Goal: Information Seeking & Learning: Learn about a topic

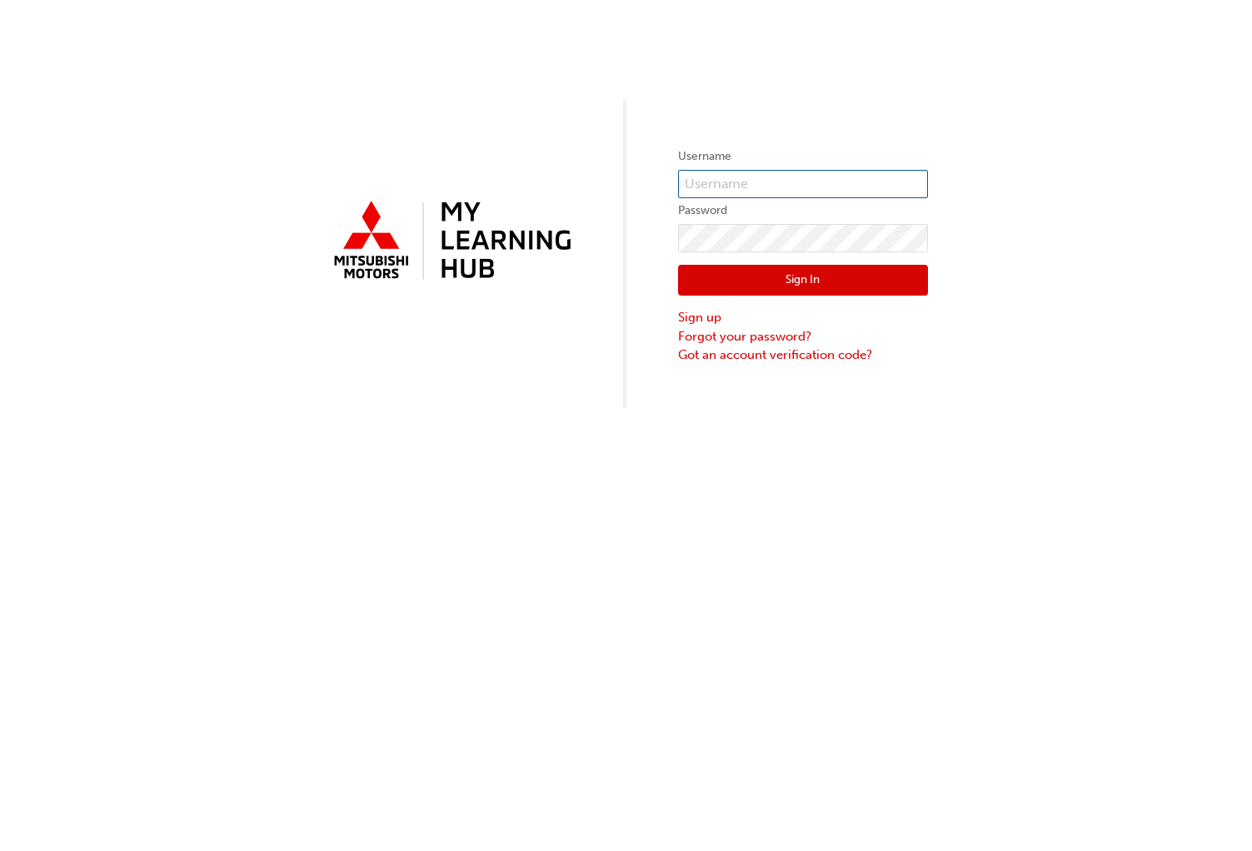
type input "0005949358"
click at [792, 261] on div "Sign In Sign up Forgot your password? Got an account verification code?" at bounding box center [803, 308] width 250 height 112
click at [790, 281] on button "Sign In" at bounding box center [803, 281] width 250 height 32
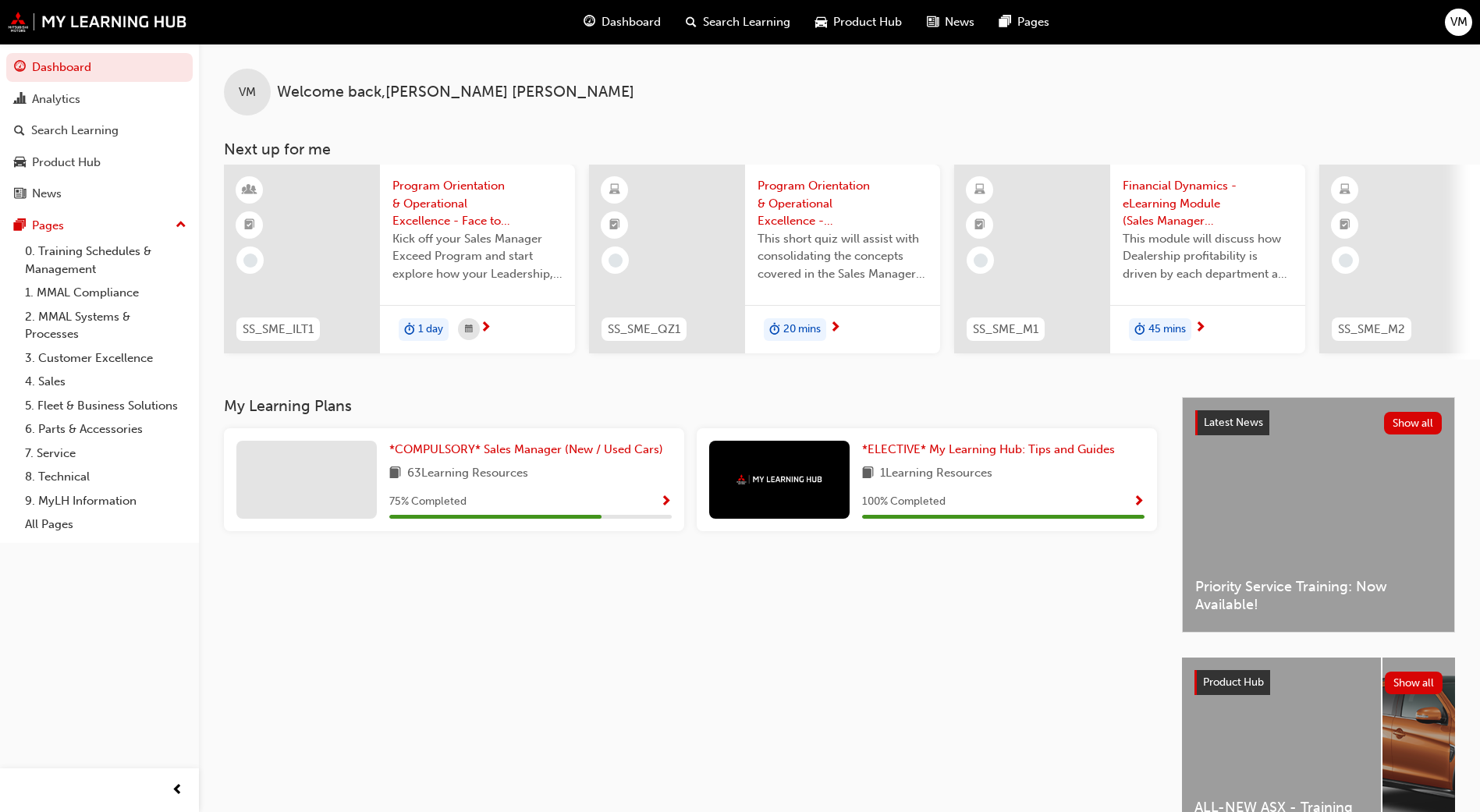
click at [665, 502] on span "Show Progress" at bounding box center [666, 502] width 11 height 14
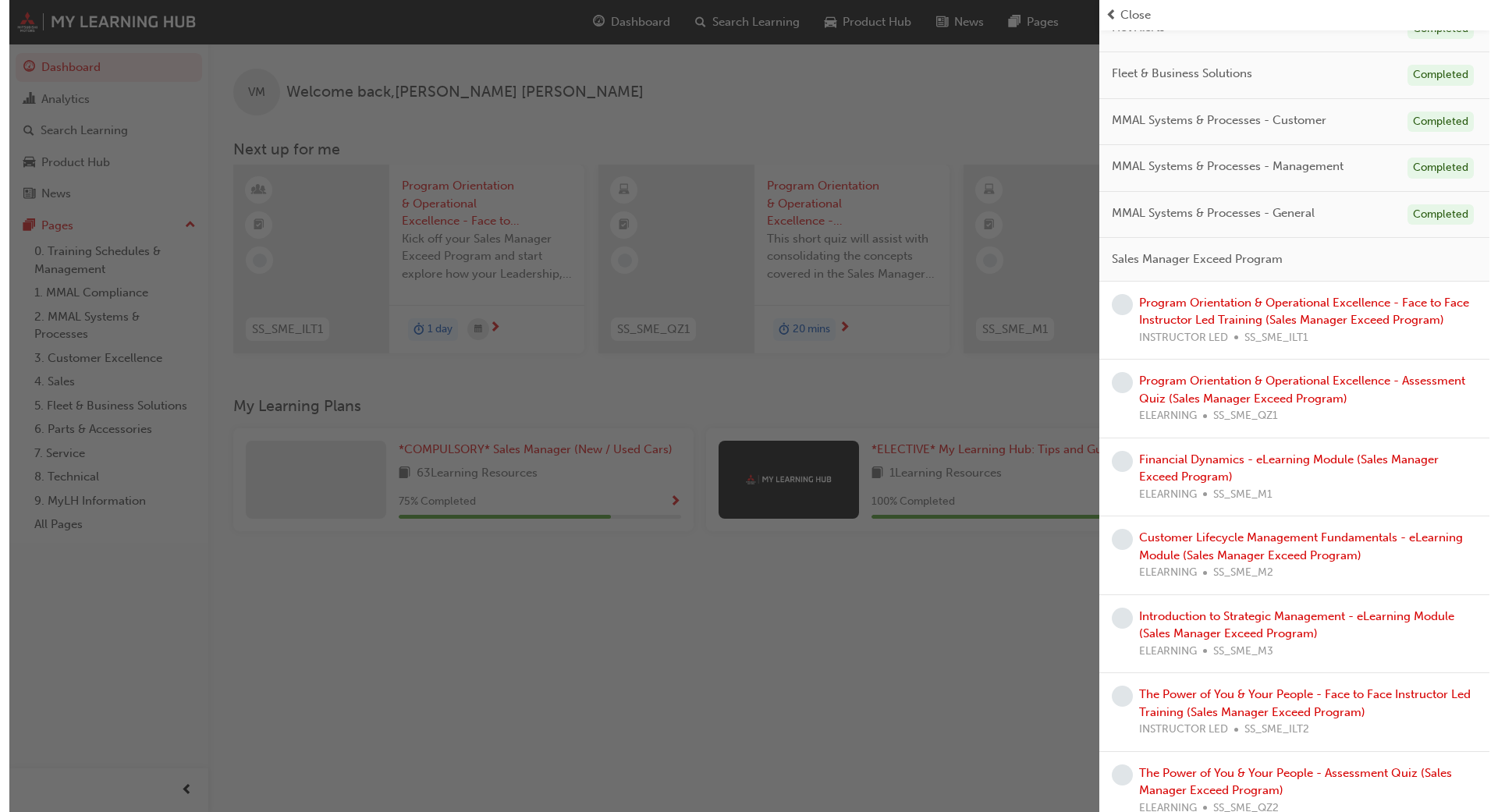
scroll to position [937, 0]
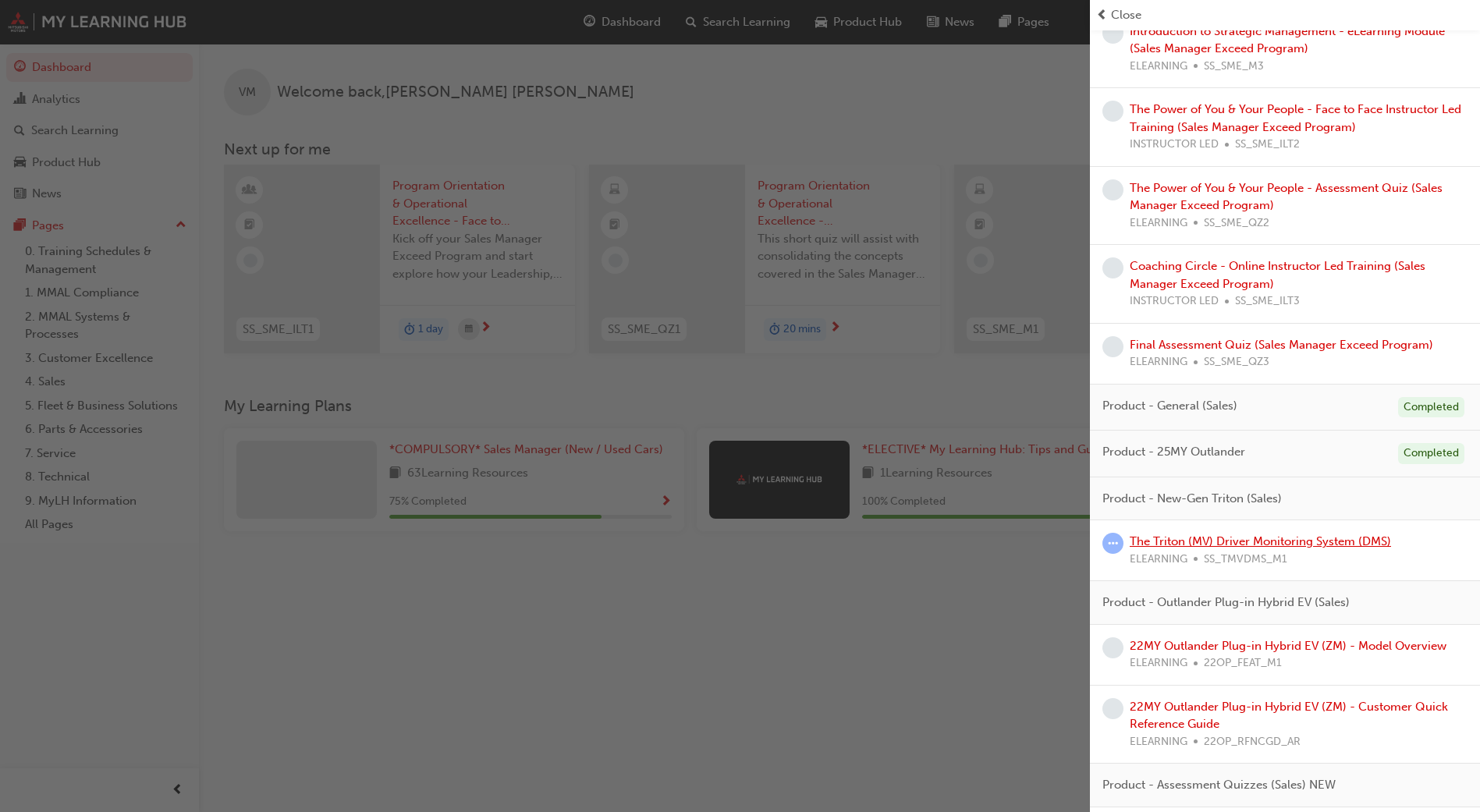
click at [1172, 549] on link "The Triton (MV) Driver Monitoring System (DMS)" at bounding box center [1260, 541] width 261 height 14
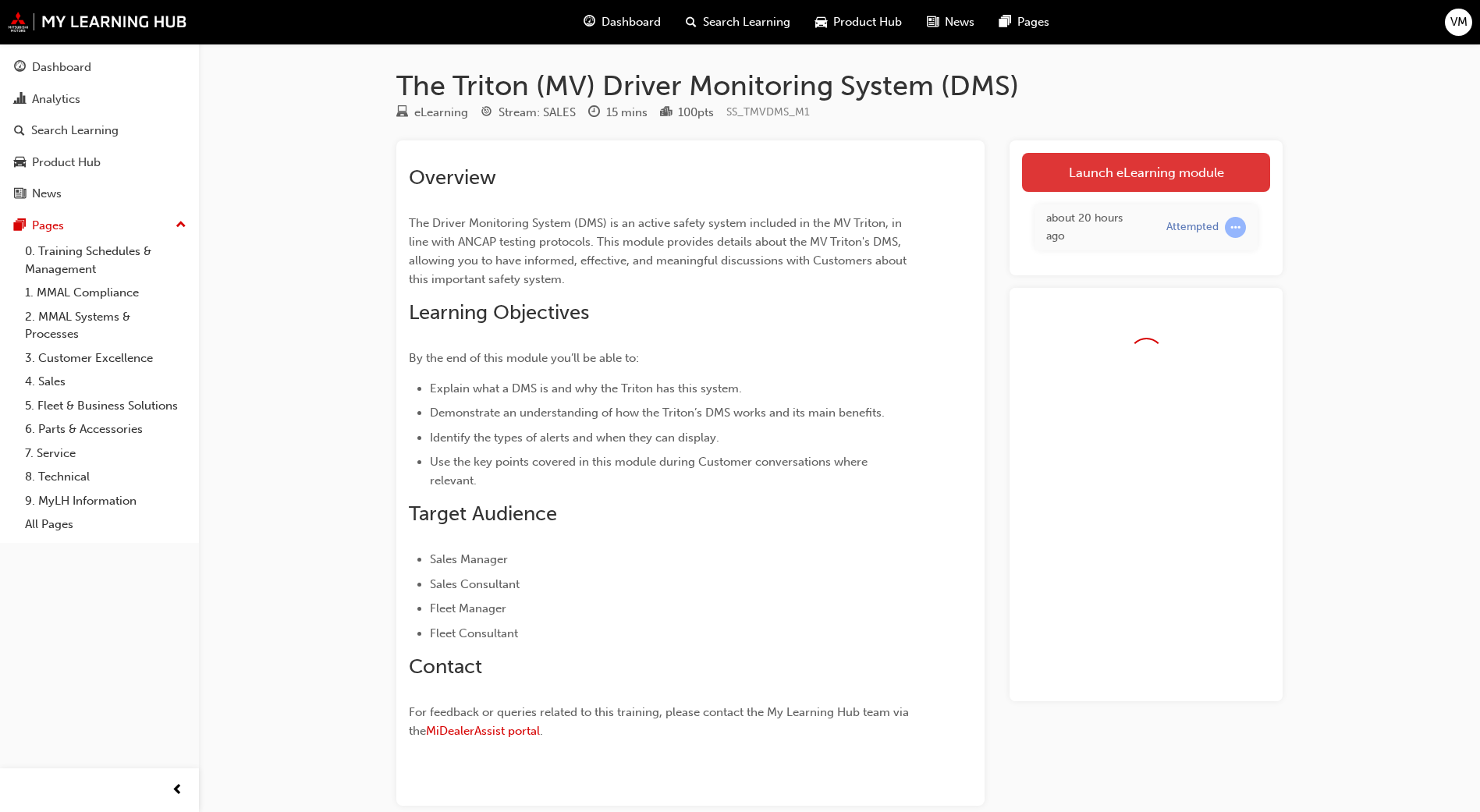
click at [1149, 165] on link "Launch eLearning module" at bounding box center [1146, 172] width 248 height 39
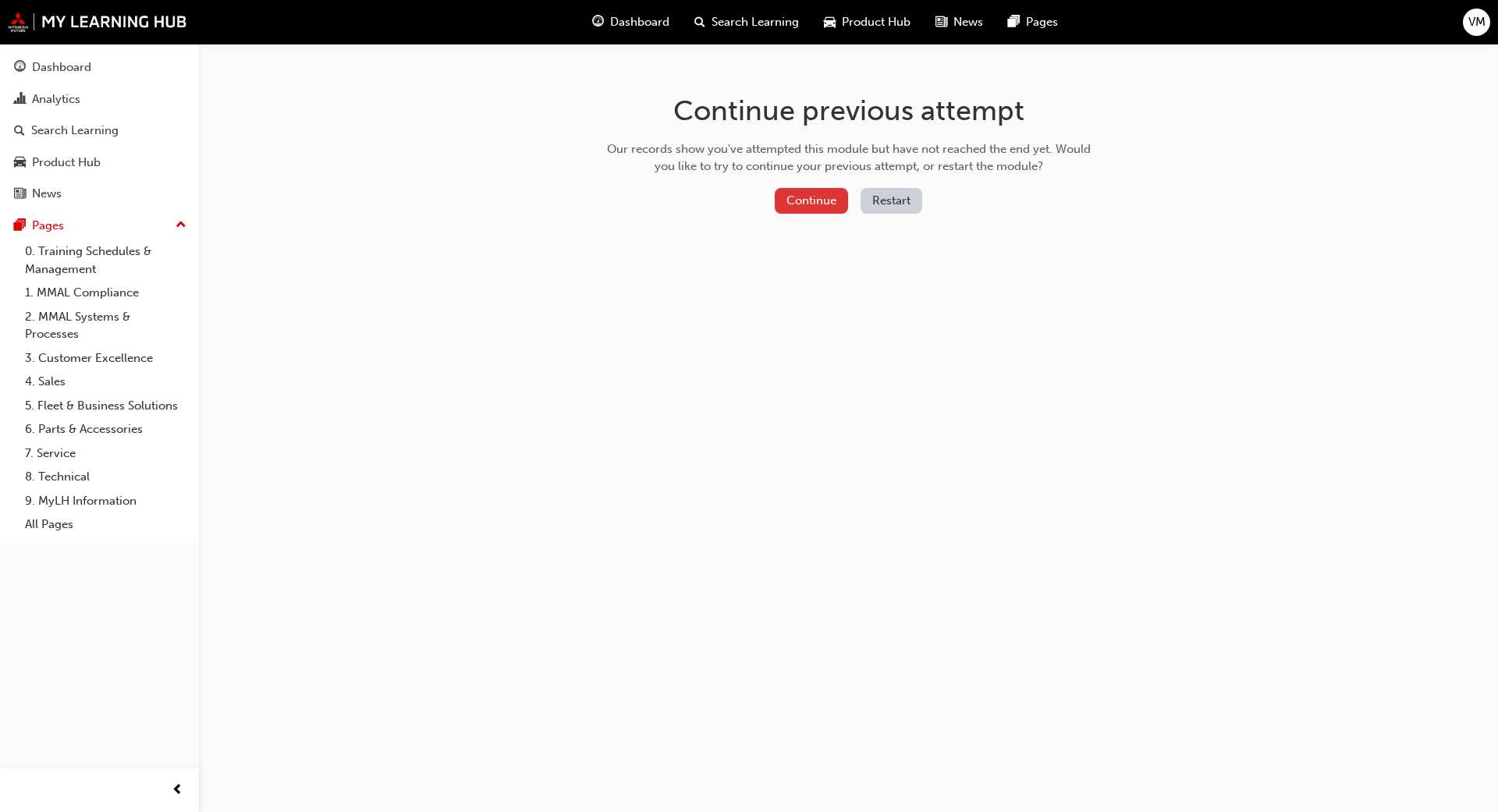
click at [802, 202] on button "Continue" at bounding box center [811, 200] width 73 height 25
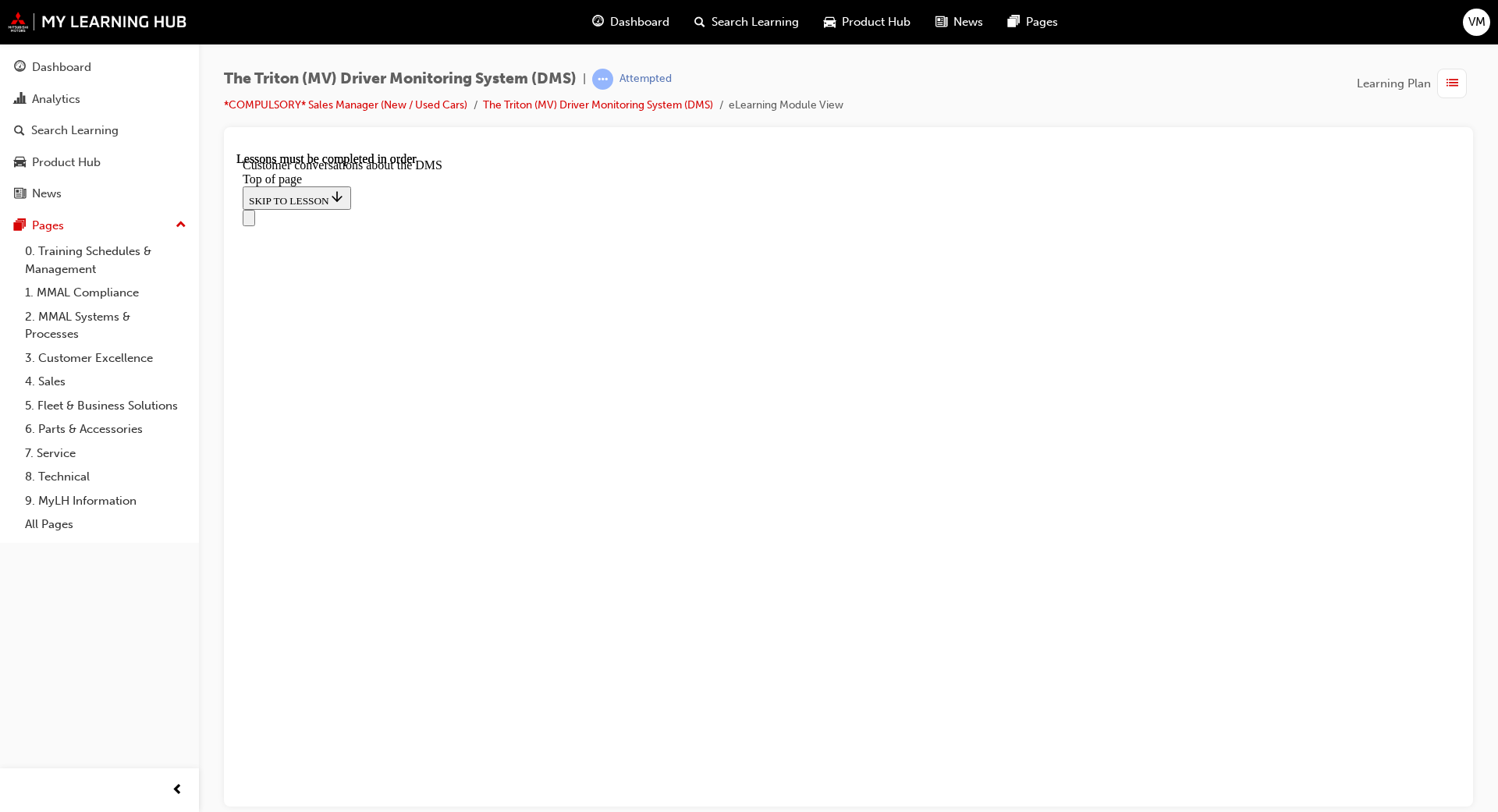
scroll to position [3527, 0]
drag, startPoint x: 699, startPoint y: 754, endPoint x: 705, endPoint y: 552, distance: 202.1
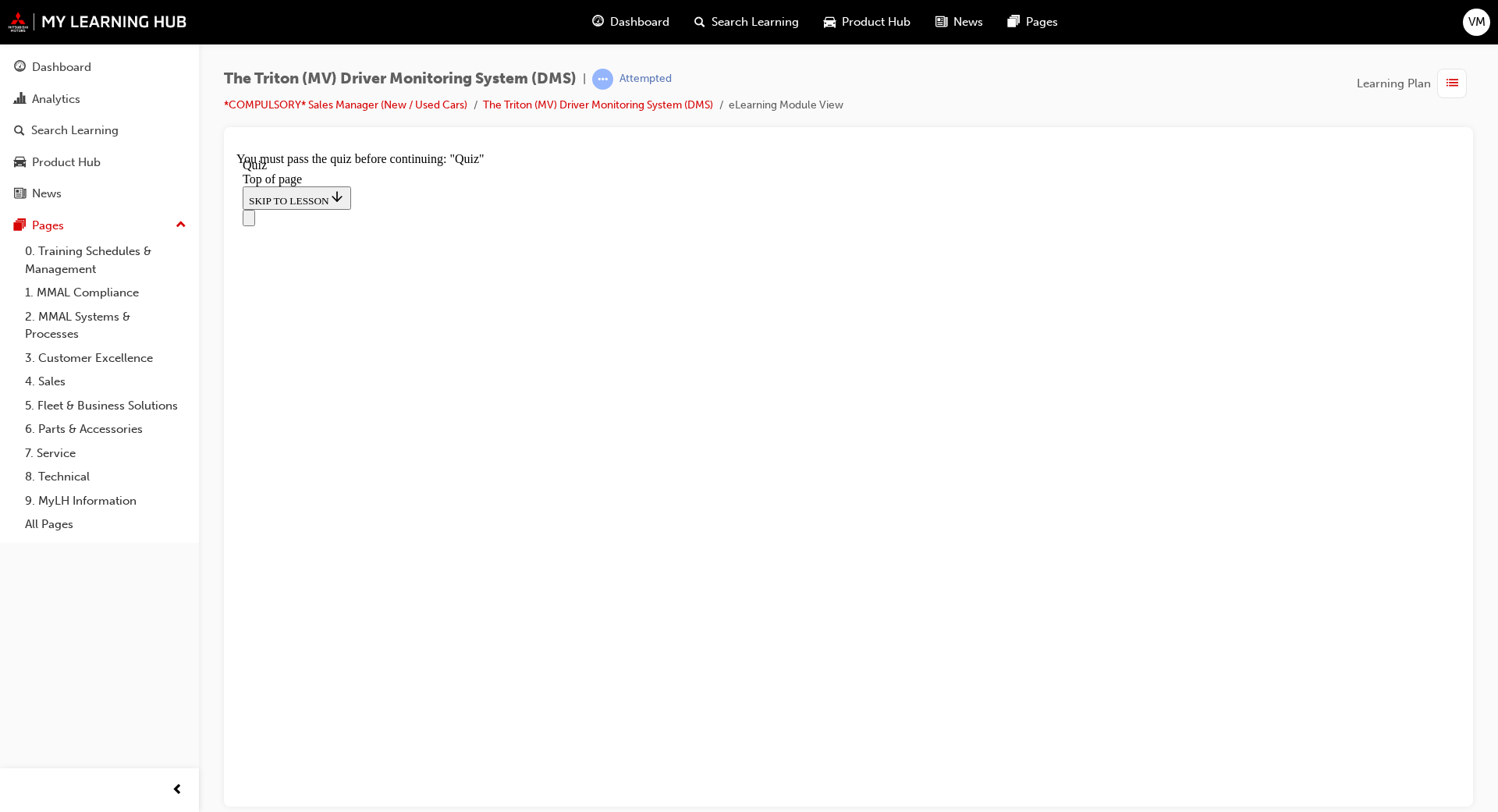
drag, startPoint x: 764, startPoint y: 787, endPoint x: 796, endPoint y: 695, distance: 97.4
drag, startPoint x: 596, startPoint y: 748, endPoint x: 602, endPoint y: 577, distance: 171.1
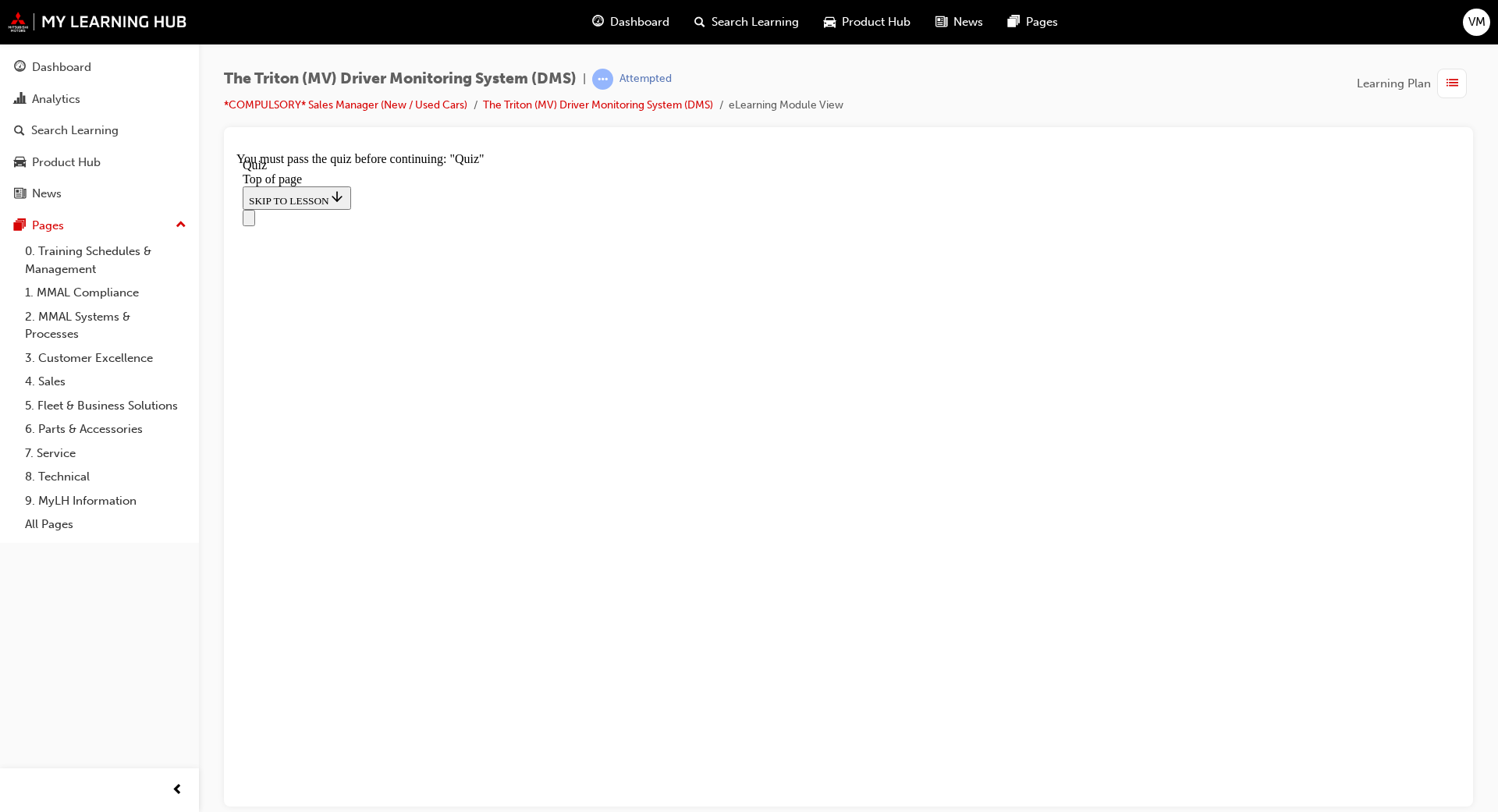
drag, startPoint x: 699, startPoint y: 670, endPoint x: 718, endPoint y: 576, distance: 95.9
drag, startPoint x: 598, startPoint y: 577, endPoint x: 588, endPoint y: 673, distance: 96.5
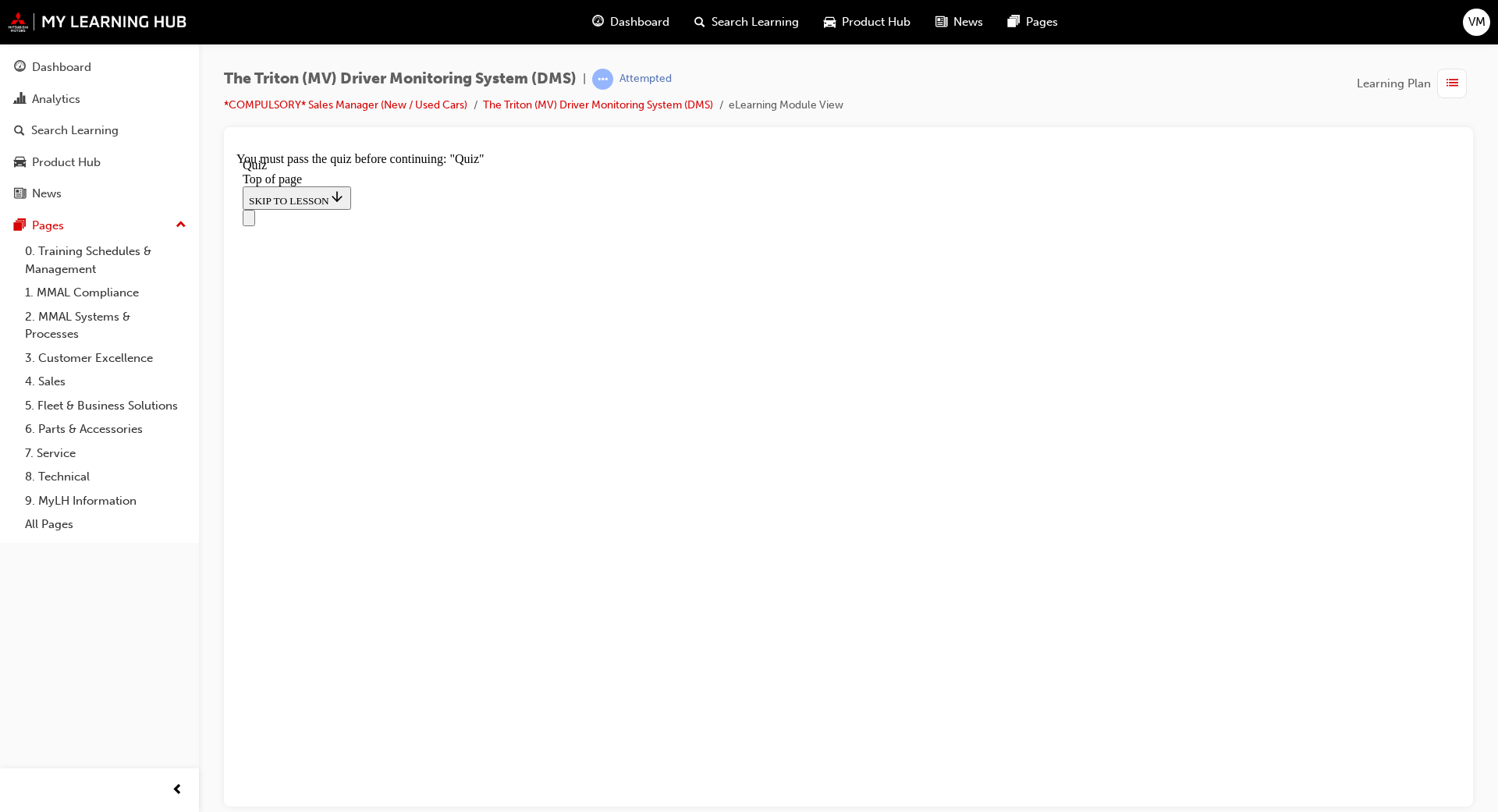
drag, startPoint x: 649, startPoint y: 493, endPoint x: 946, endPoint y: 455, distance: 299.4
drag, startPoint x: 658, startPoint y: 562, endPoint x: 952, endPoint y: 377, distance: 347.4
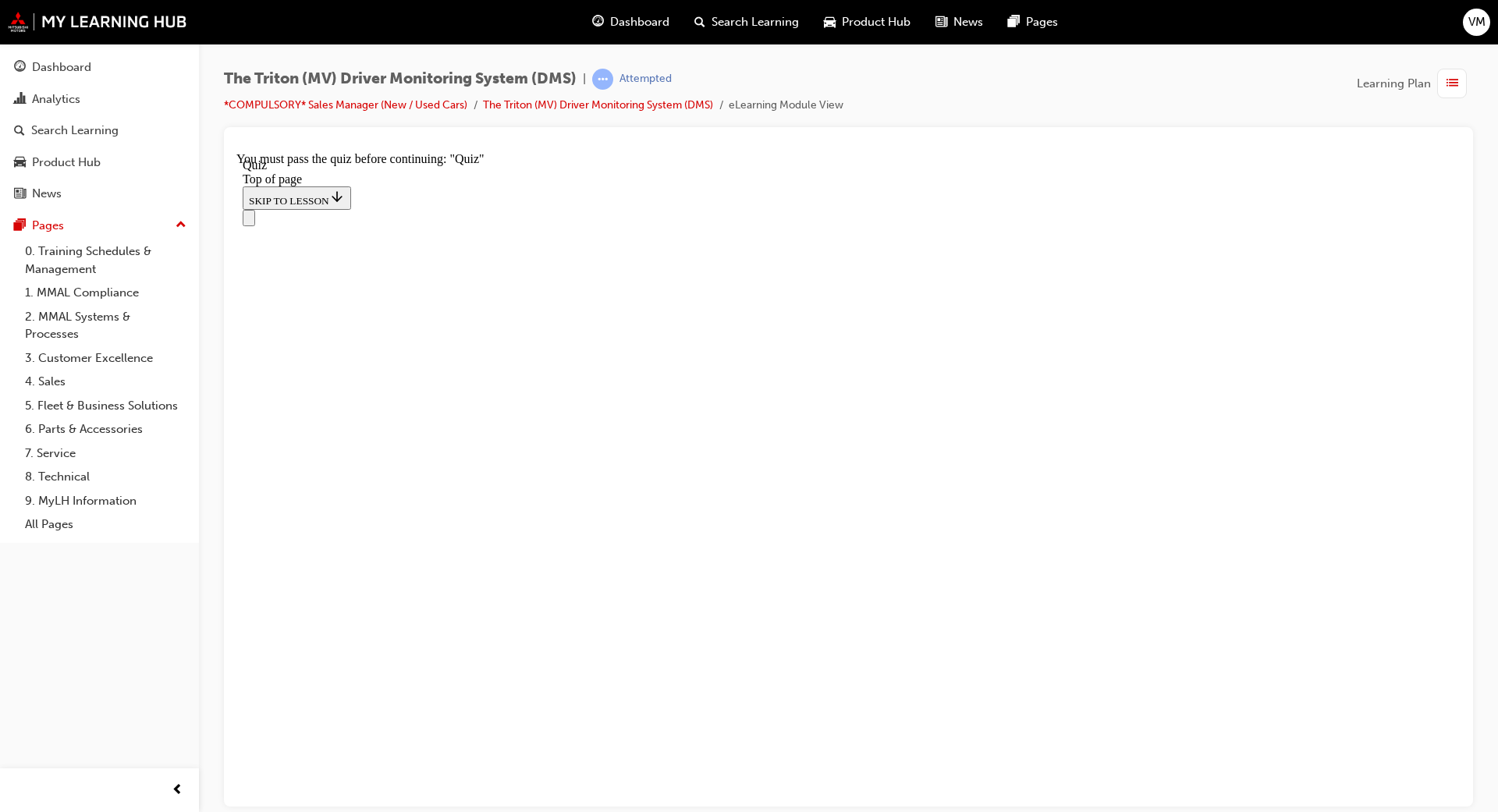
drag, startPoint x: 640, startPoint y: 380, endPoint x: 714, endPoint y: 543, distance: 179.0
drag, startPoint x: 660, startPoint y: 363, endPoint x: 782, endPoint y: 374, distance: 122.5
drag, startPoint x: 692, startPoint y: 285, endPoint x: 867, endPoint y: 288, distance: 175.0
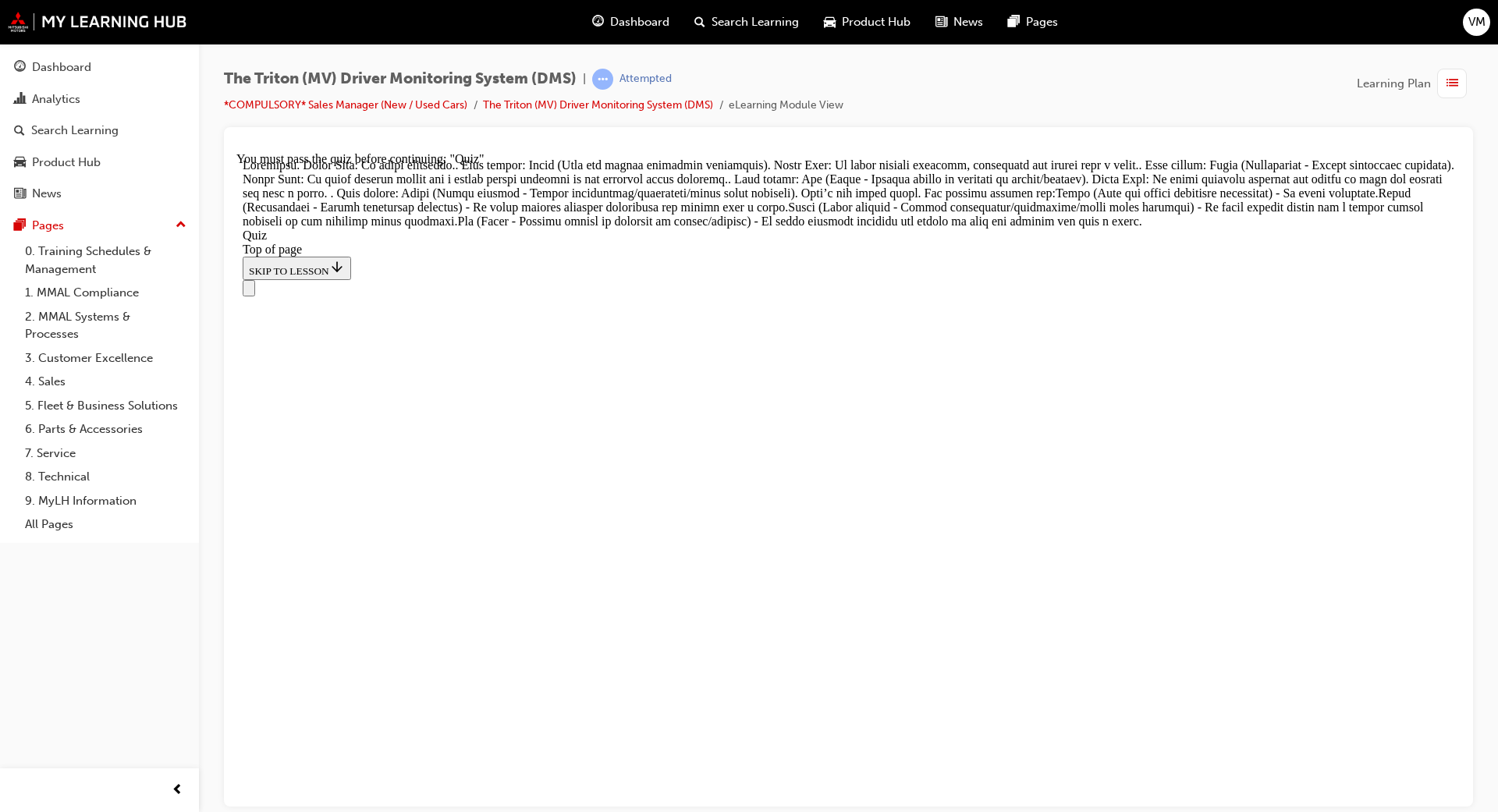
scroll to position [556, 0]
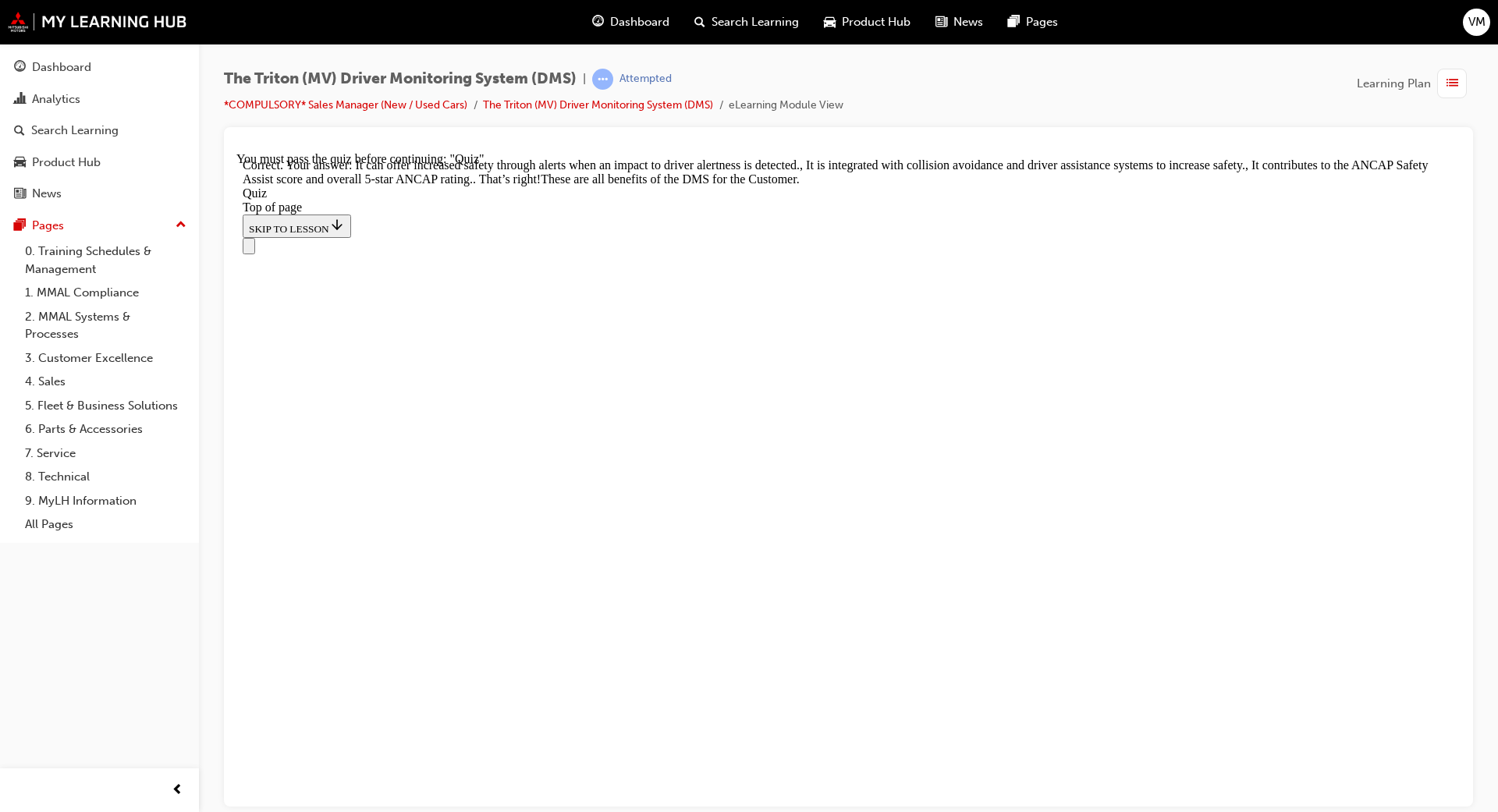
scroll to position [387, 0]
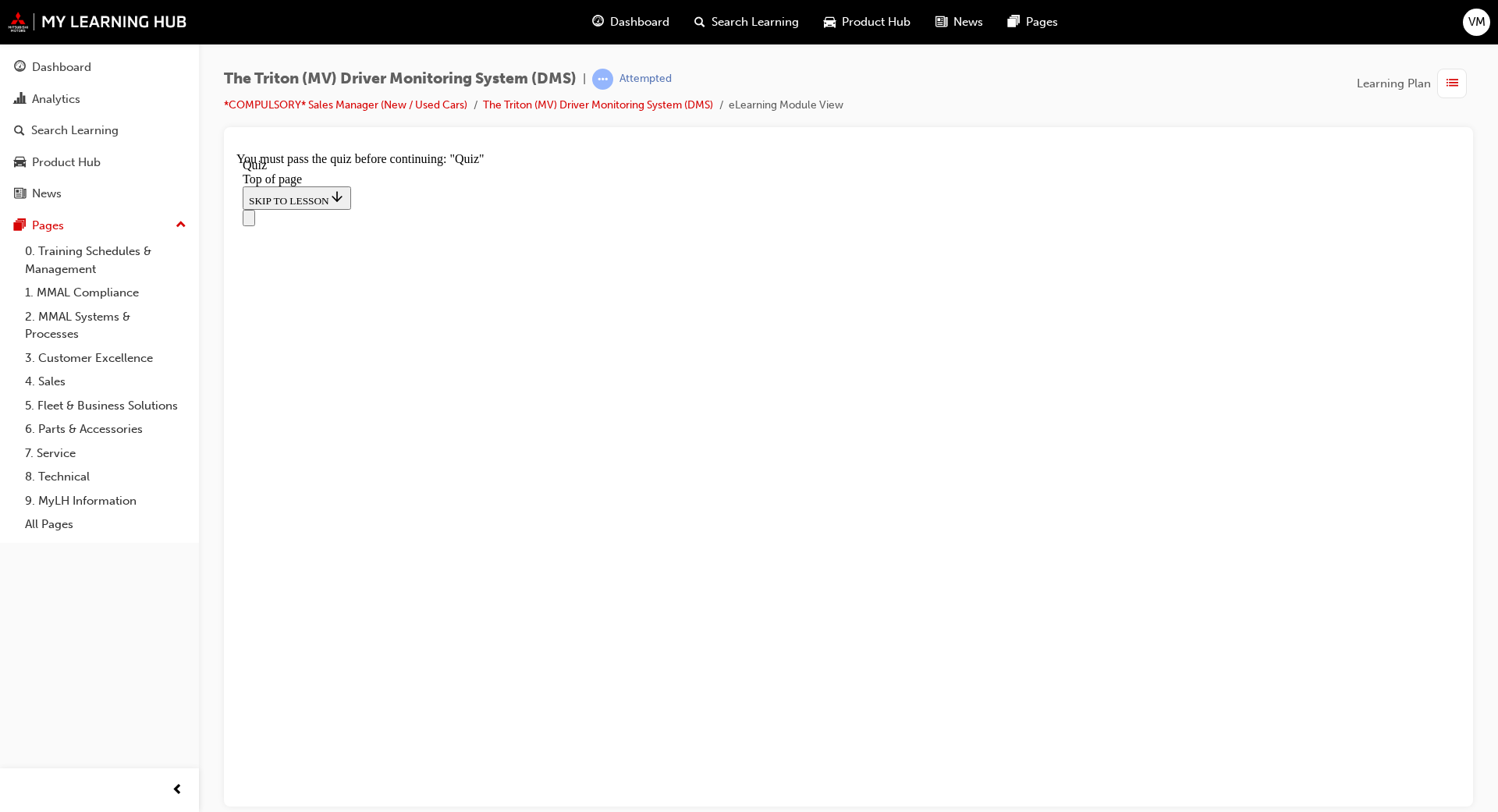
scroll to position [124, 0]
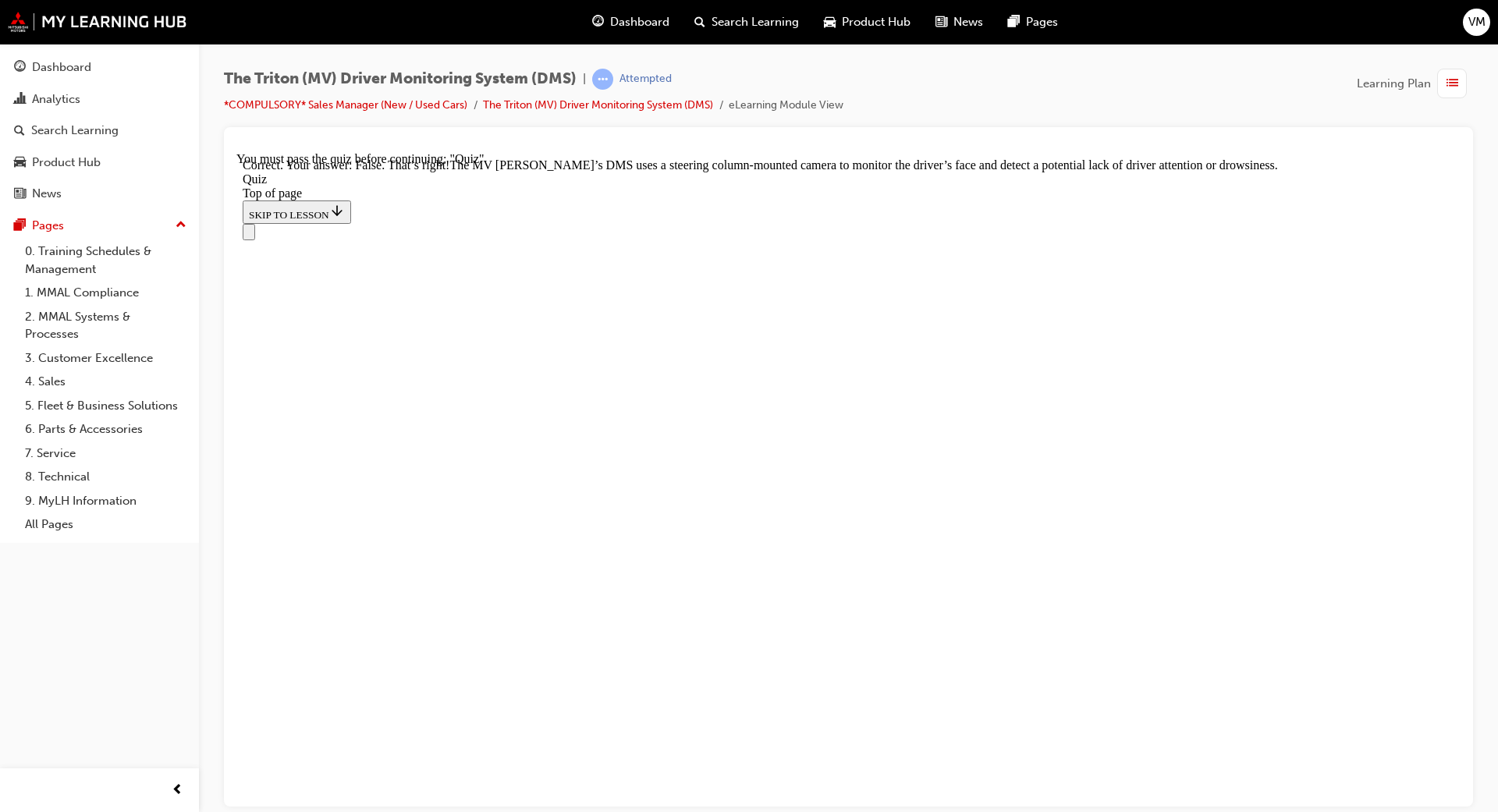
scroll to position [287, 0]
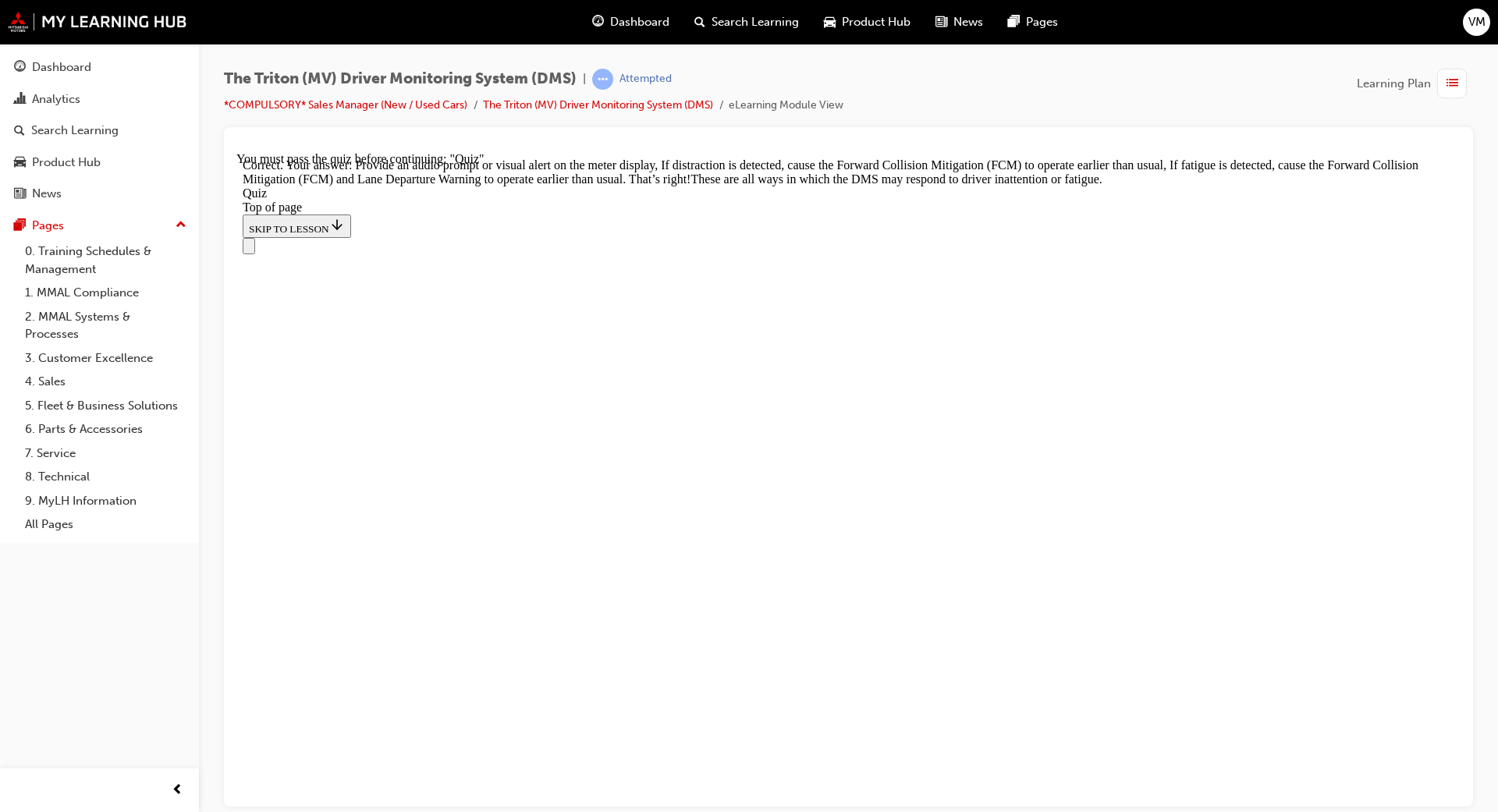
scroll to position [435, 0]
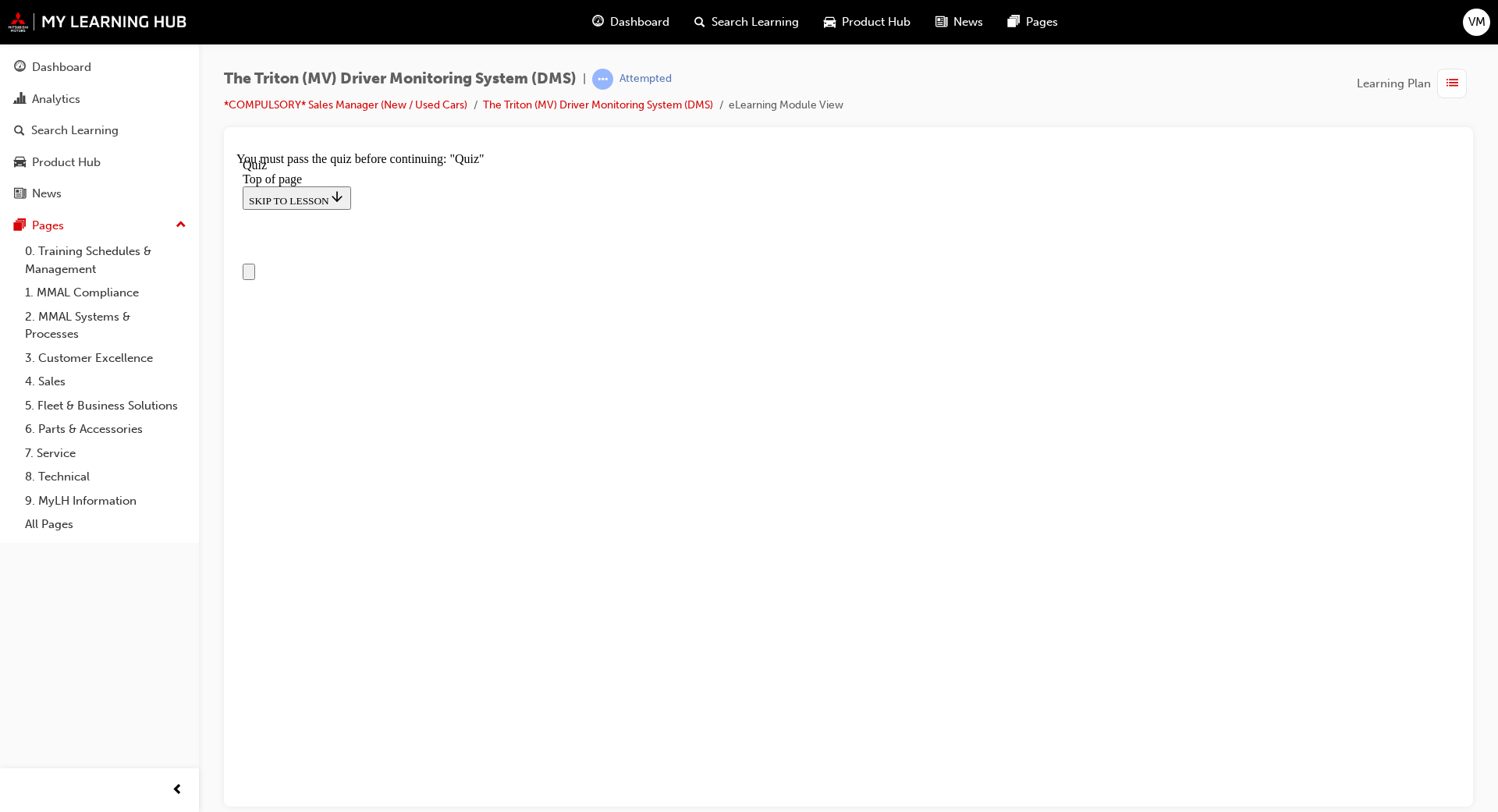
scroll to position [0, 0]
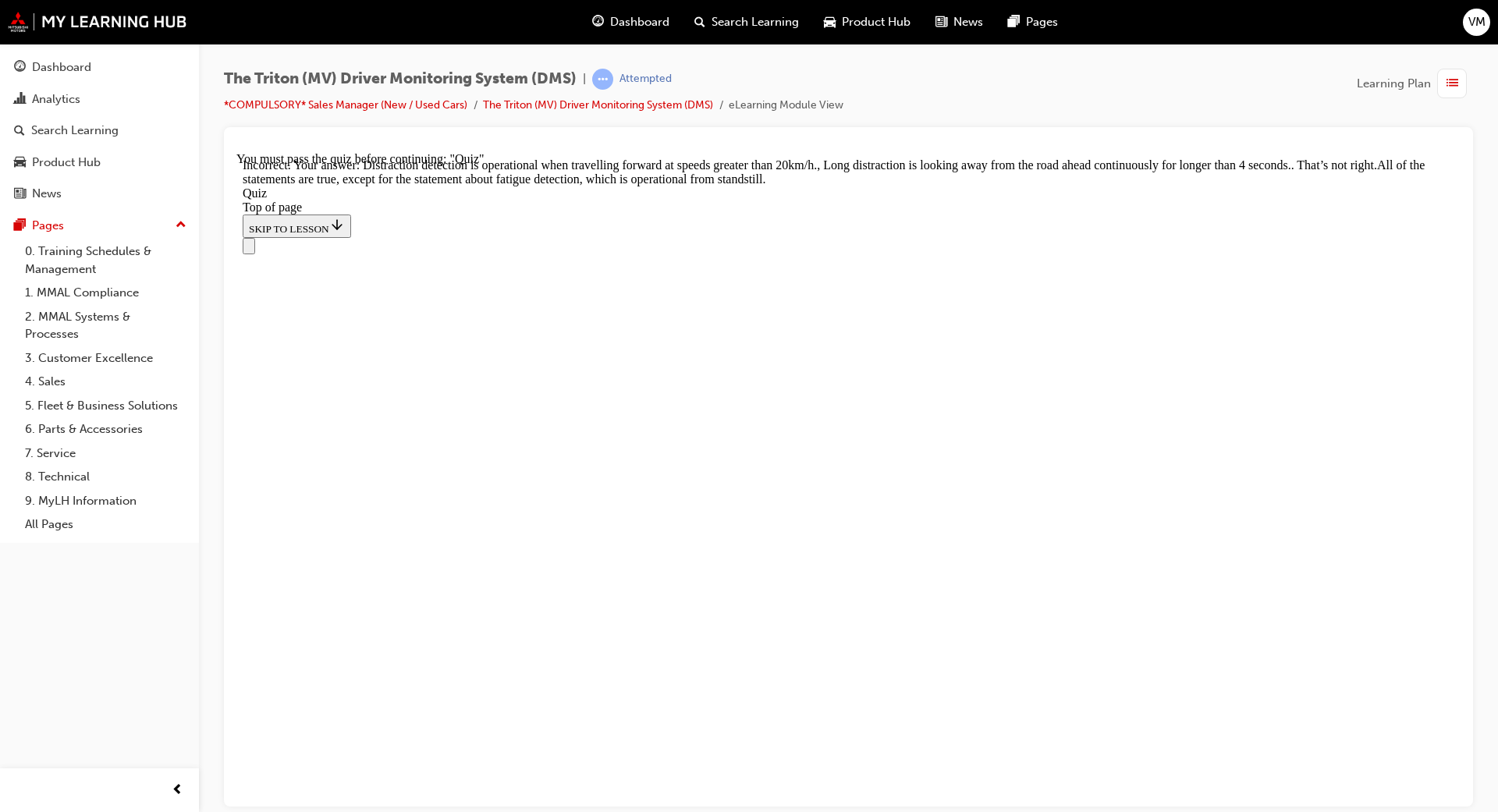
scroll to position [432, 0]
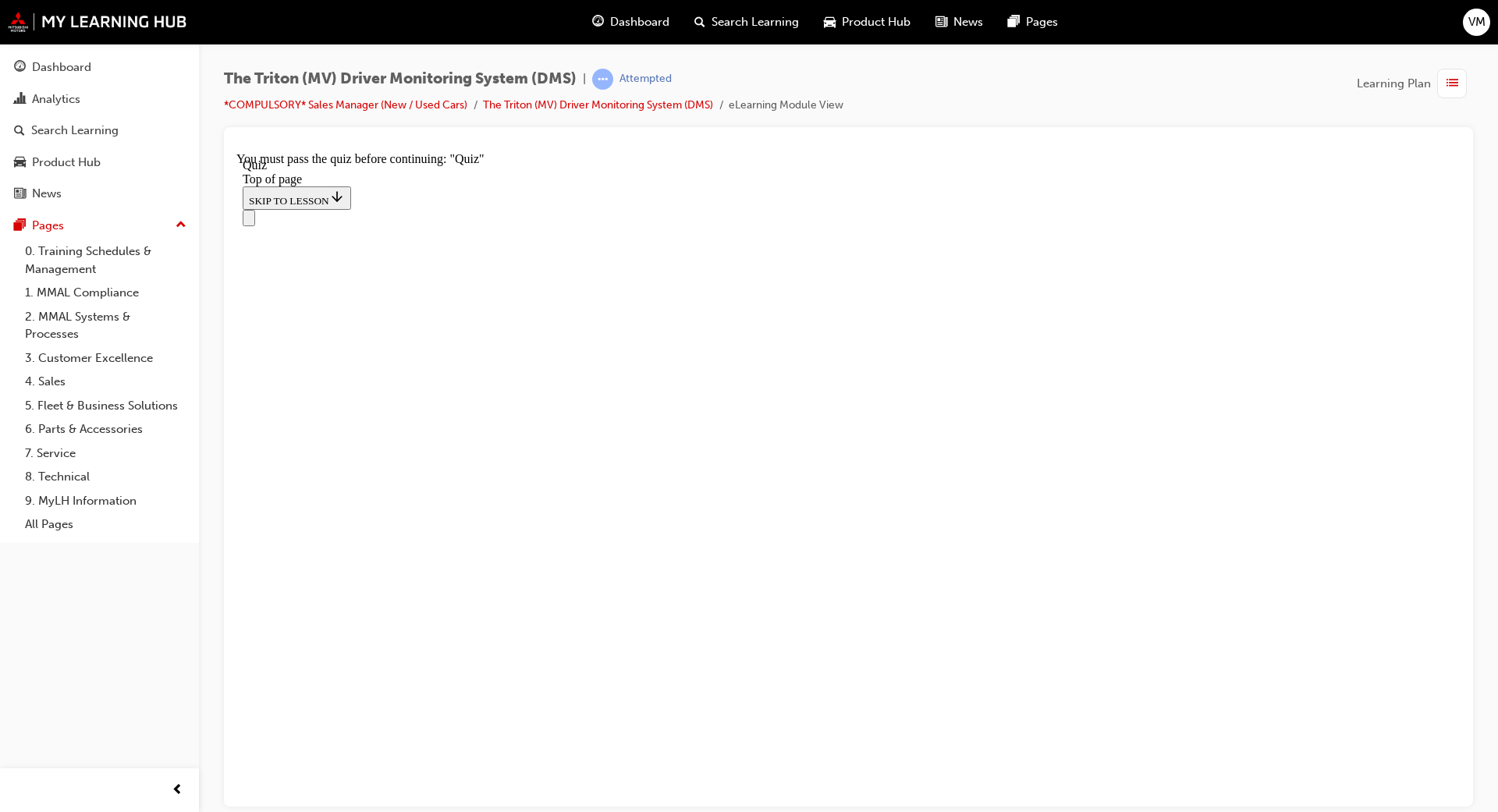
scroll to position [198, 0]
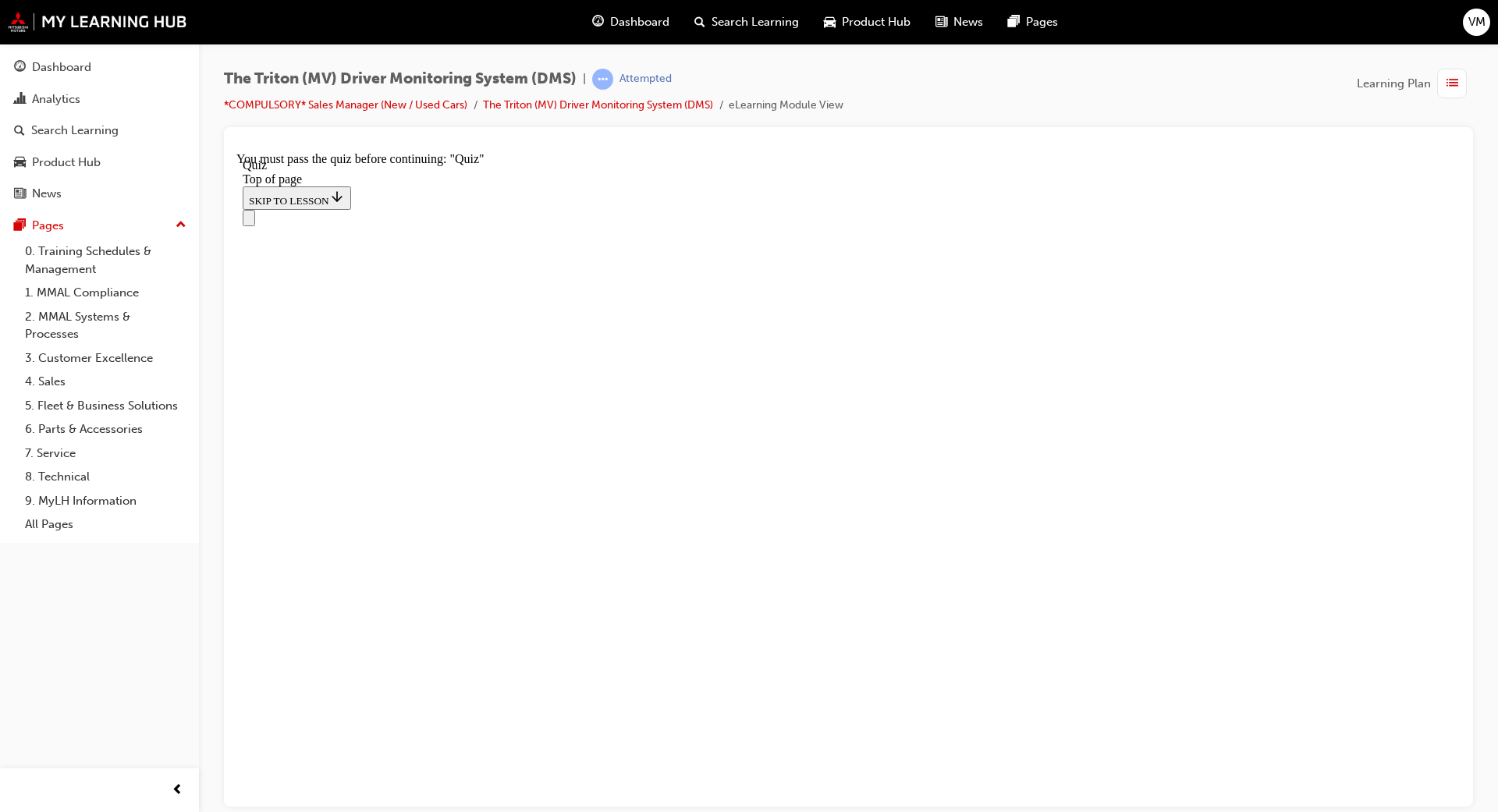
drag, startPoint x: 678, startPoint y: 664, endPoint x: 780, endPoint y: 473, distance: 216.5
drag, startPoint x: 725, startPoint y: 492, endPoint x: 720, endPoint y: 586, distance: 94.1
drag, startPoint x: 620, startPoint y: 495, endPoint x: 685, endPoint y: 493, distance: 65.0
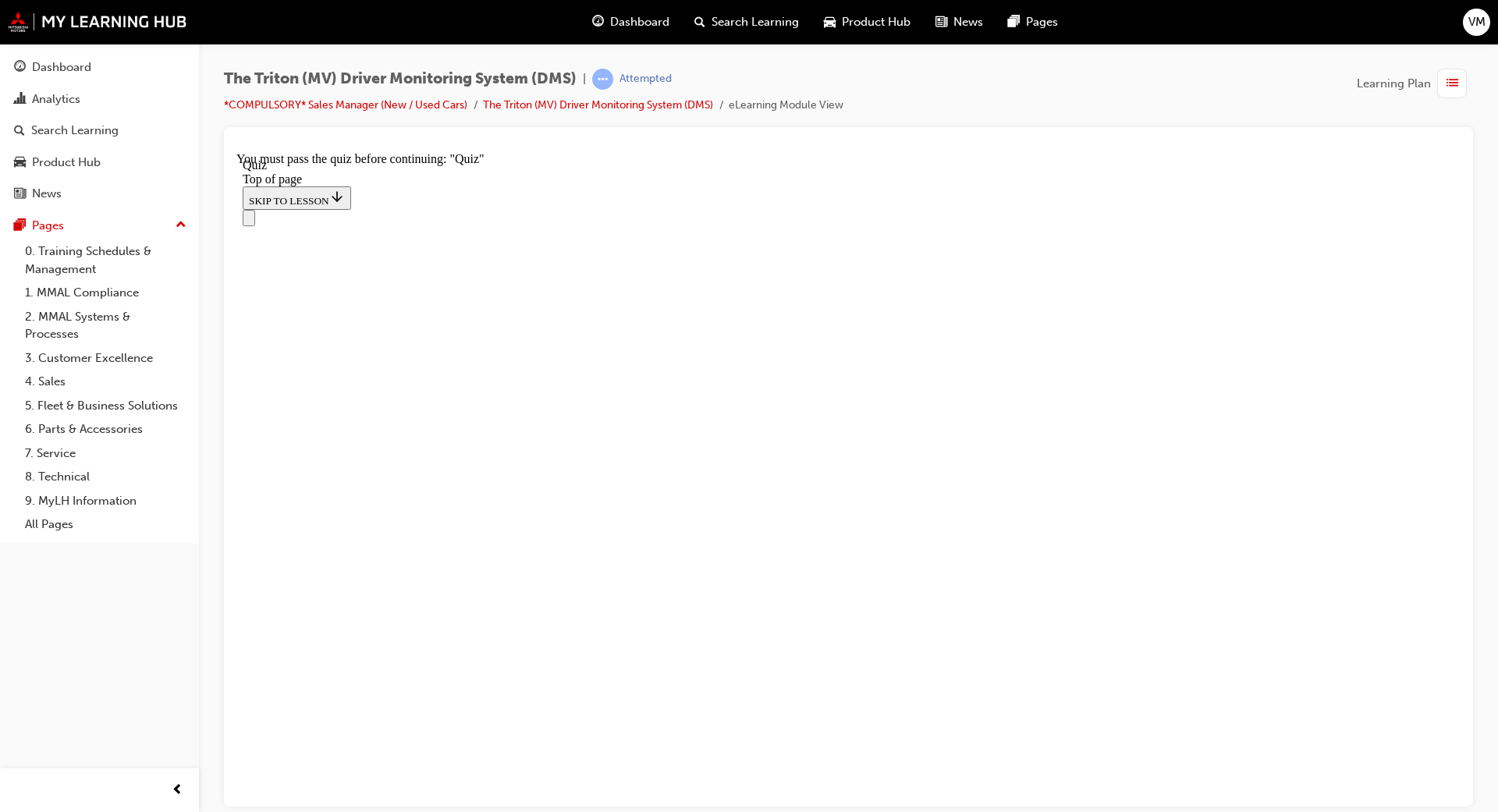
drag, startPoint x: 670, startPoint y: 672, endPoint x: 734, endPoint y: 647, distance: 68.7
drag, startPoint x: 638, startPoint y: 610, endPoint x: 758, endPoint y: 610, distance: 120.0
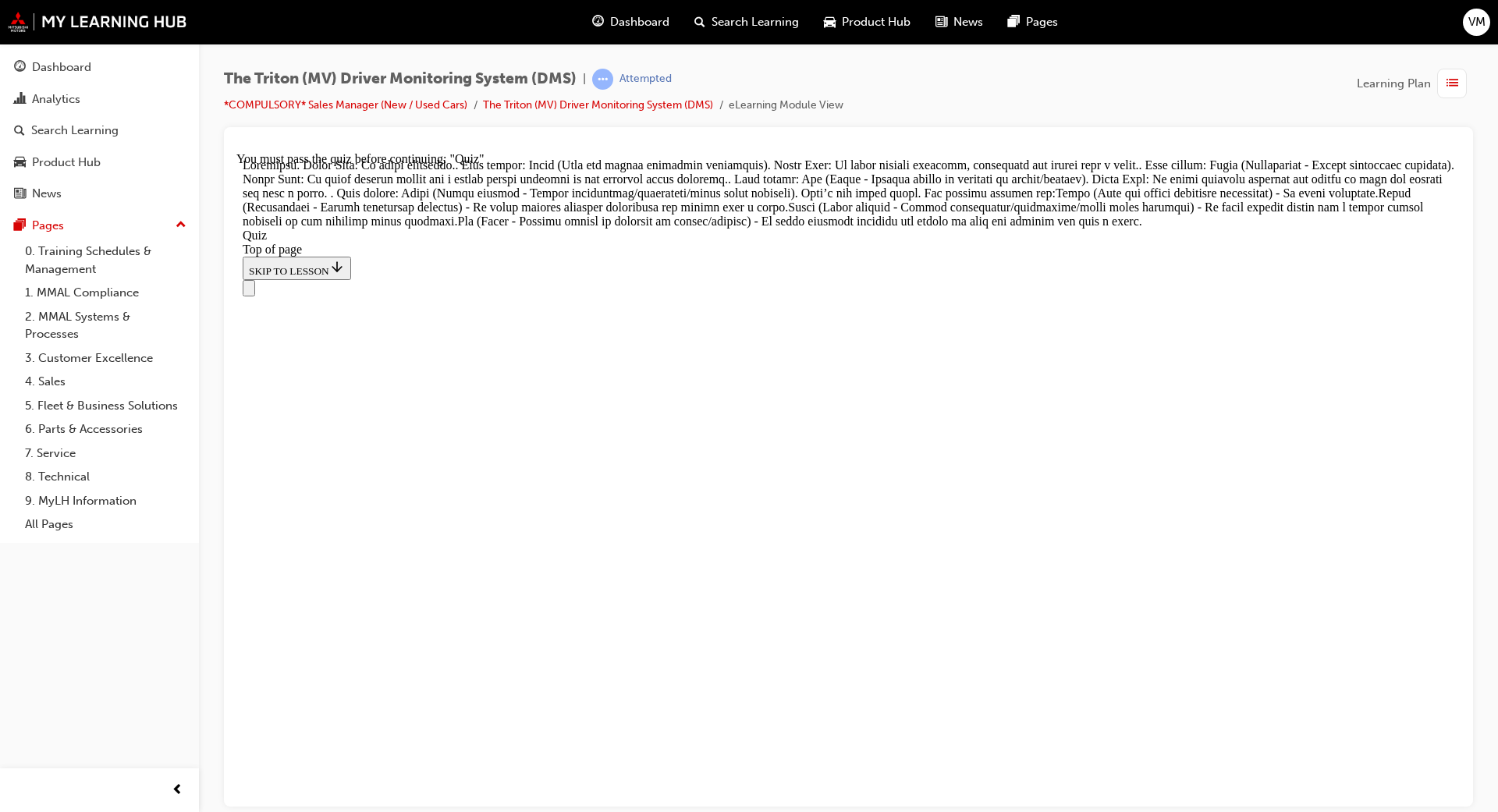
scroll to position [569, 0]
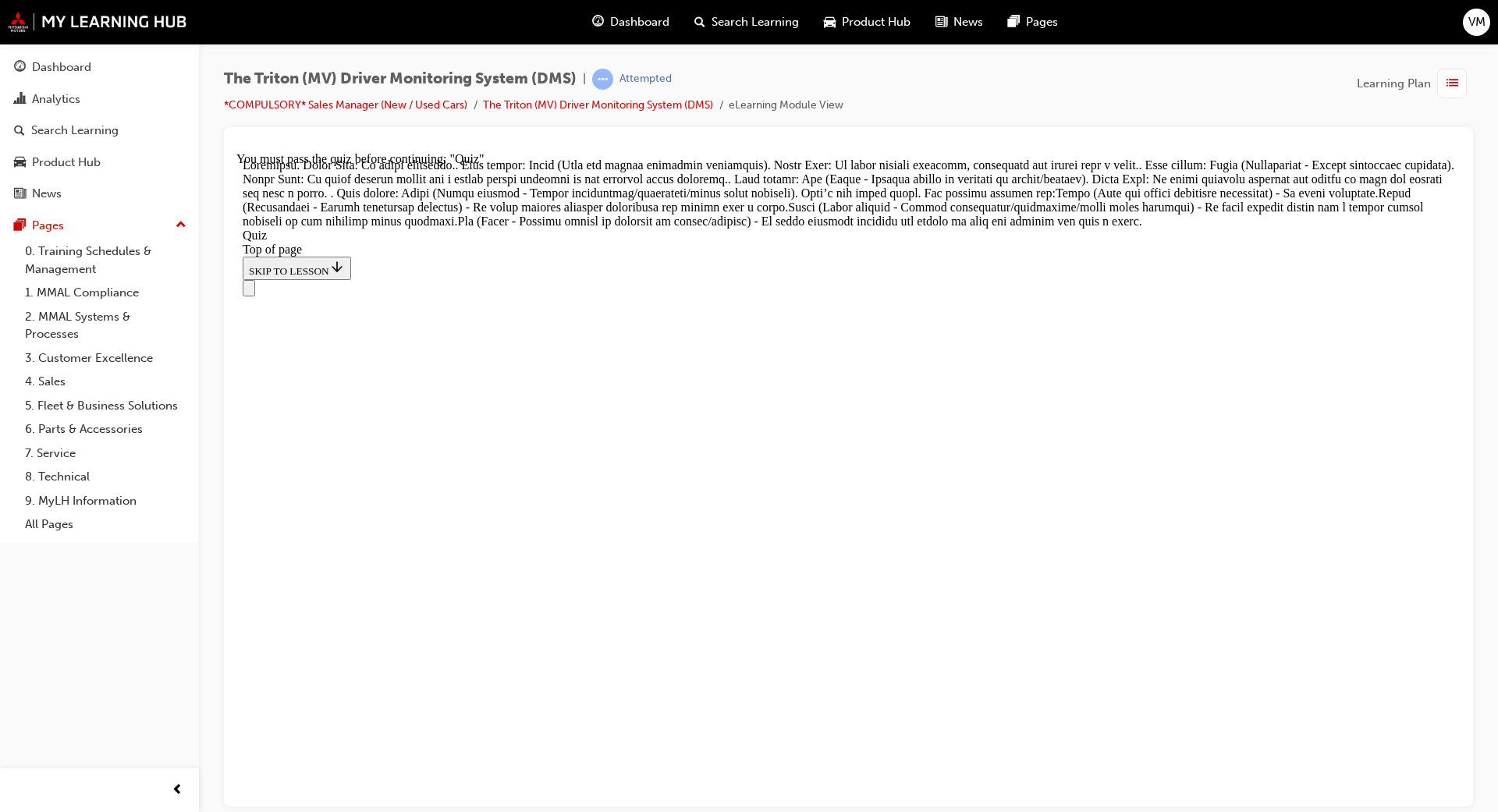
scroll to position [117, 0]
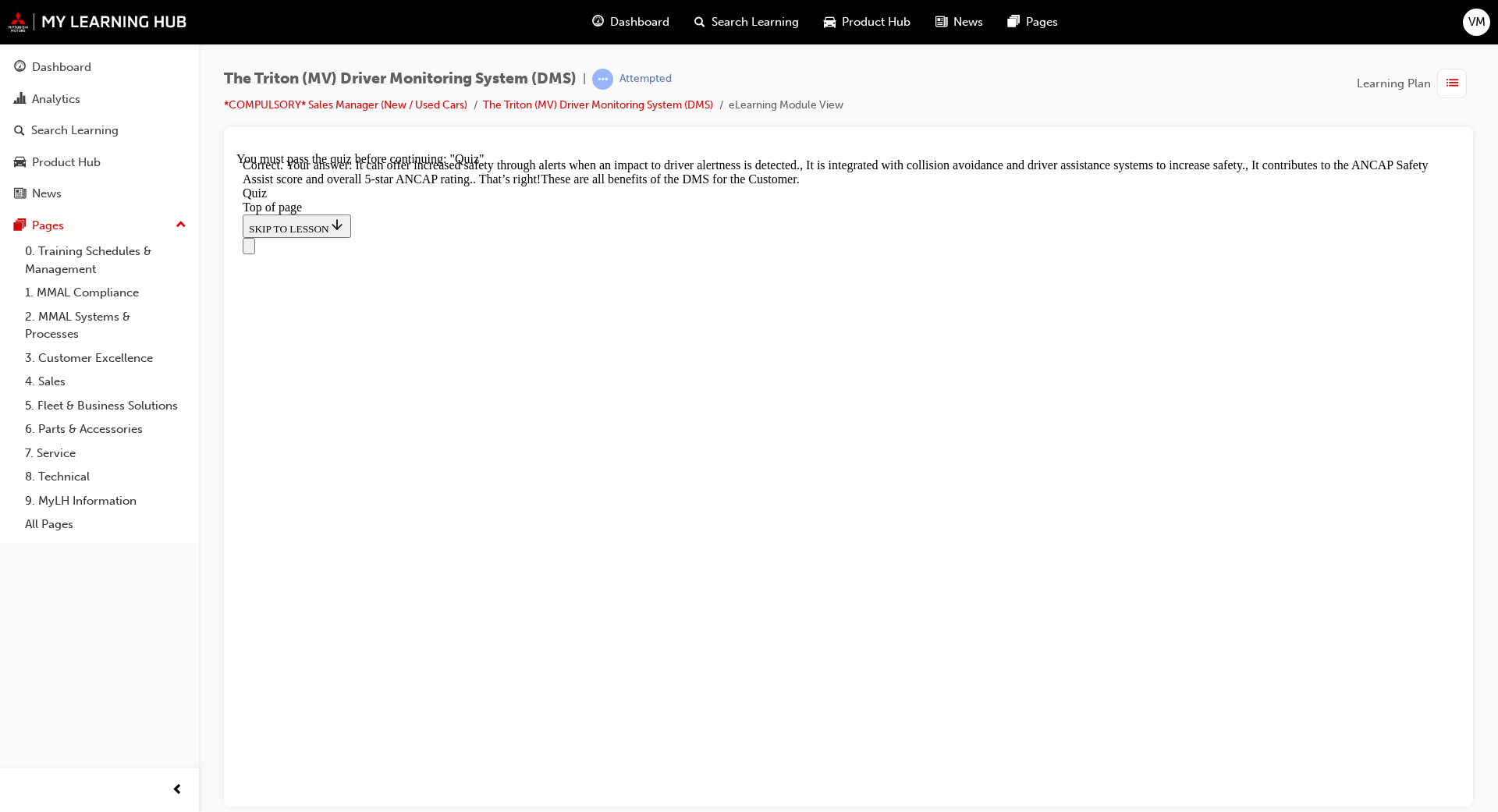
scroll to position [387, 0]
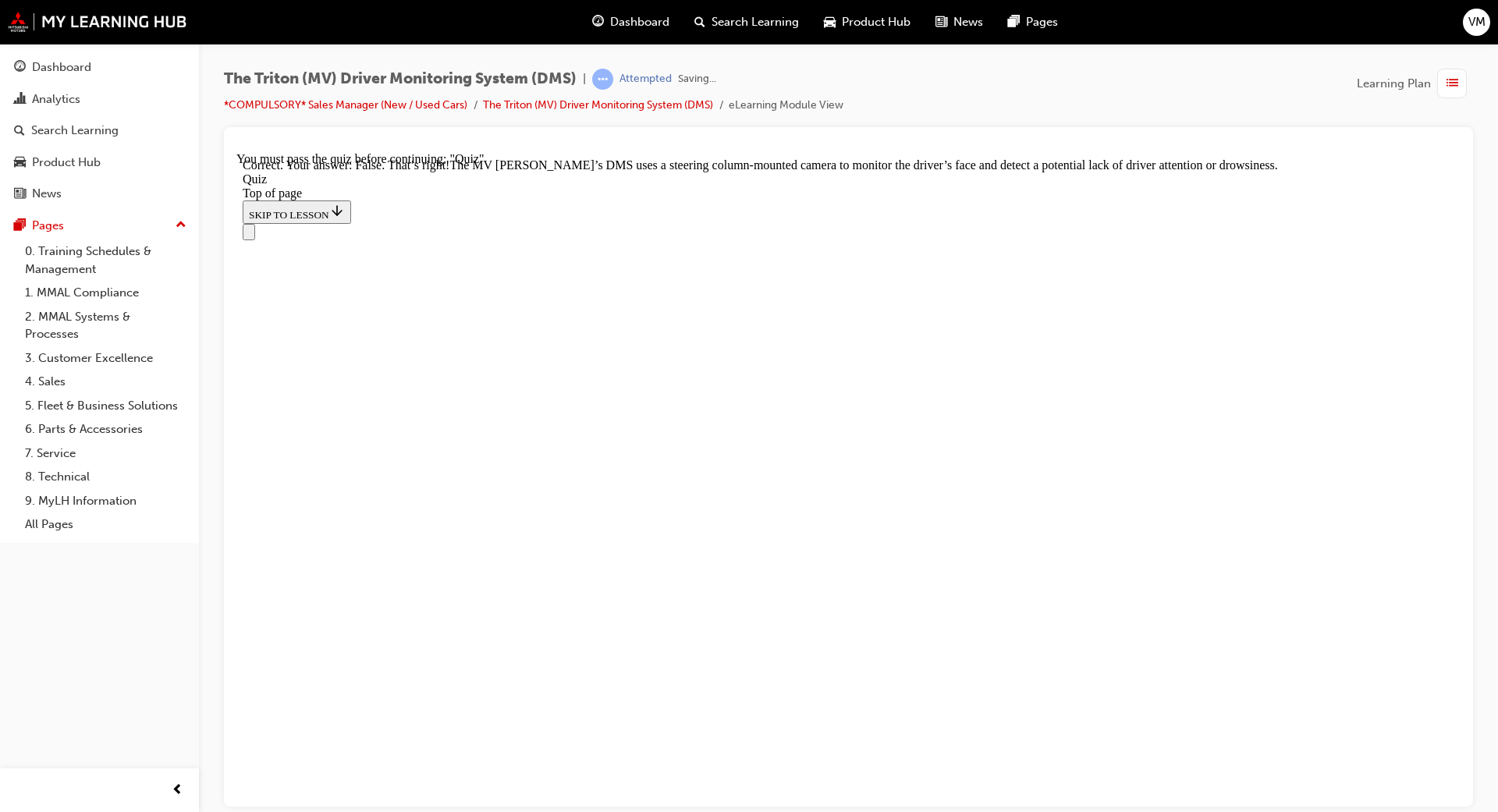
scroll to position [287, 0]
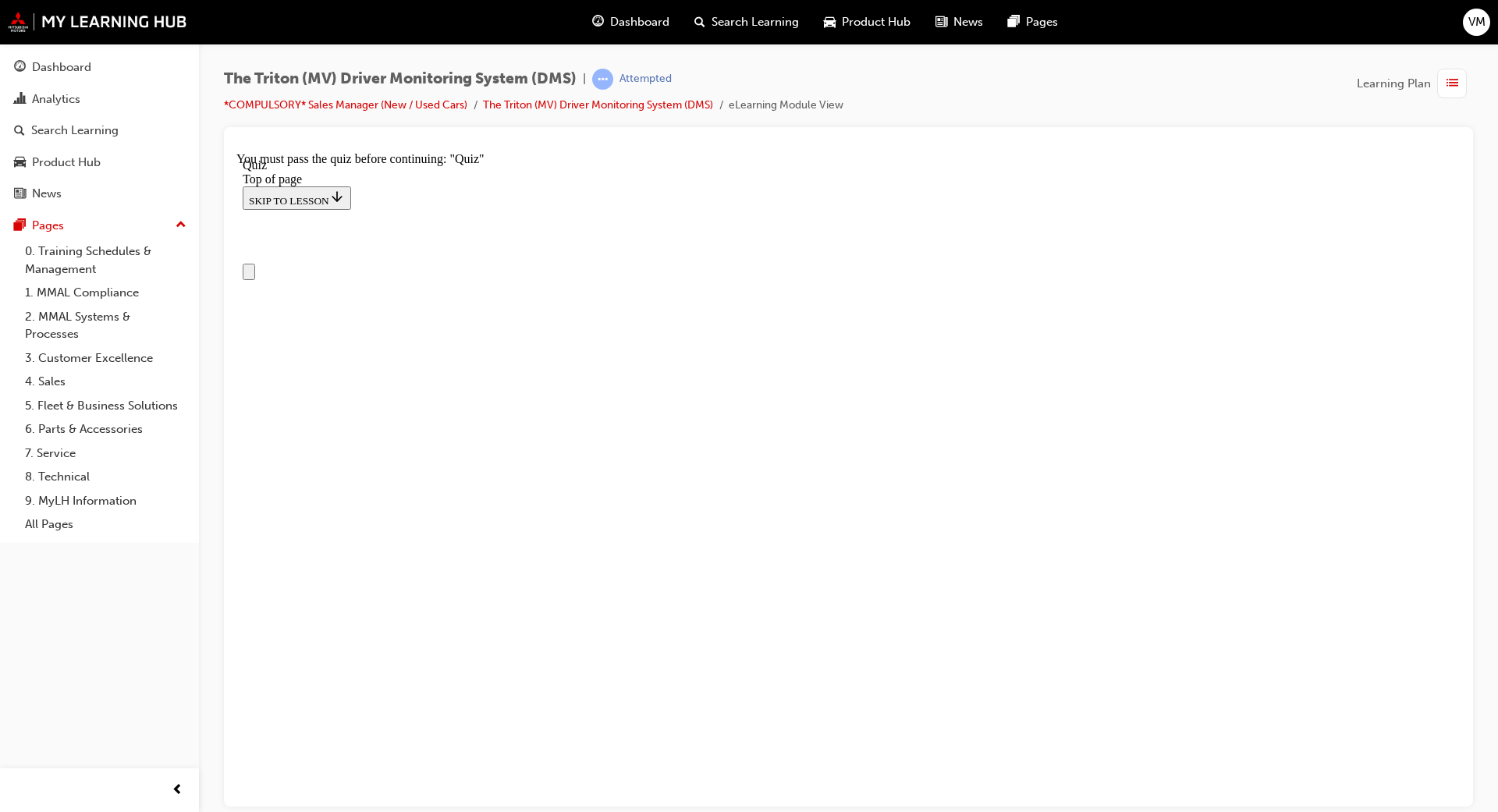
scroll to position [0, 0]
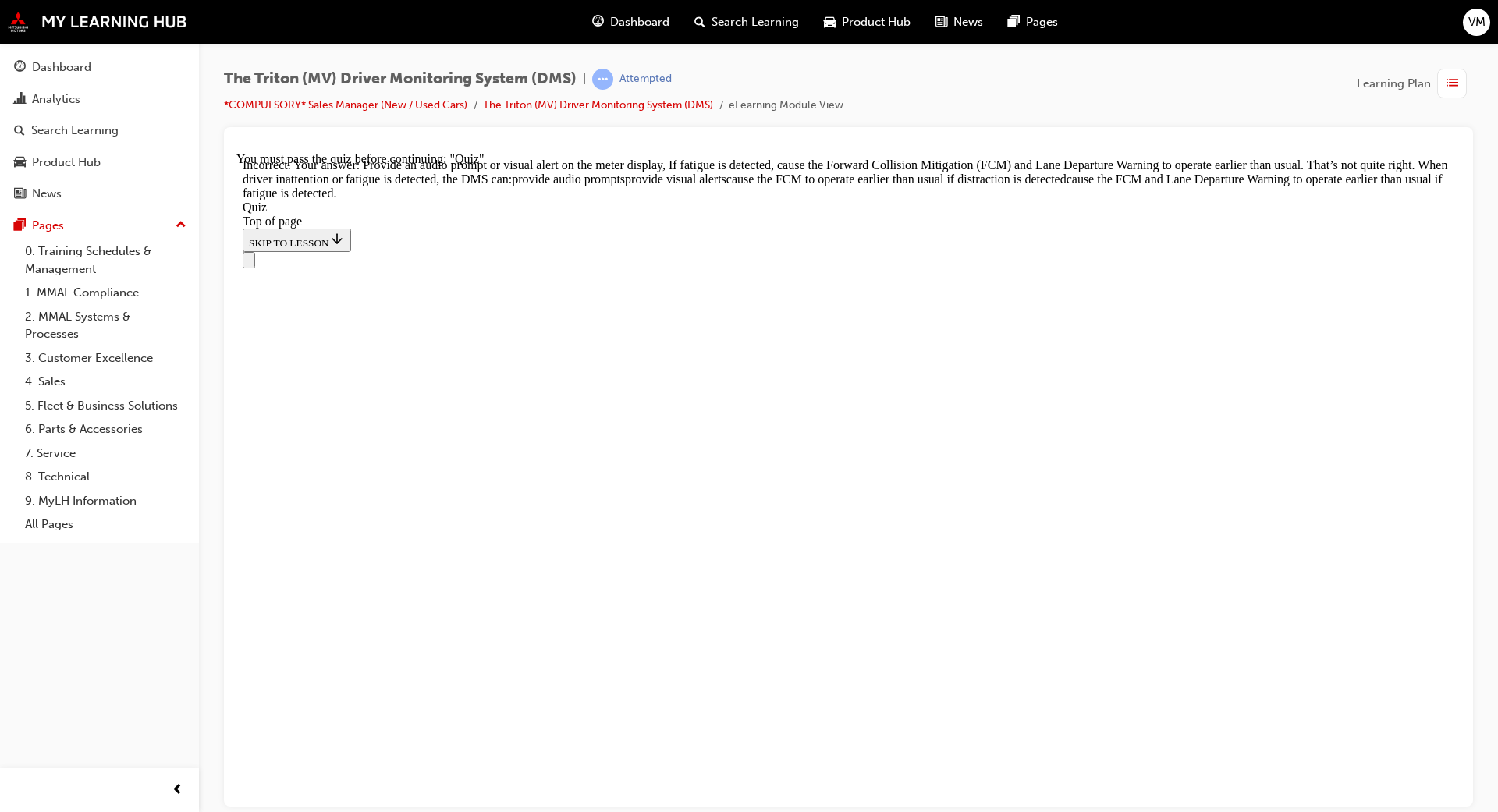
scroll to position [572, 0]
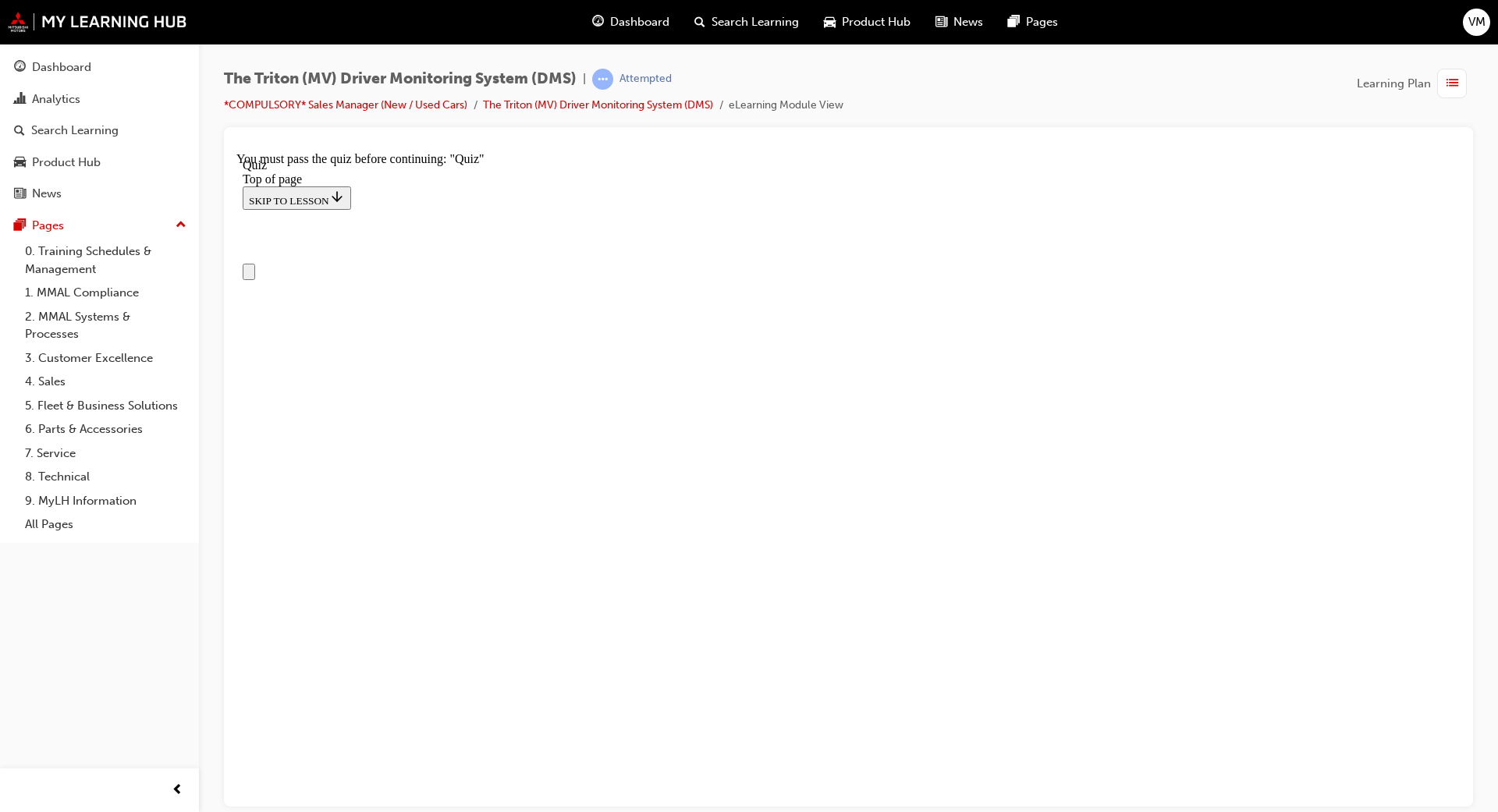
scroll to position [0, 0]
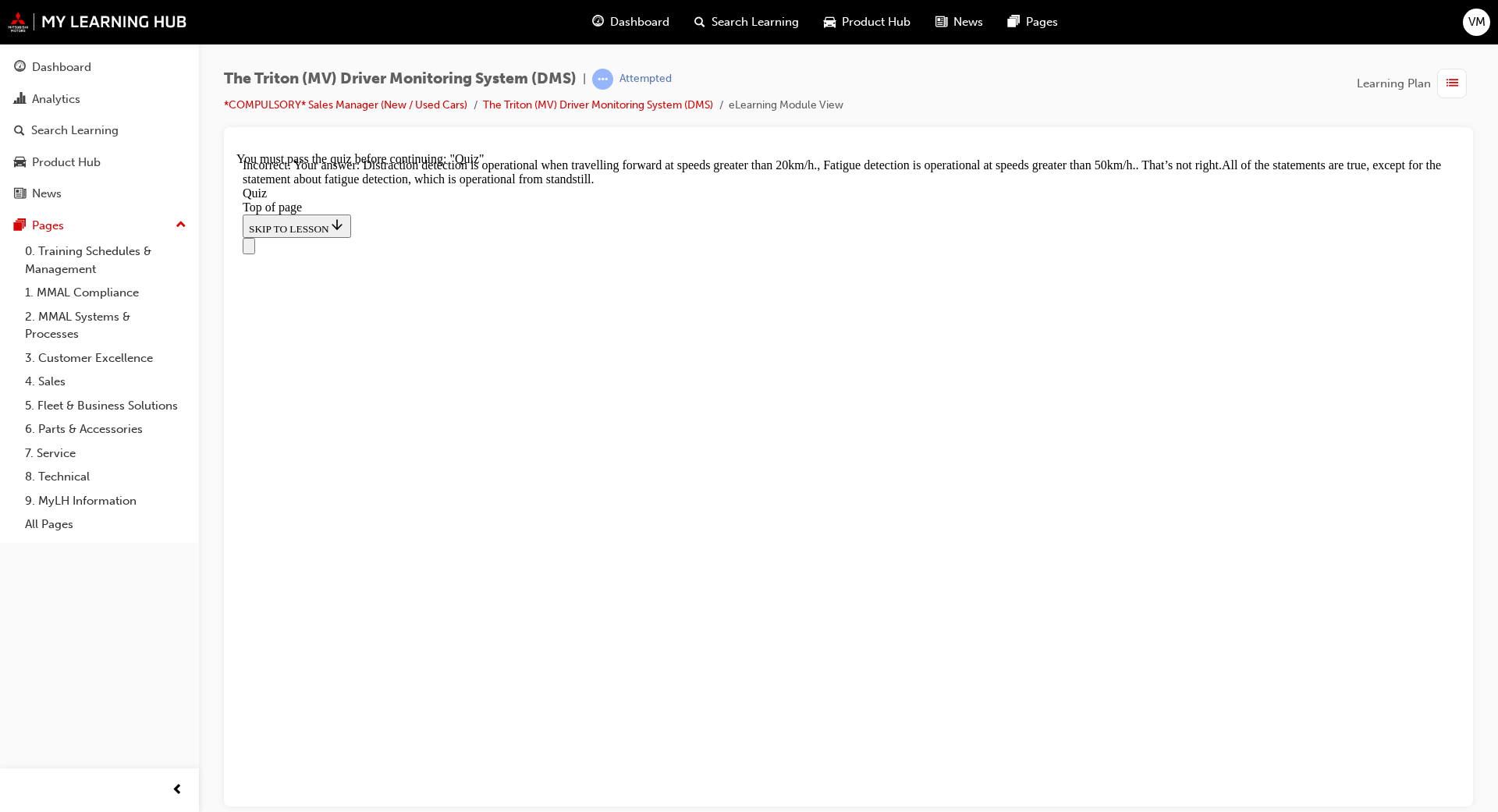
scroll to position [432, 0]
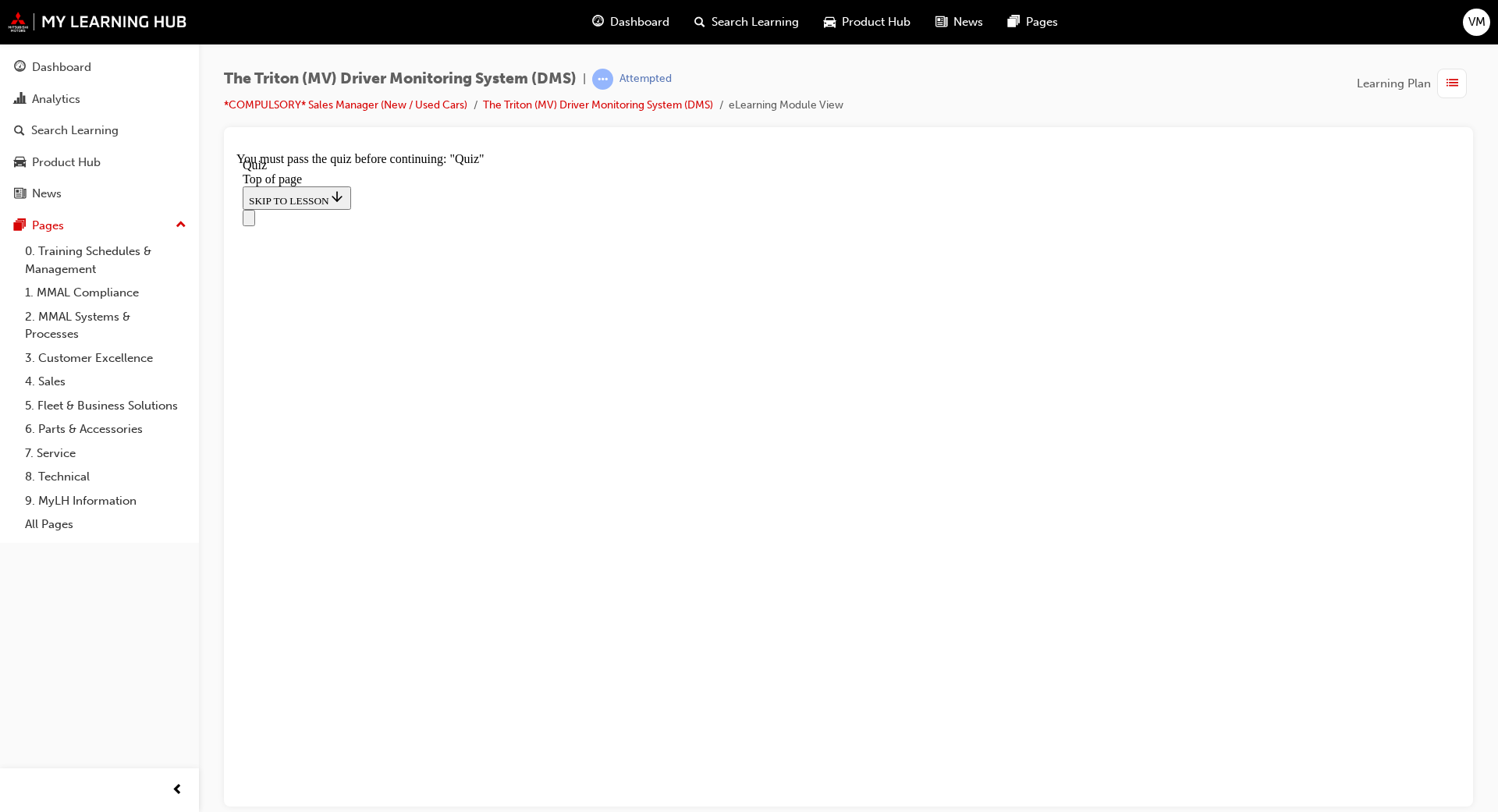
drag, startPoint x: 686, startPoint y: 675, endPoint x: 782, endPoint y: 483, distance: 214.7
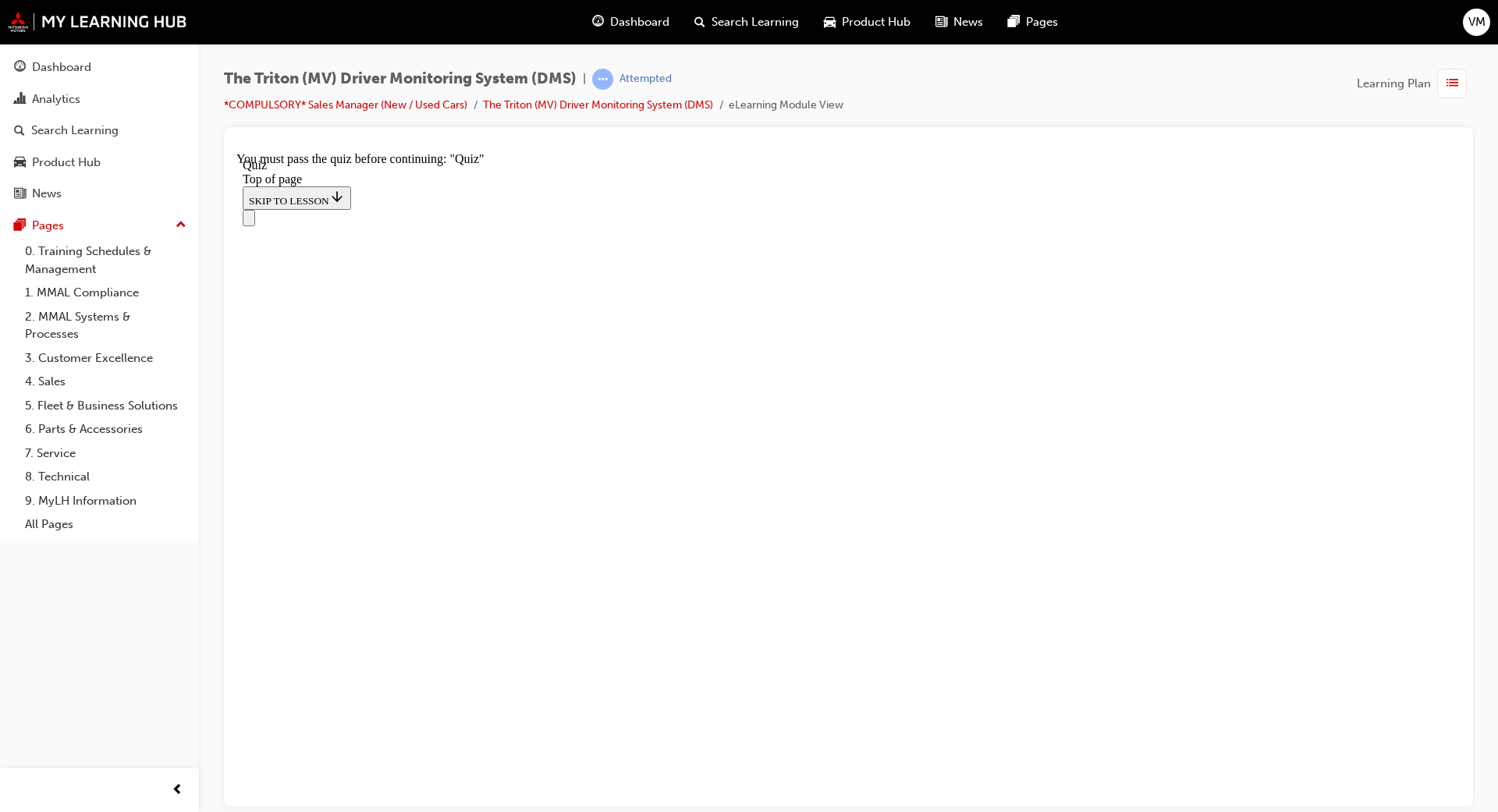
drag, startPoint x: 663, startPoint y: 743, endPoint x: 766, endPoint y: 746, distance: 103.0
drag, startPoint x: 710, startPoint y: 677, endPoint x: 799, endPoint y: 567, distance: 141.5
drag, startPoint x: 658, startPoint y: 666, endPoint x: 823, endPoint y: 665, distance: 165.0
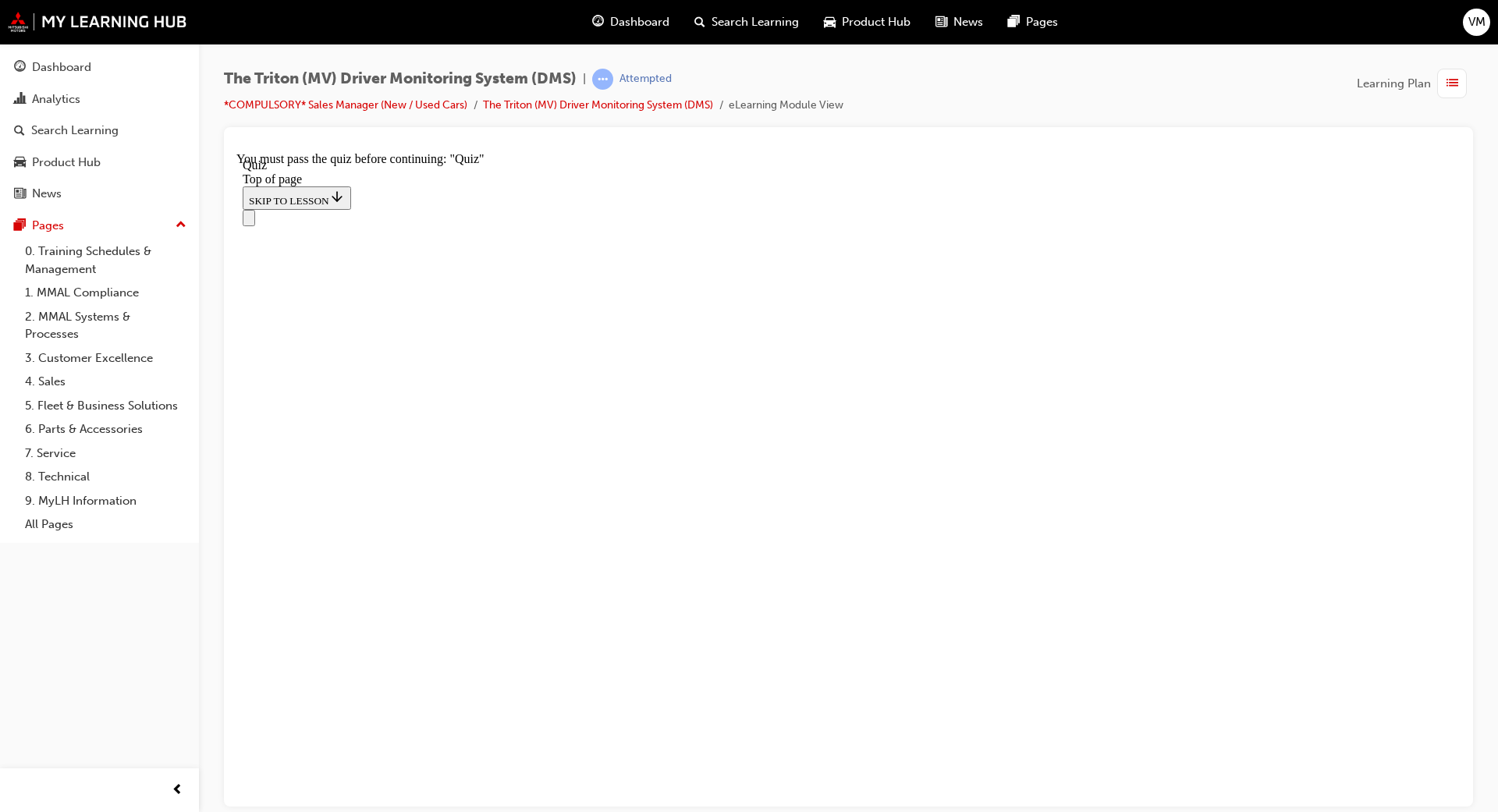
scroll to position [252, 0]
drag, startPoint x: 727, startPoint y: 538, endPoint x: 502, endPoint y: 524, distance: 225.4
drag, startPoint x: 675, startPoint y: 462, endPoint x: 680, endPoint y: 544, distance: 82.2
drag, startPoint x: 684, startPoint y: 459, endPoint x: 777, endPoint y: 470, distance: 93.6
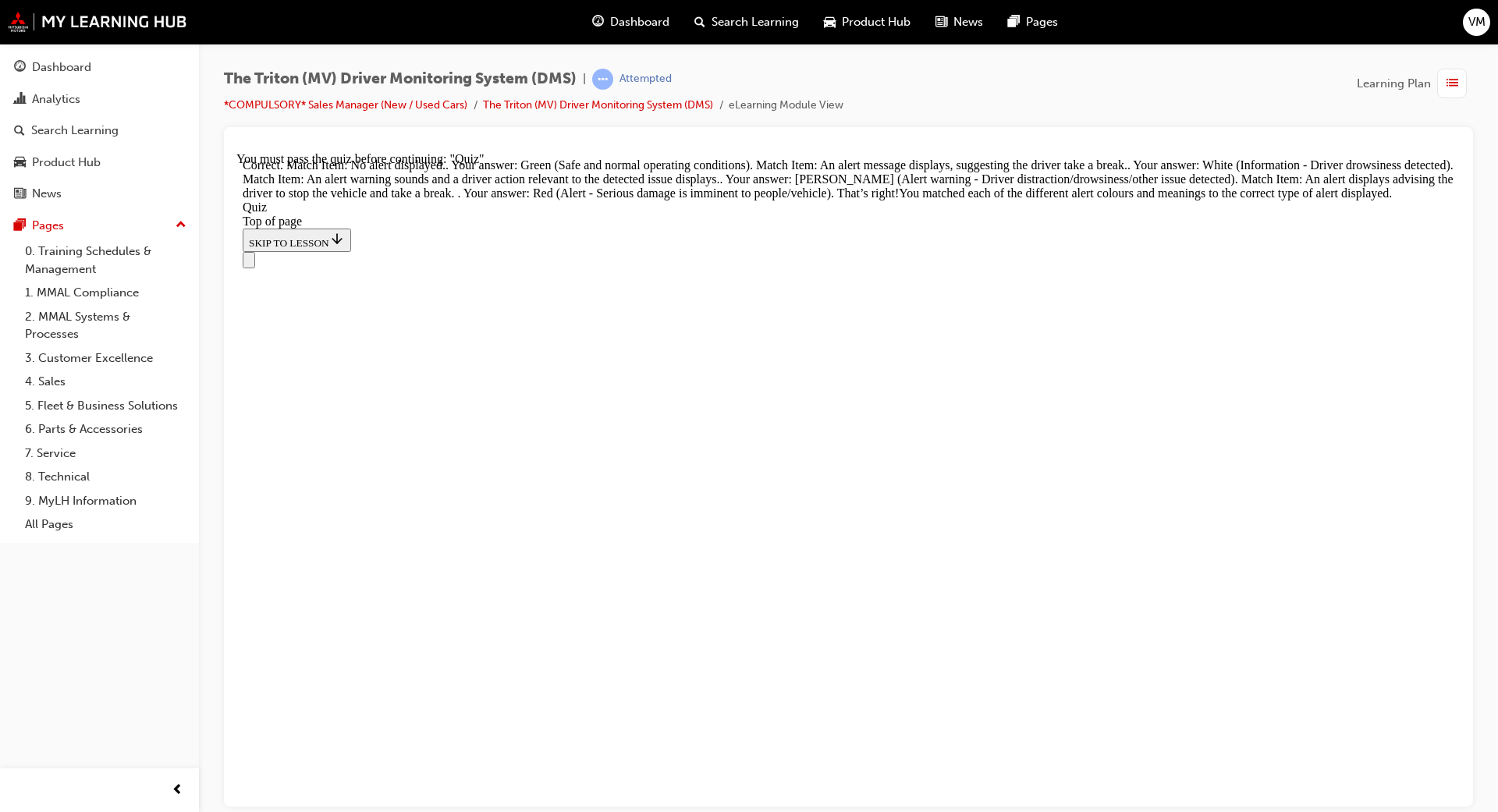
scroll to position [415, 0]
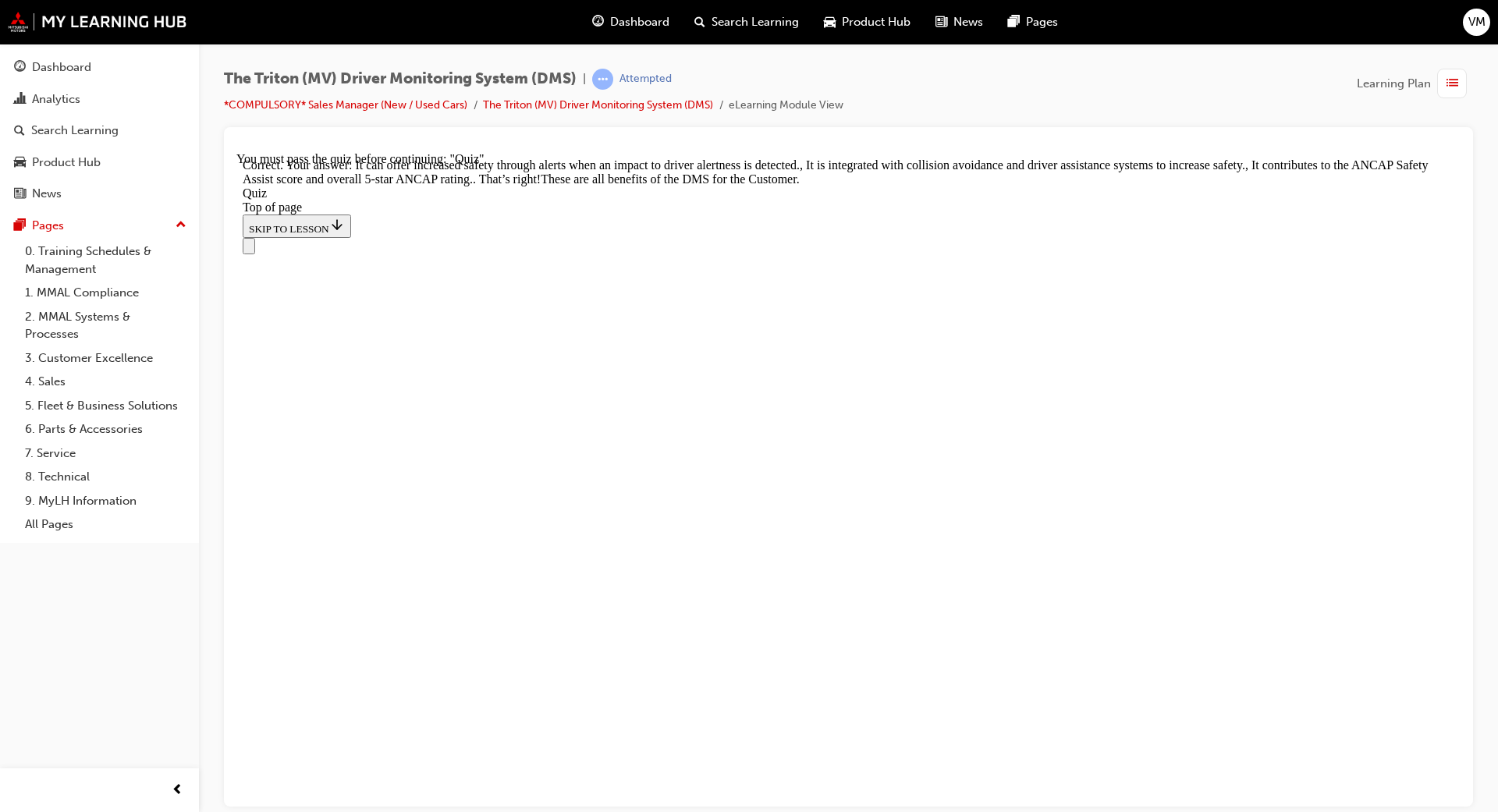
scroll to position [387, 0]
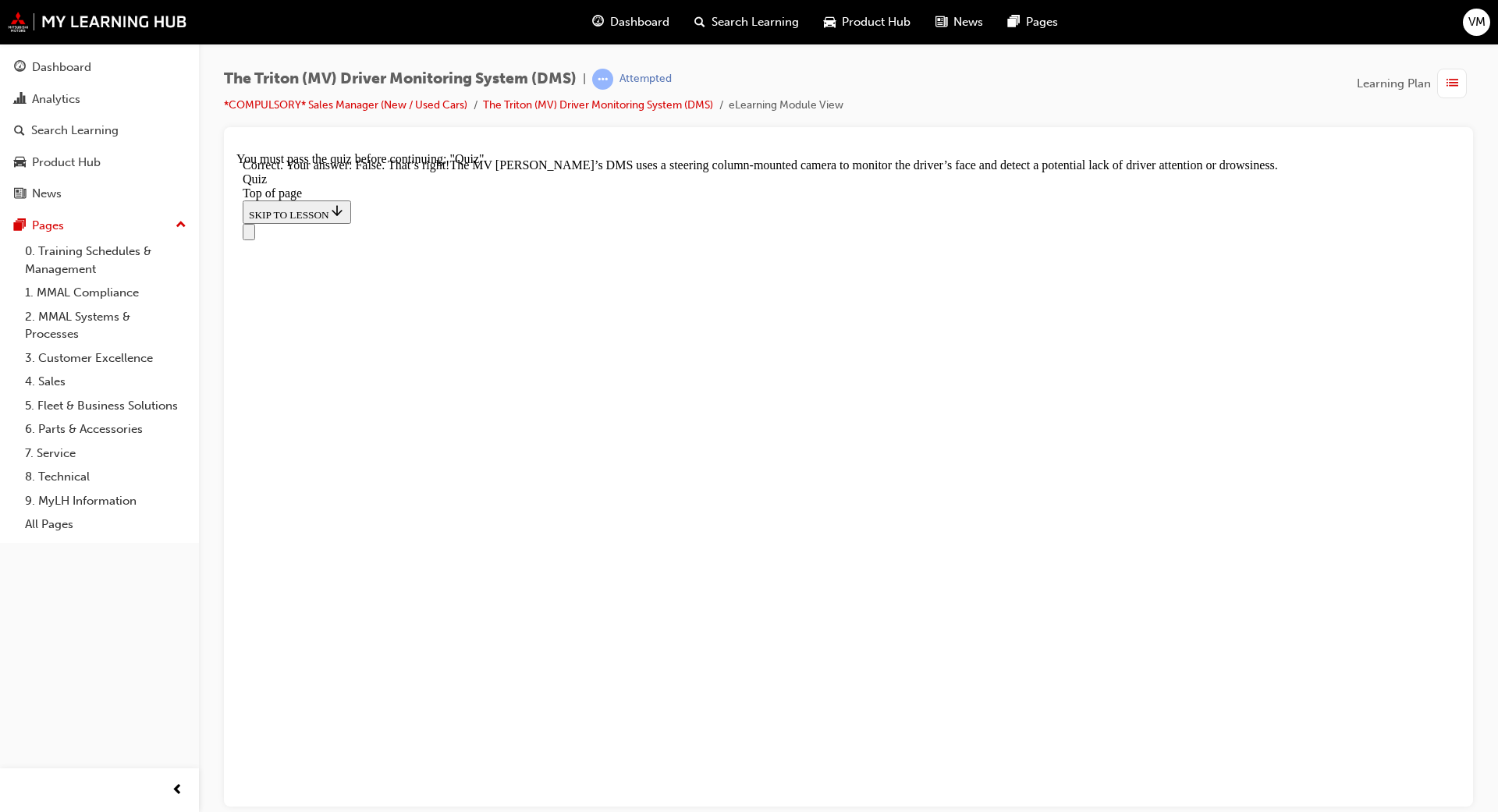
scroll to position [287, 0]
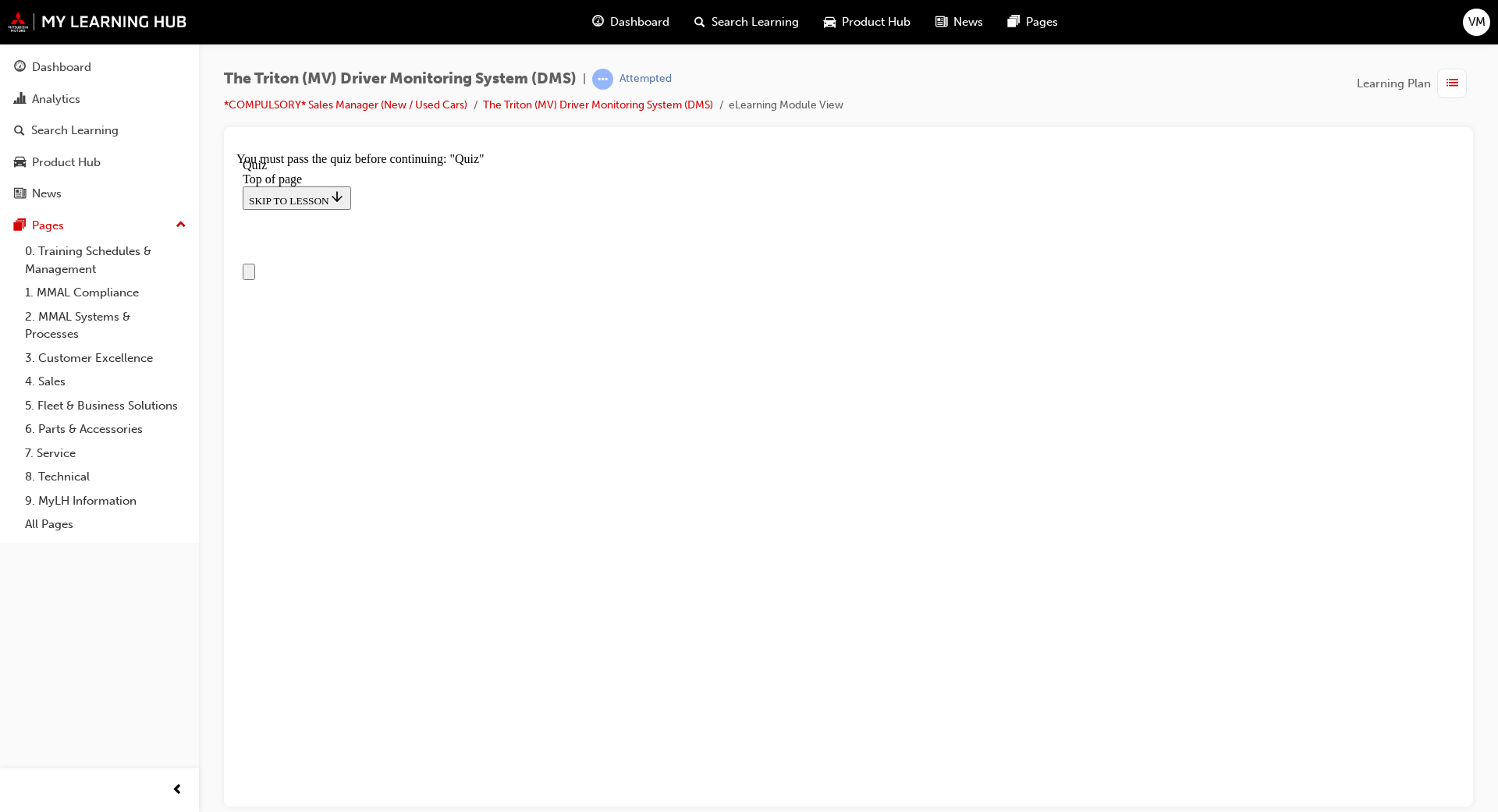
scroll to position [117, 0]
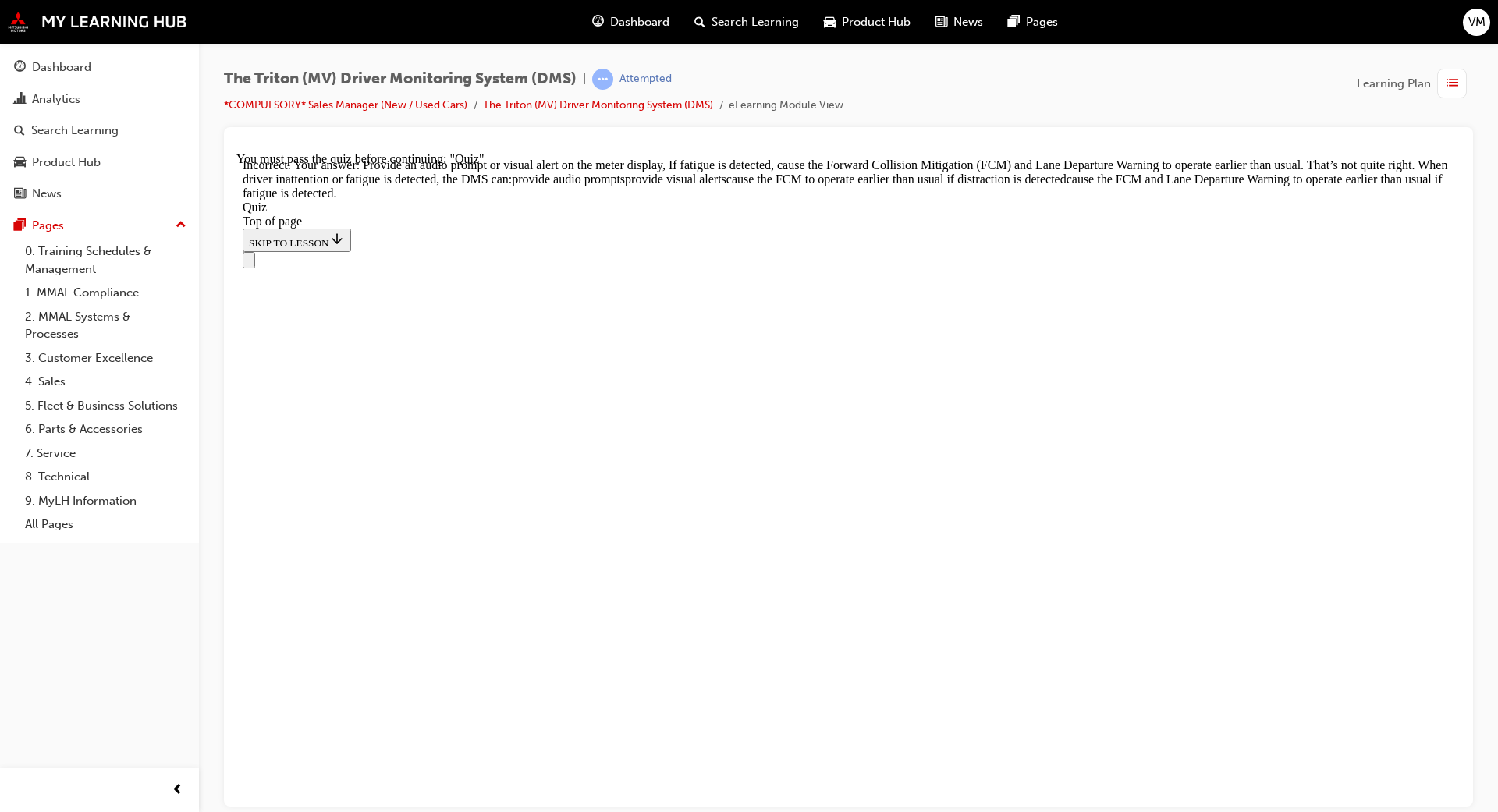
scroll to position [559, 0]
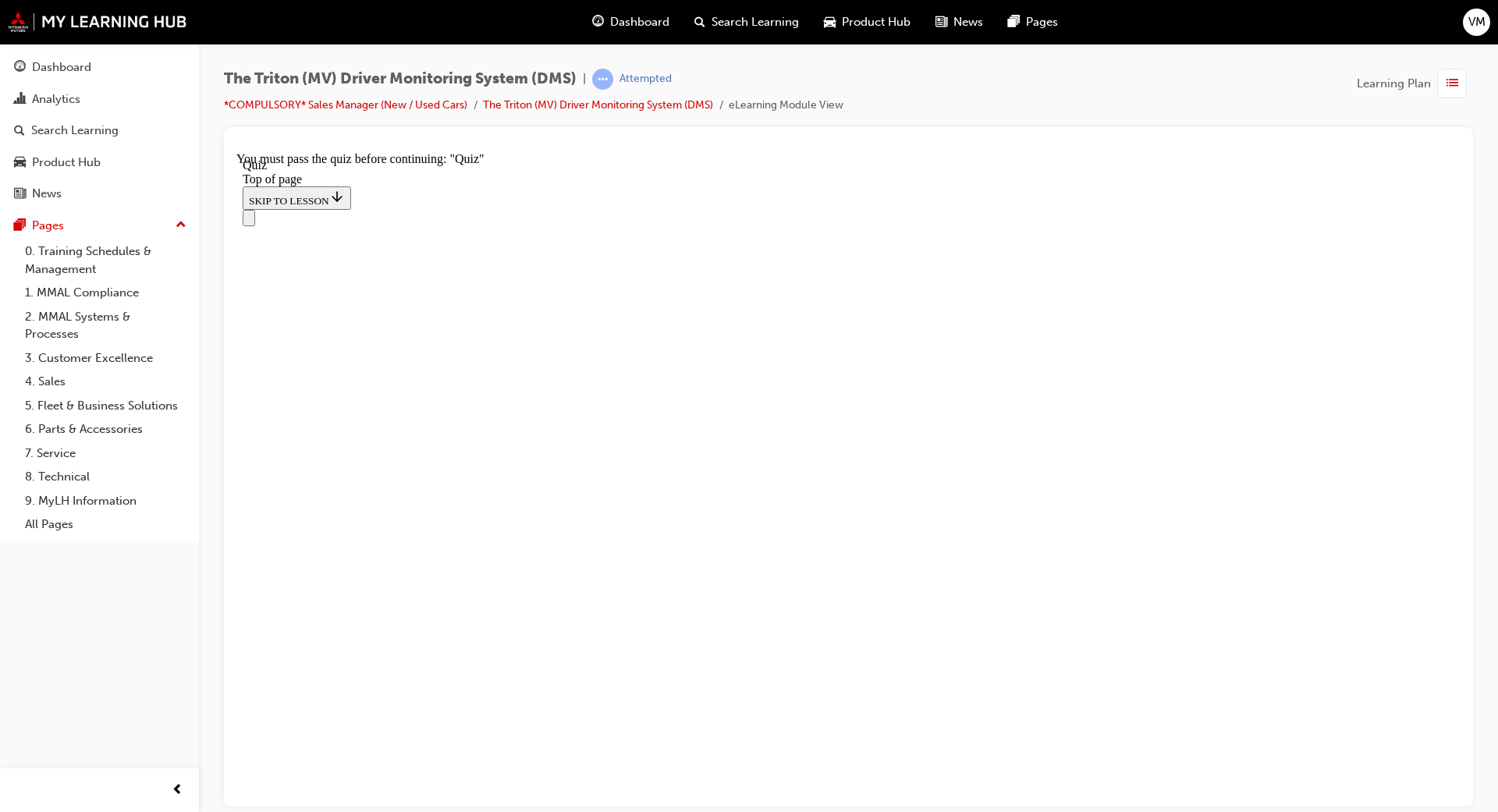
scroll to position [117, 0]
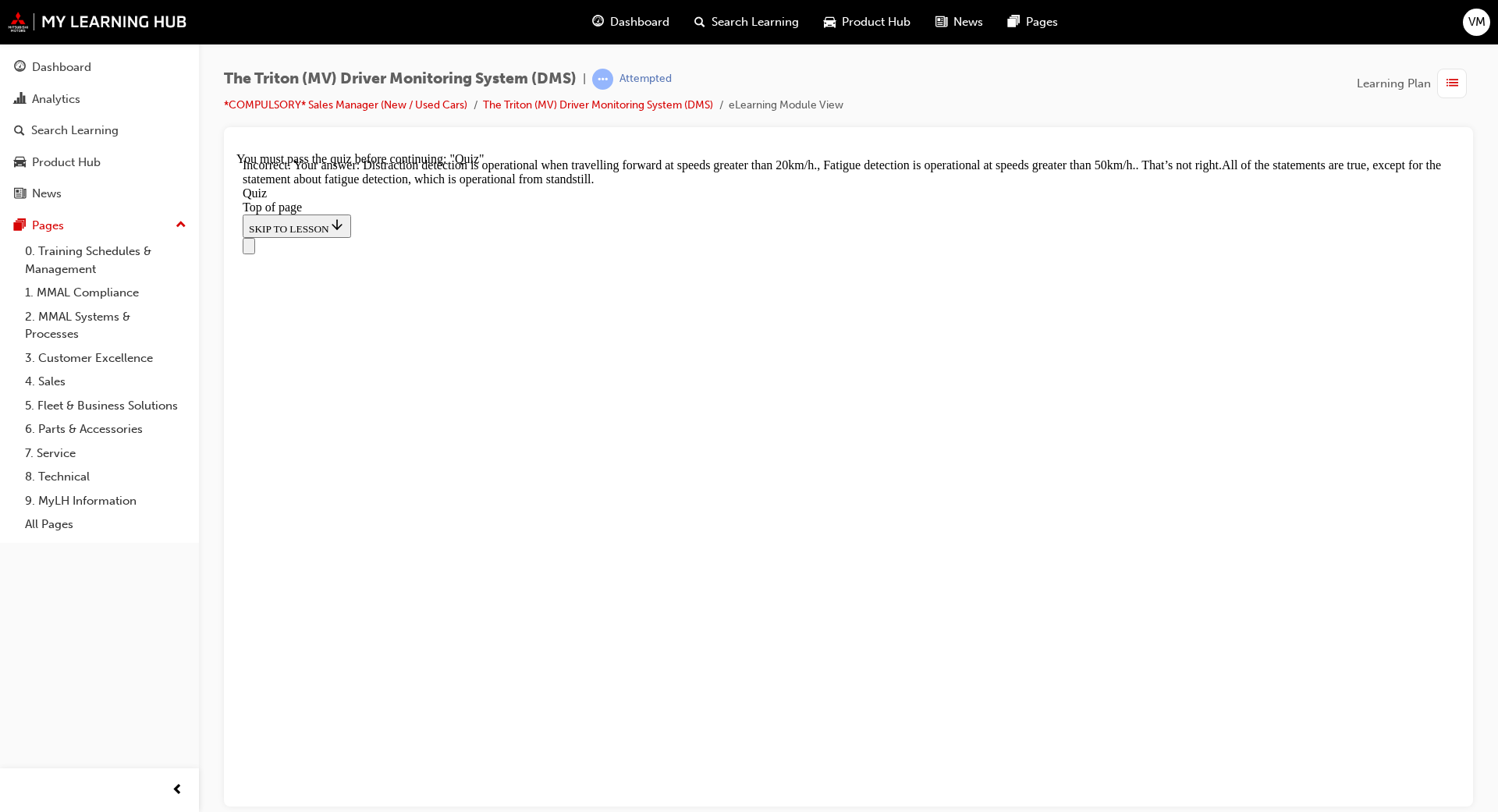
scroll to position [432, 0]
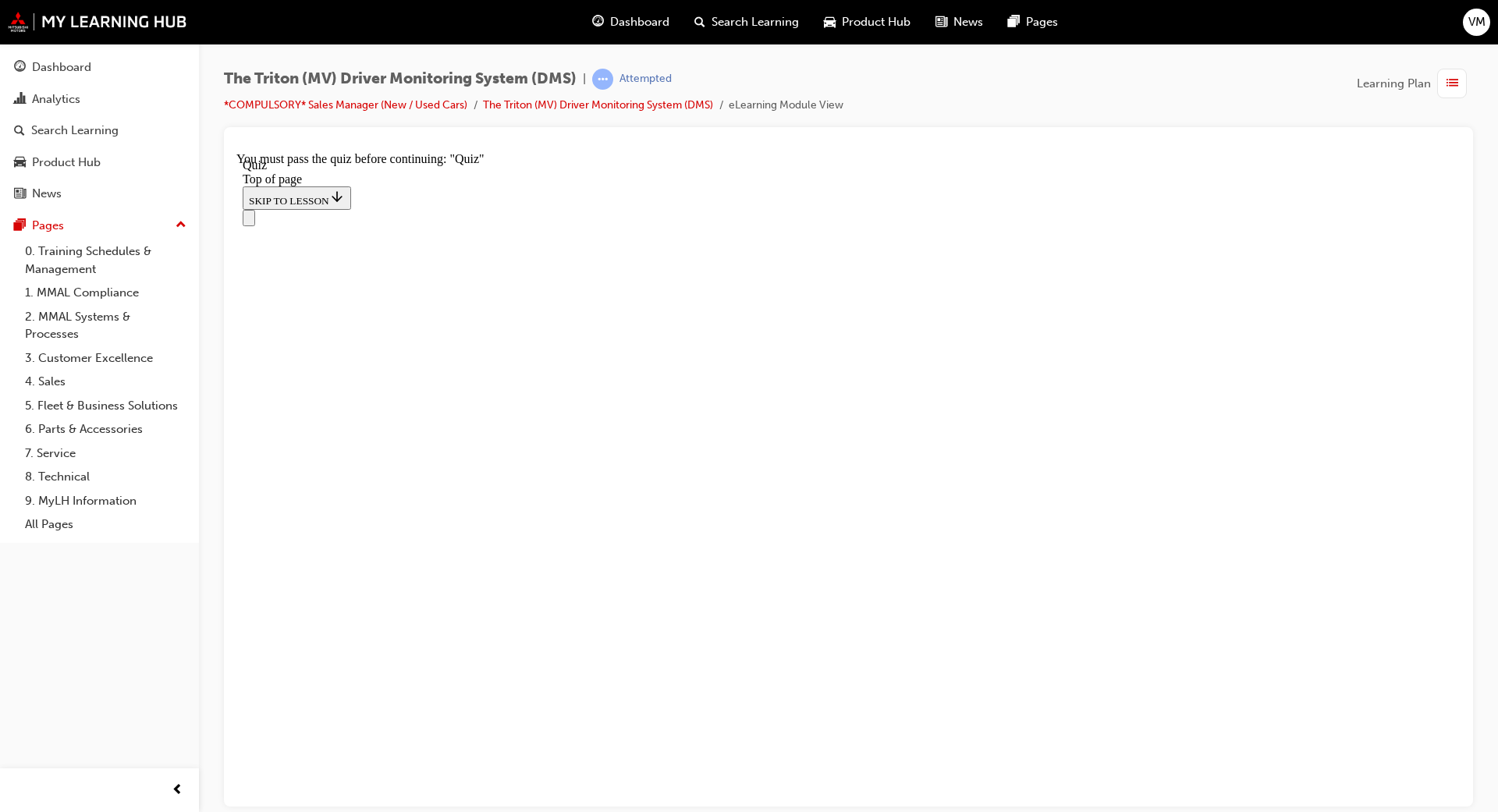
scroll to position [198, 0]
drag, startPoint x: 708, startPoint y: 577, endPoint x: 811, endPoint y: 487, distance: 136.8
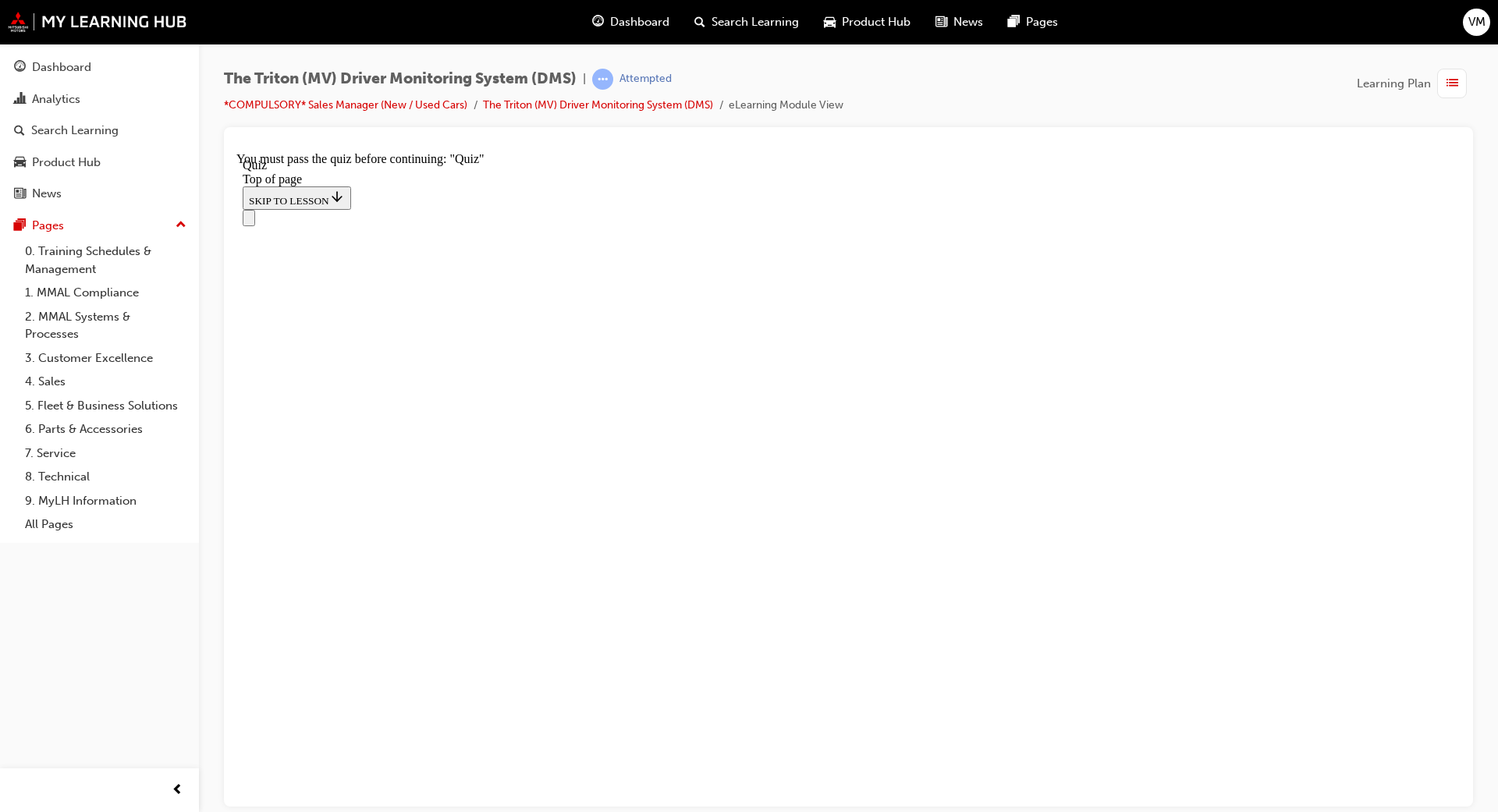
drag, startPoint x: 703, startPoint y: 568, endPoint x: 864, endPoint y: 568, distance: 161.0
drag, startPoint x: 703, startPoint y: 663, endPoint x: 907, endPoint y: 756, distance: 224.2
drag, startPoint x: 699, startPoint y: 660, endPoint x: 885, endPoint y: 657, distance: 186.0
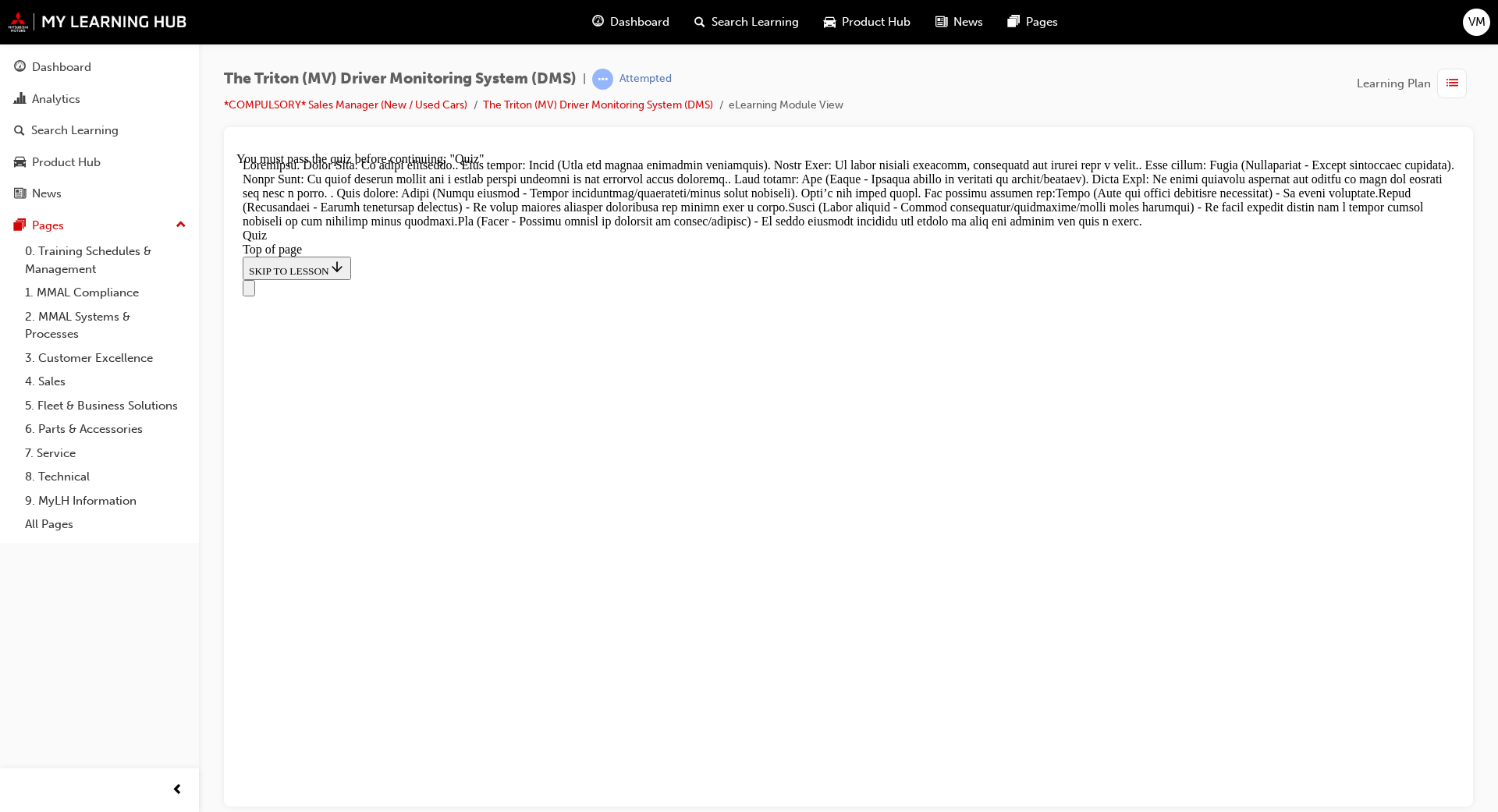
scroll to position [569, 0]
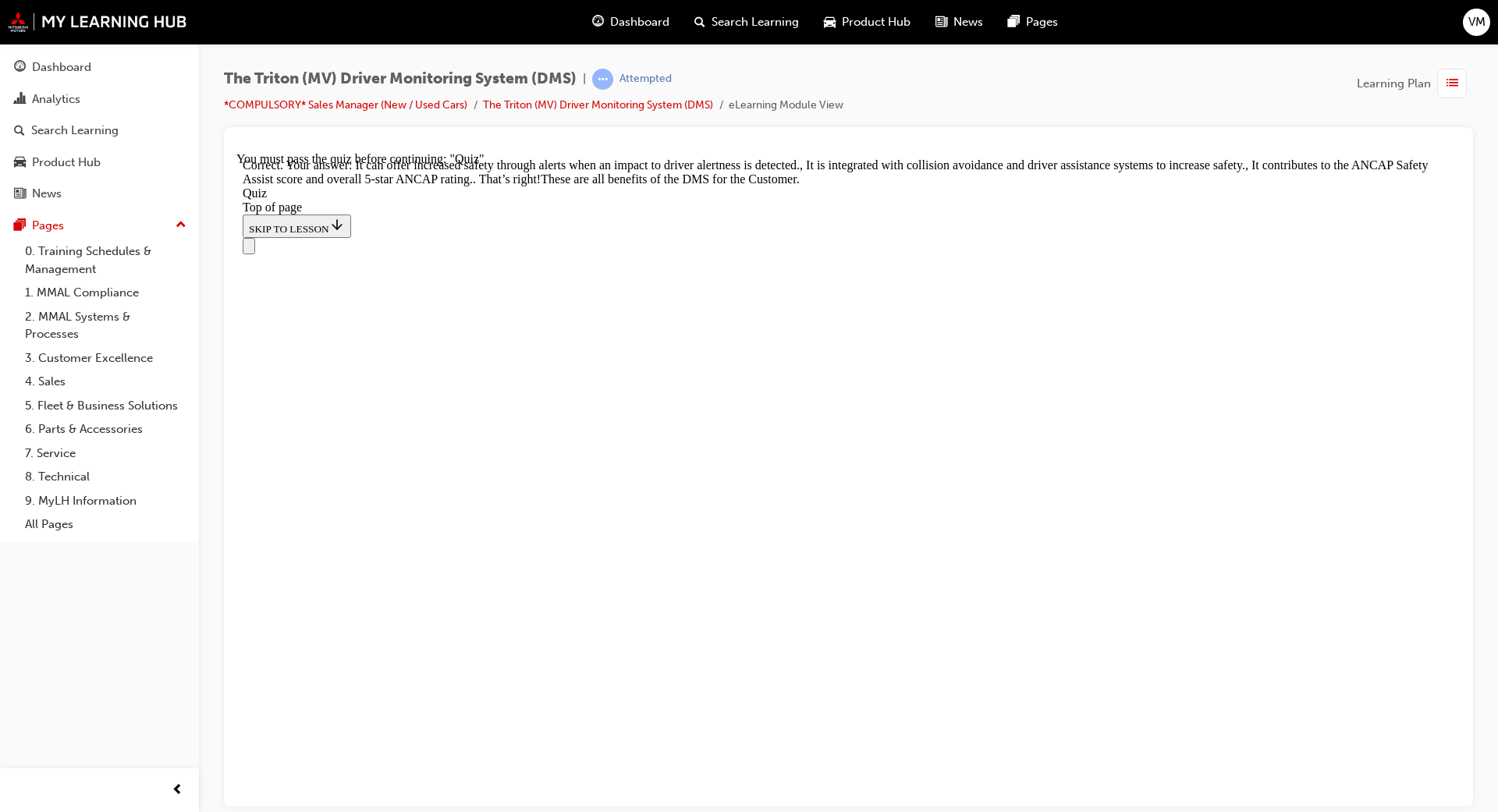
scroll to position [387, 0]
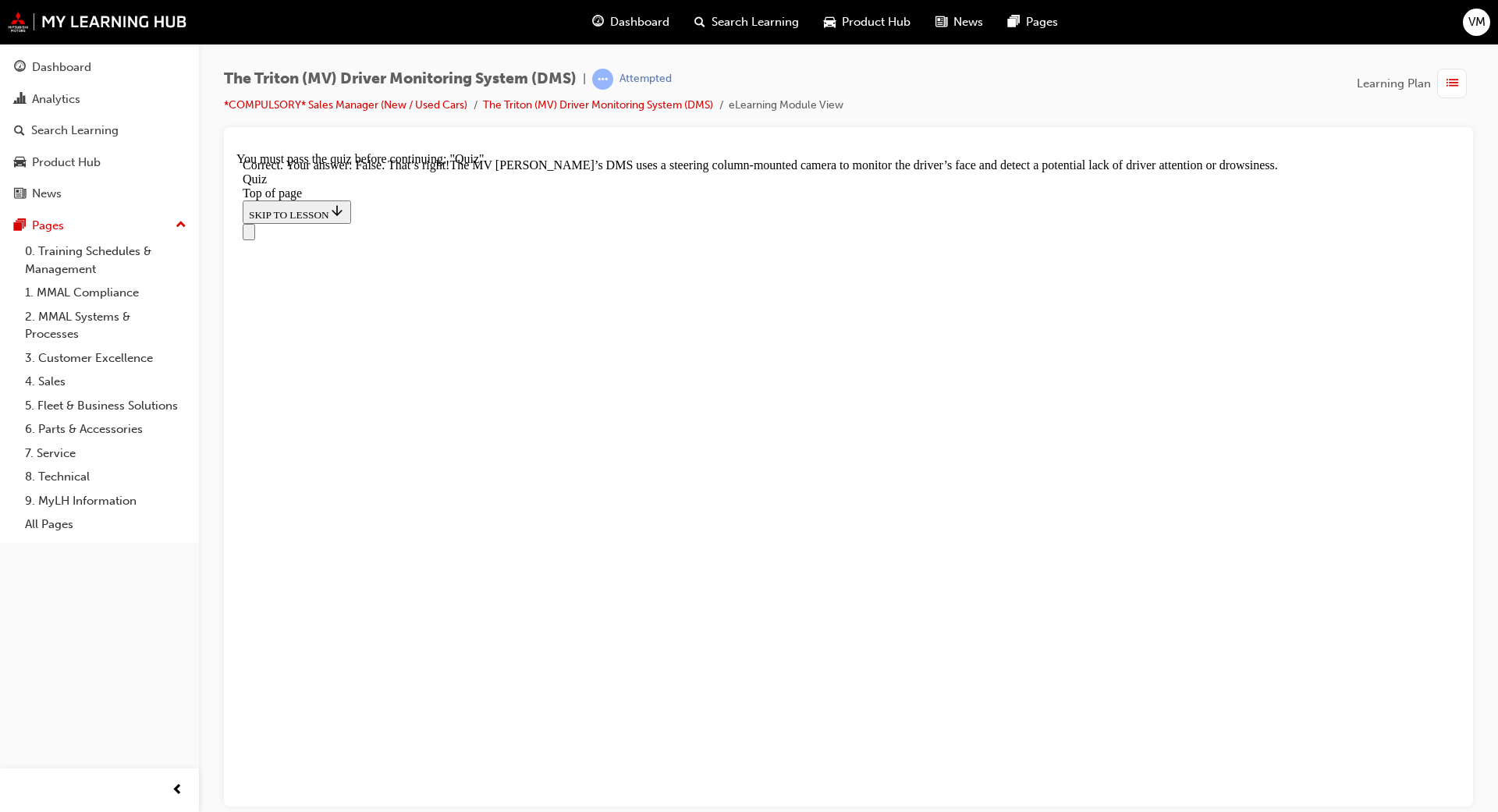
scroll to position [287, 0]
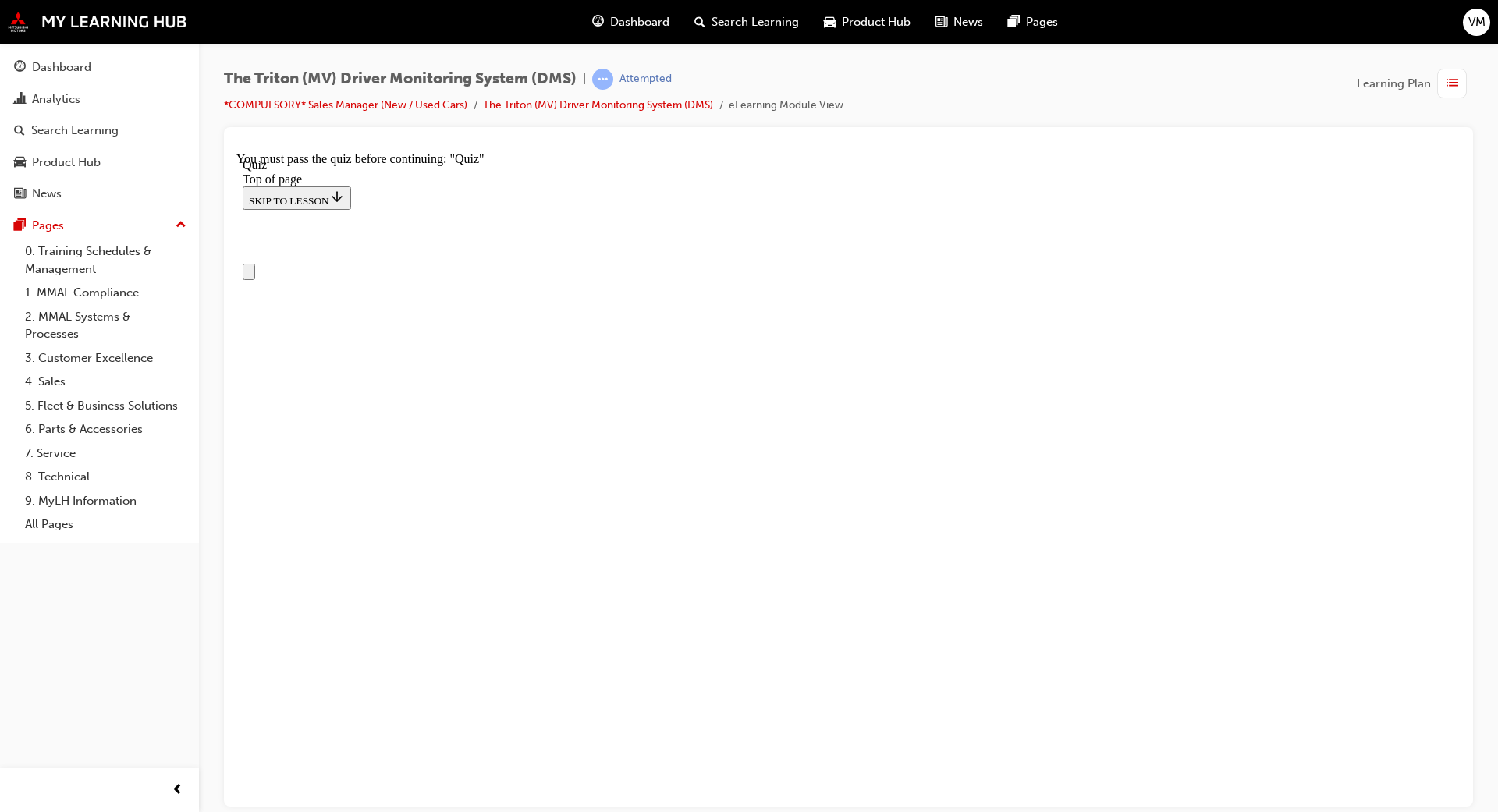
scroll to position [0, 0]
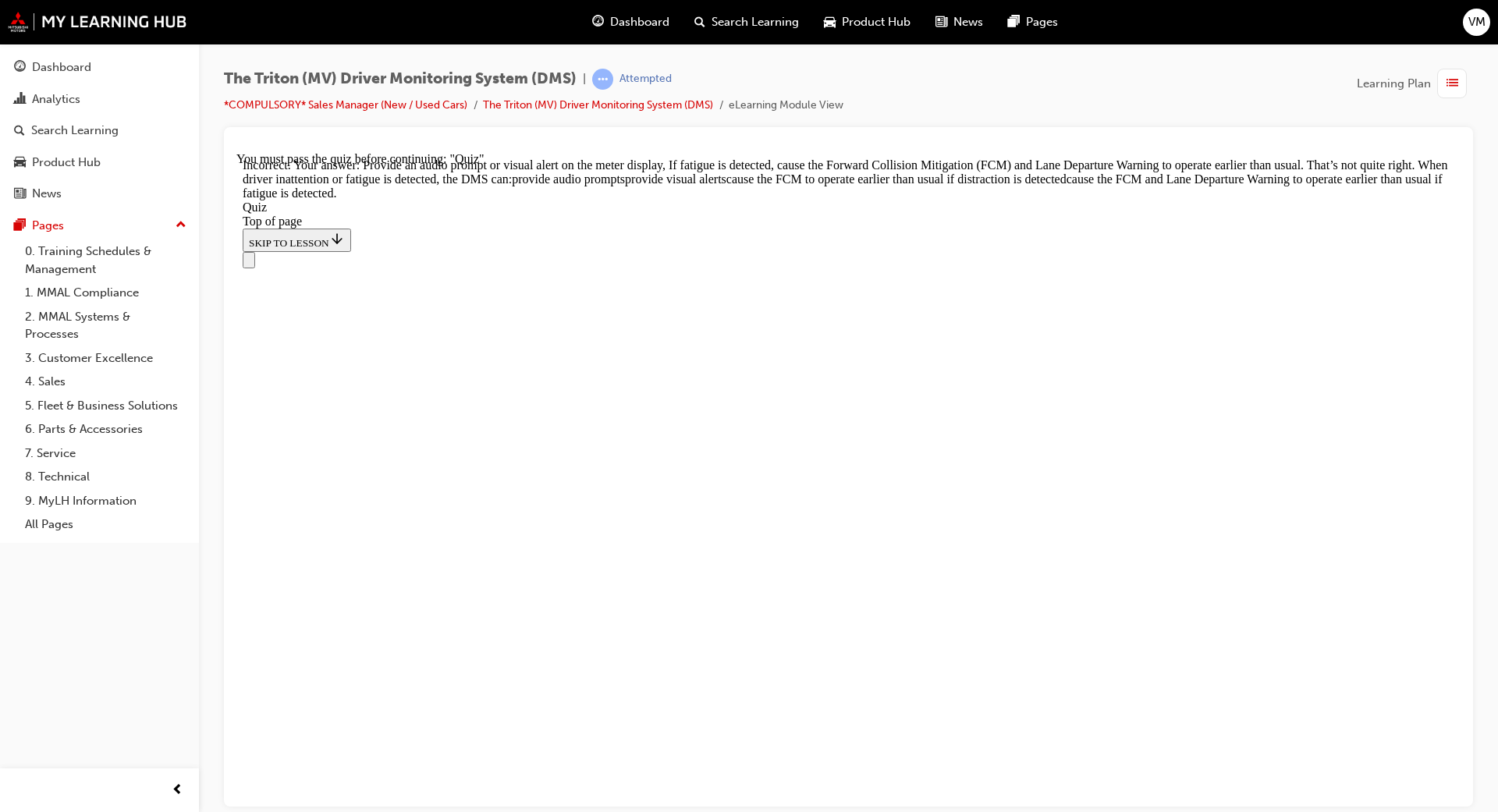
scroll to position [572, 0]
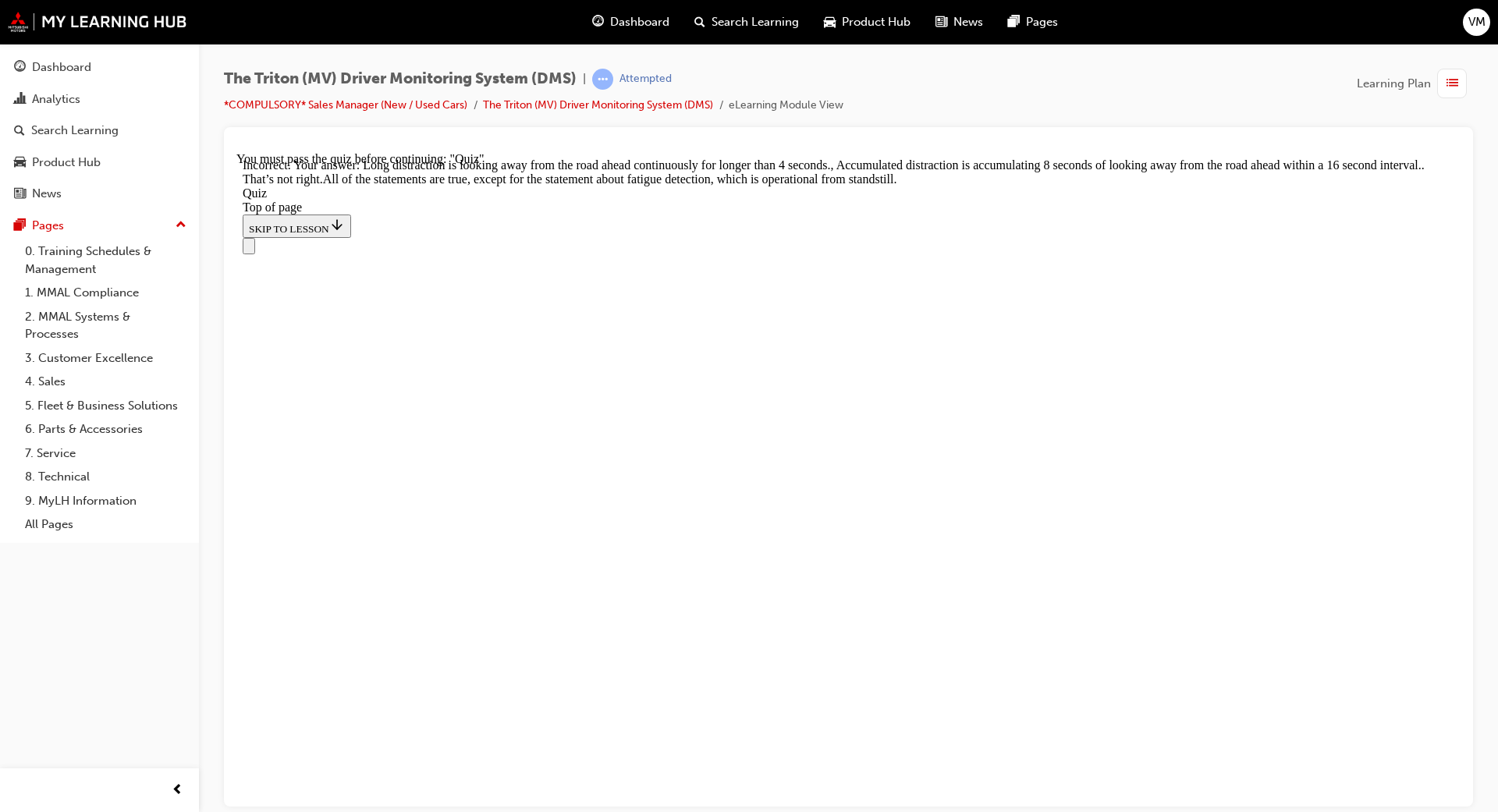
scroll to position [432, 0]
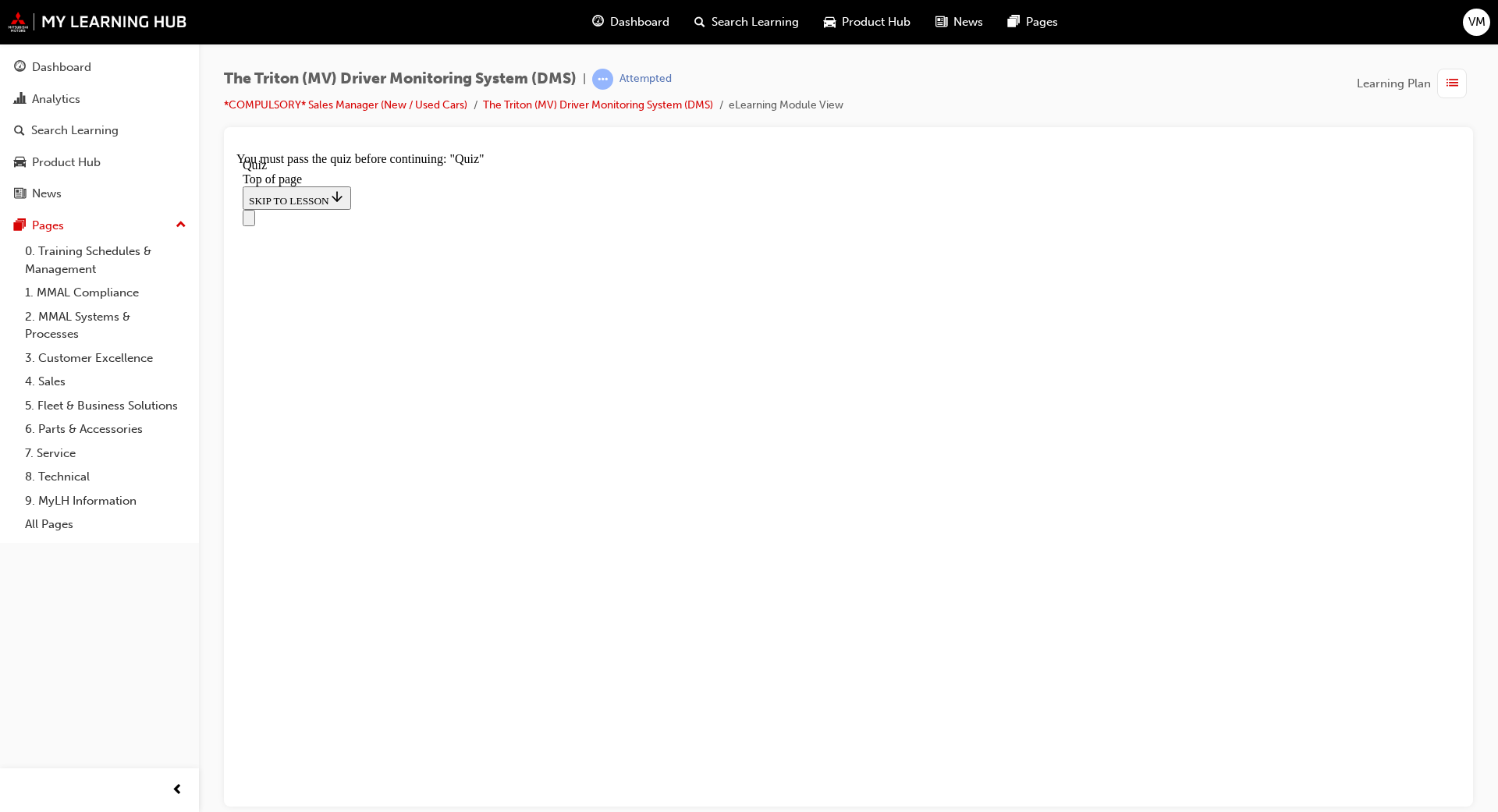
scroll to position [198, 0]
drag, startPoint x: 756, startPoint y: 500, endPoint x: 853, endPoint y: 511, distance: 97.6
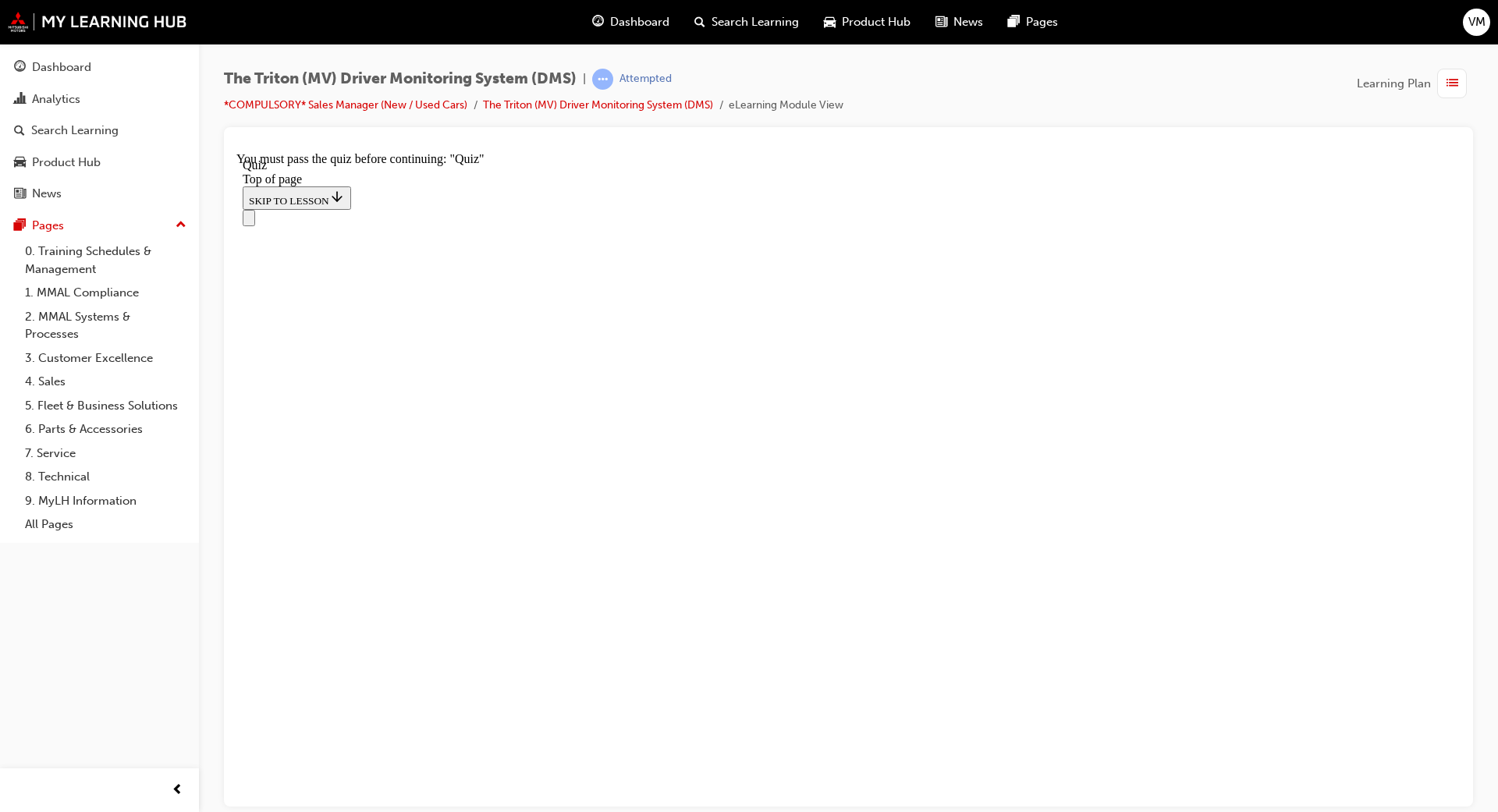
drag, startPoint x: 740, startPoint y: 583, endPoint x: 832, endPoint y: 619, distance: 98.8
drag, startPoint x: 653, startPoint y: 576, endPoint x: 798, endPoint y: 483, distance: 172.3
drag, startPoint x: 749, startPoint y: 581, endPoint x: 935, endPoint y: 584, distance: 186.0
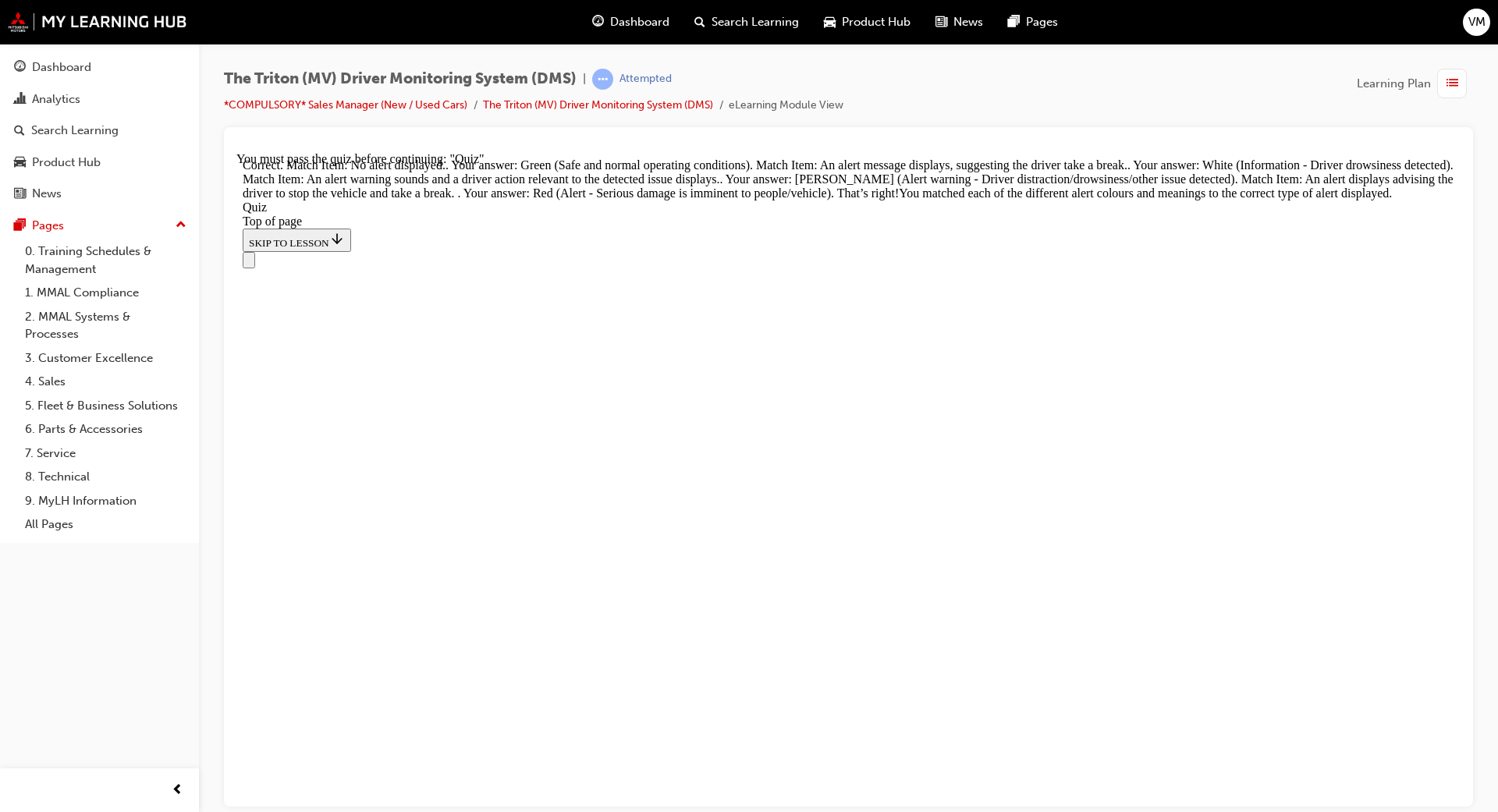
scroll to position [415, 0]
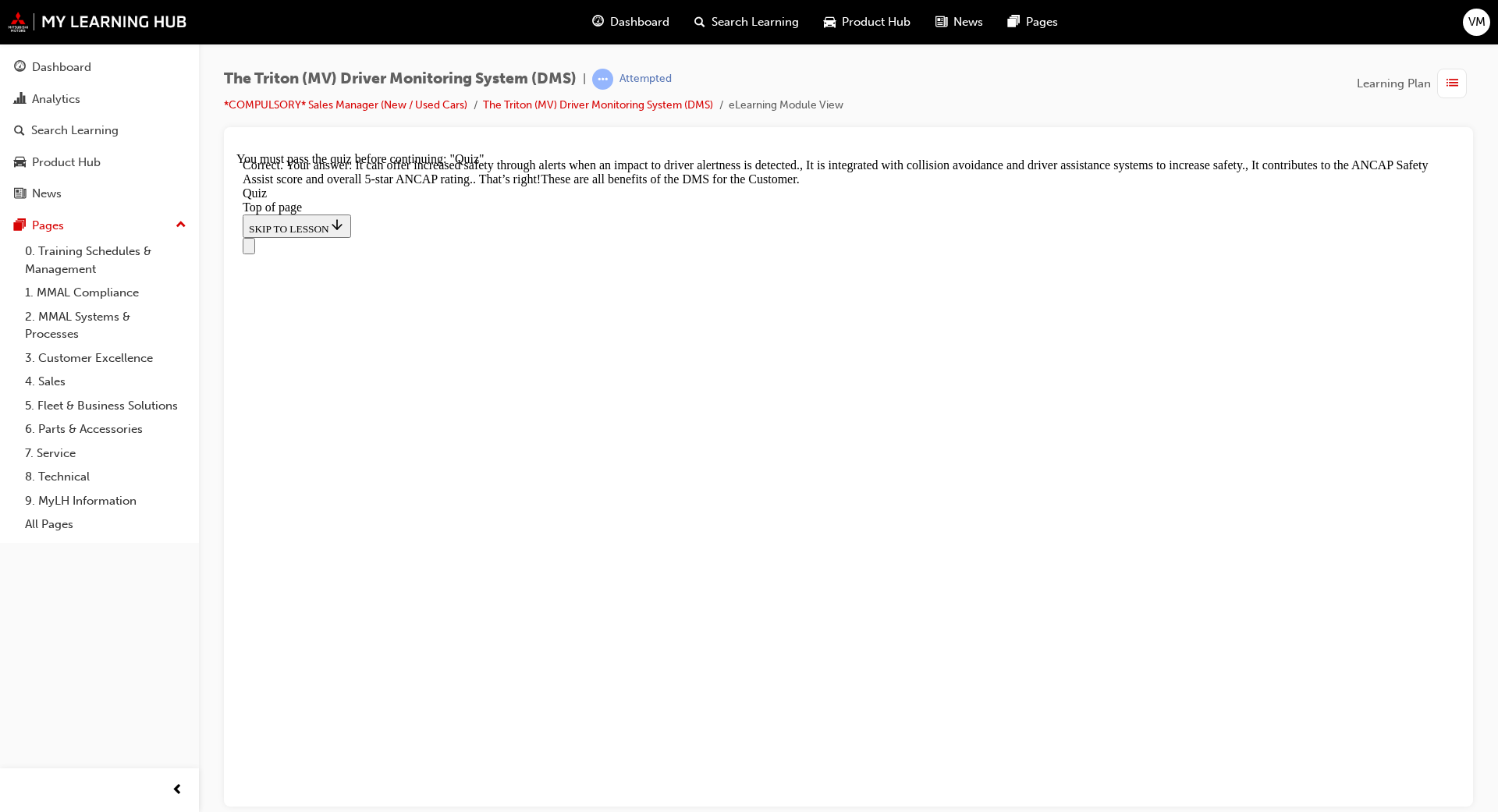
scroll to position [387, 0]
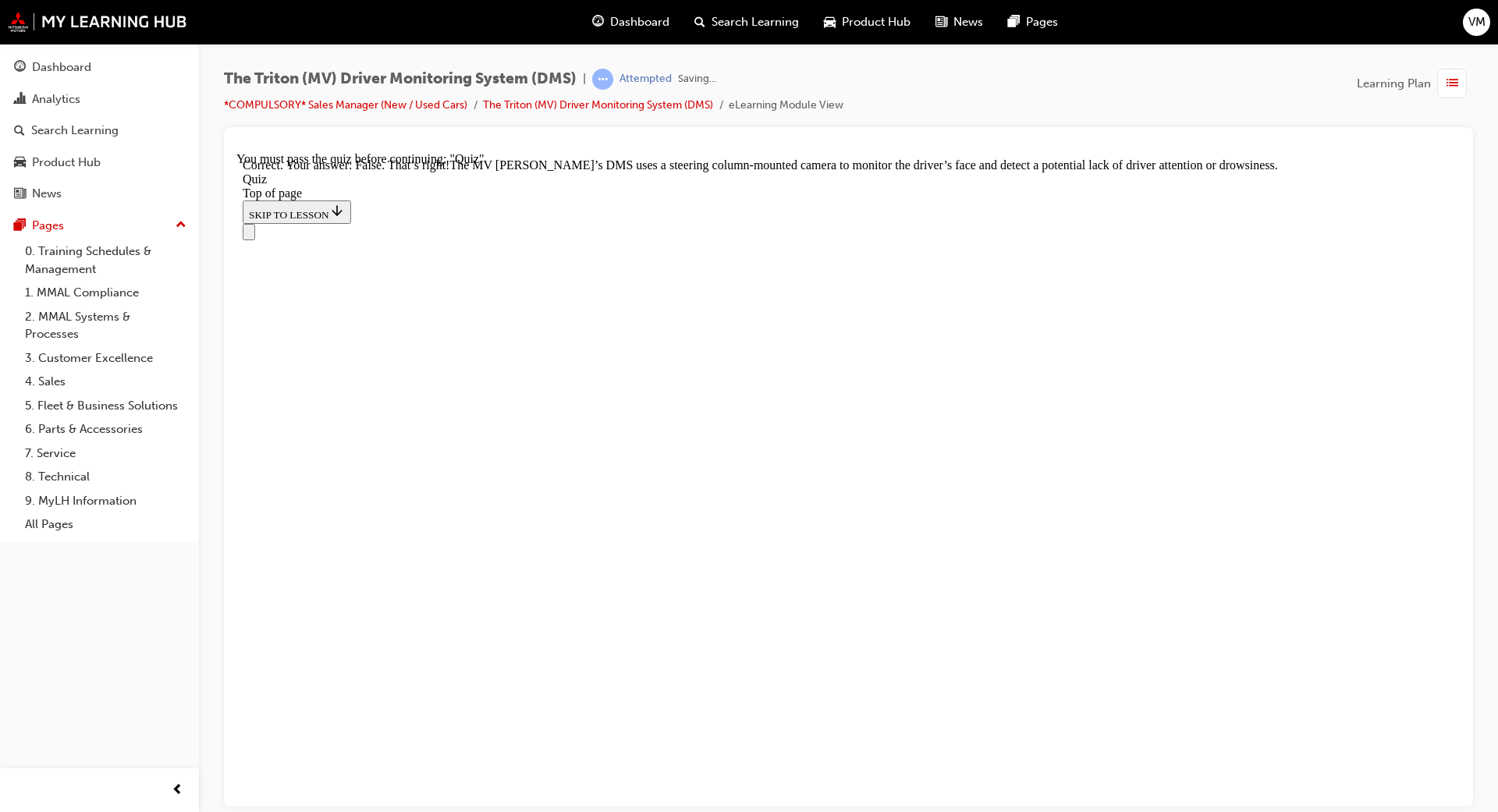
scroll to position [287, 0]
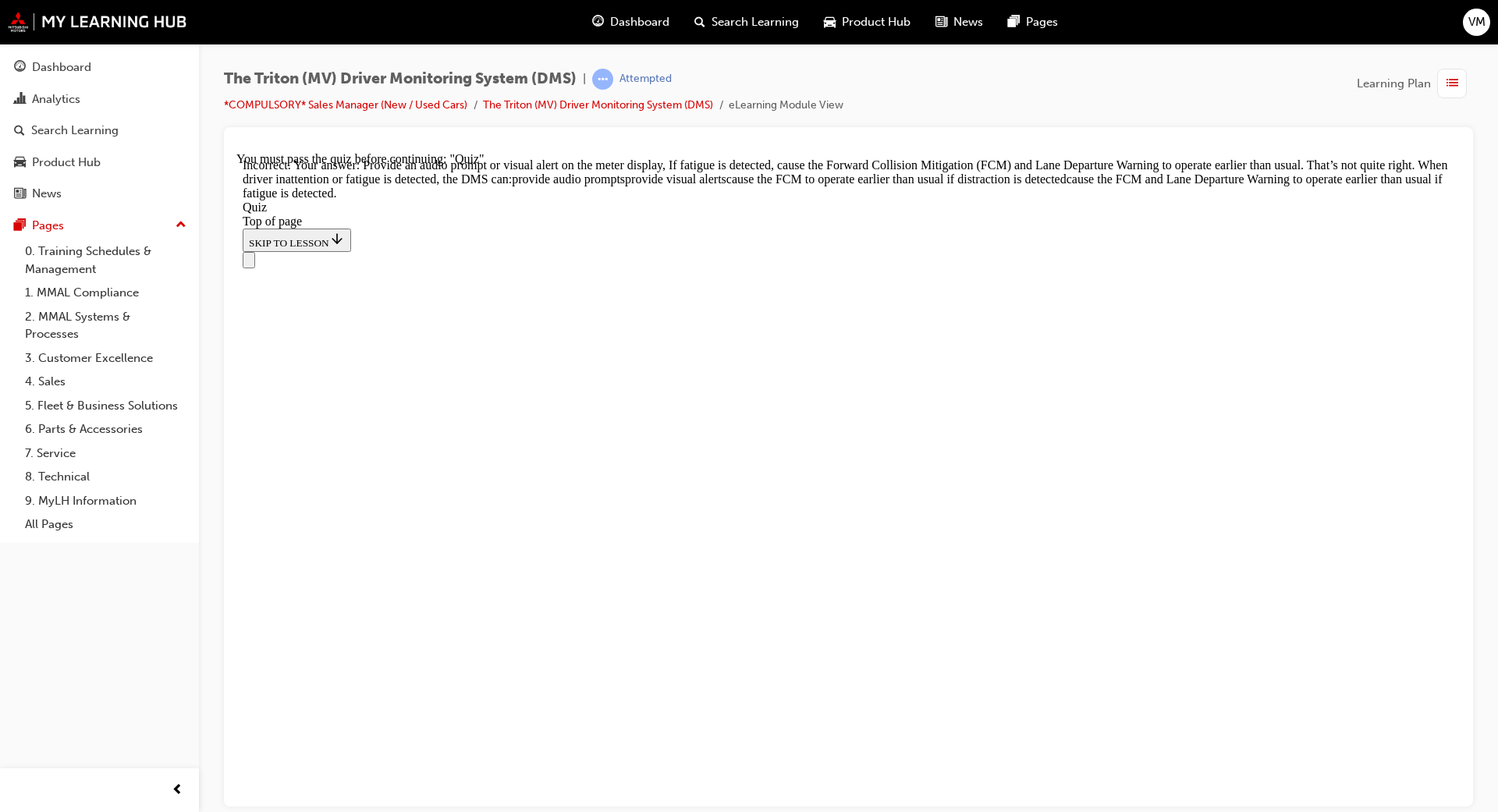
scroll to position [559, 0]
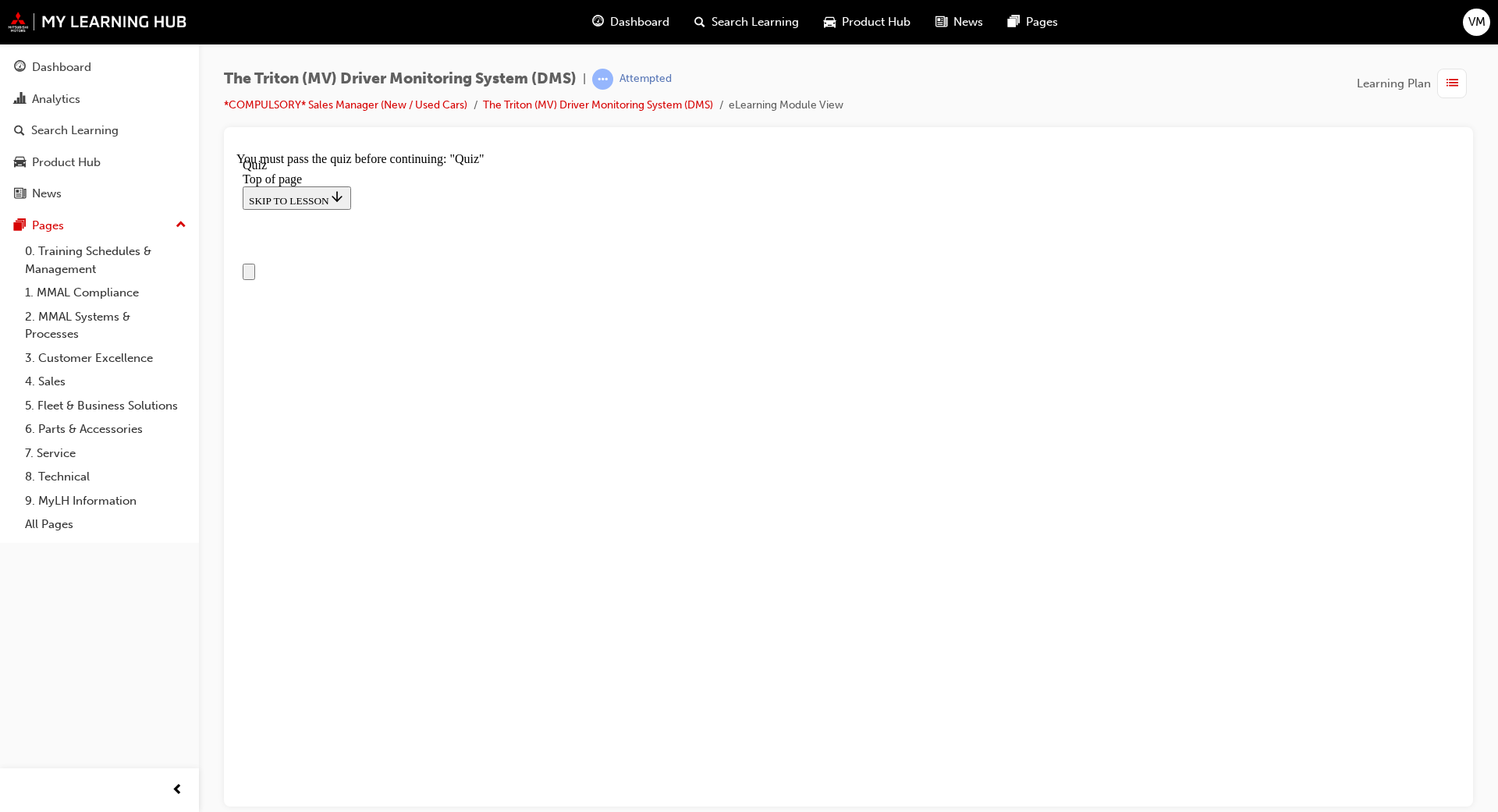
scroll to position [117, 0]
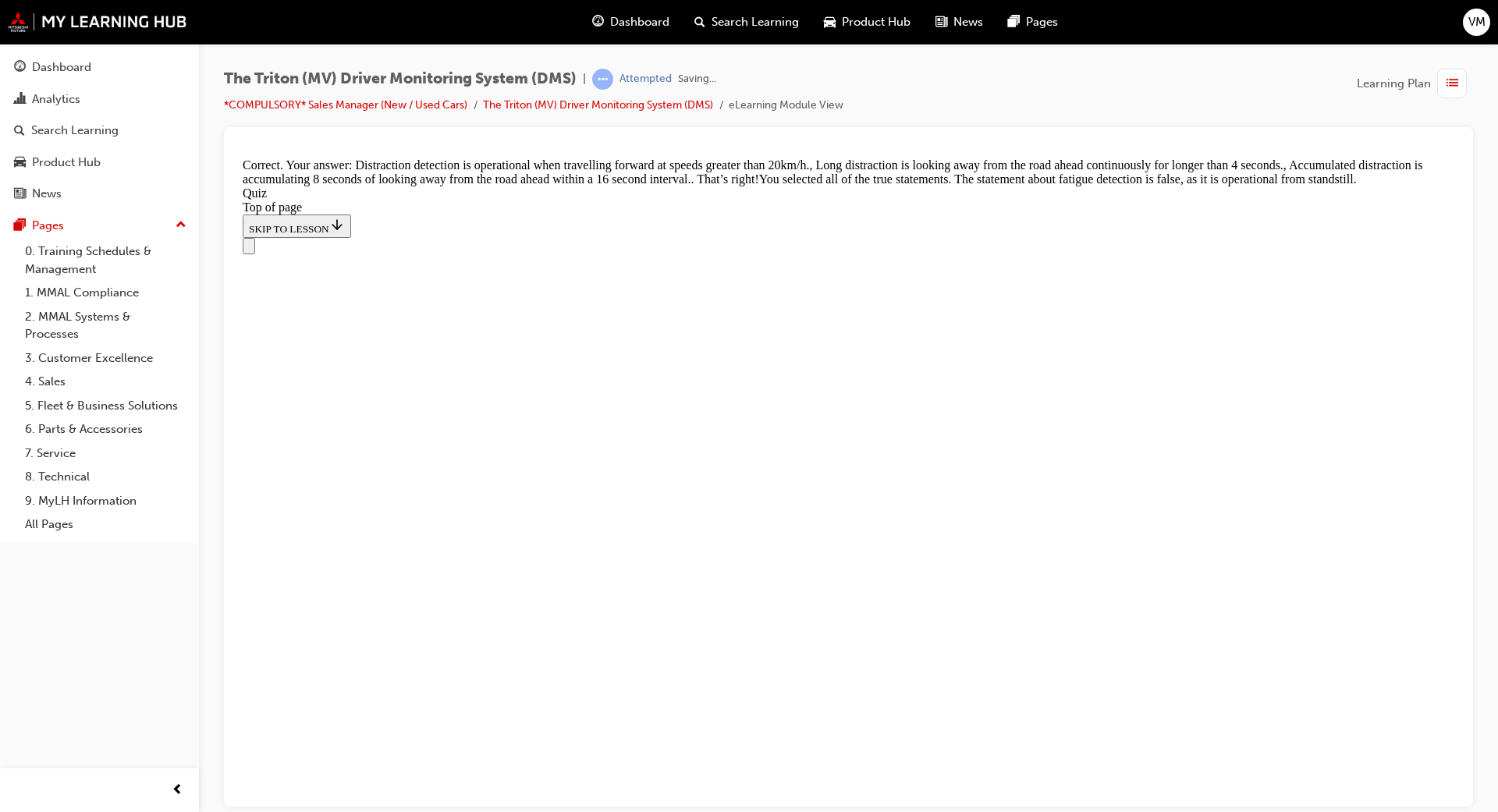
scroll to position [450, 0]
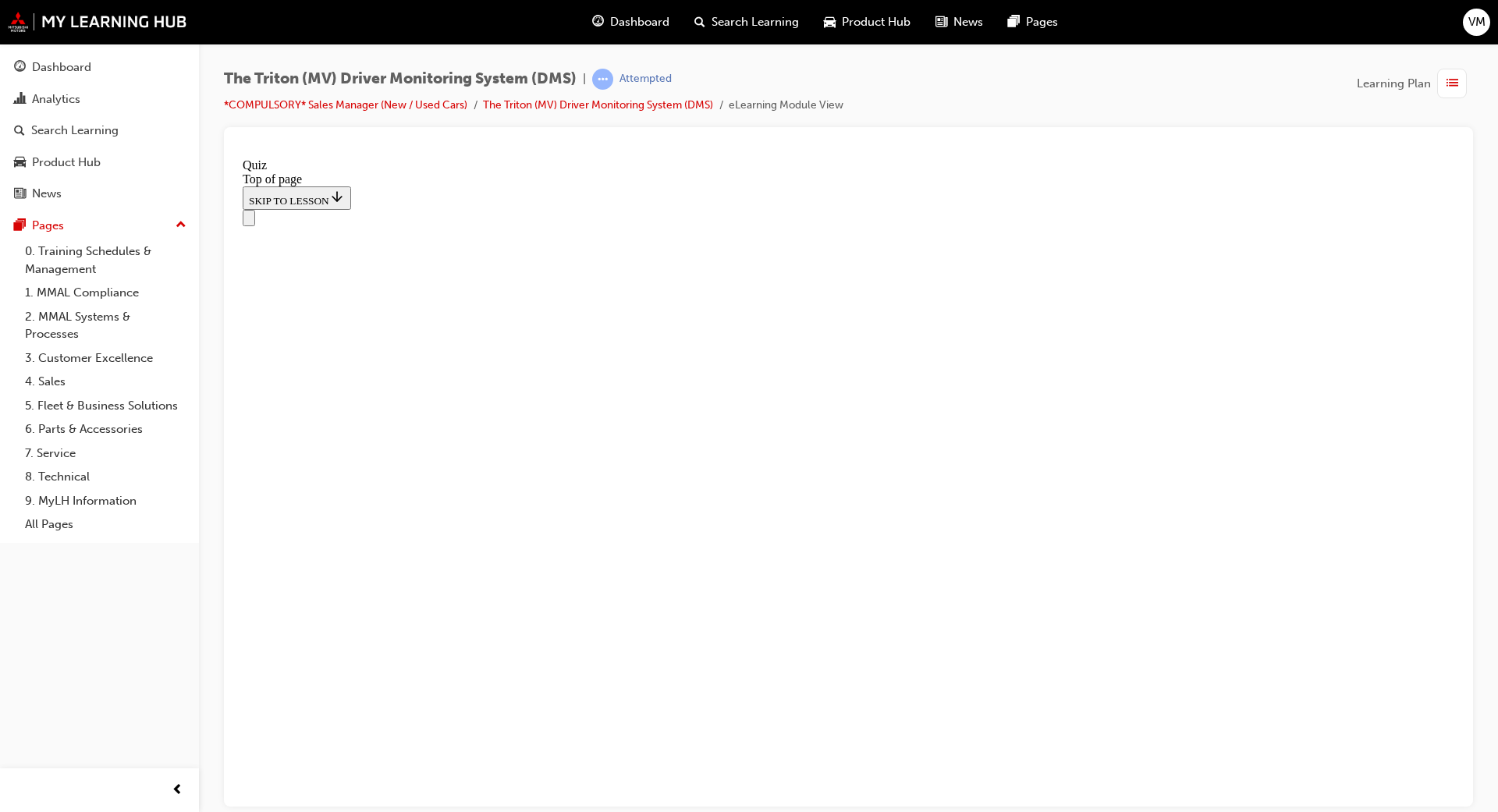
scroll to position [194, 0]
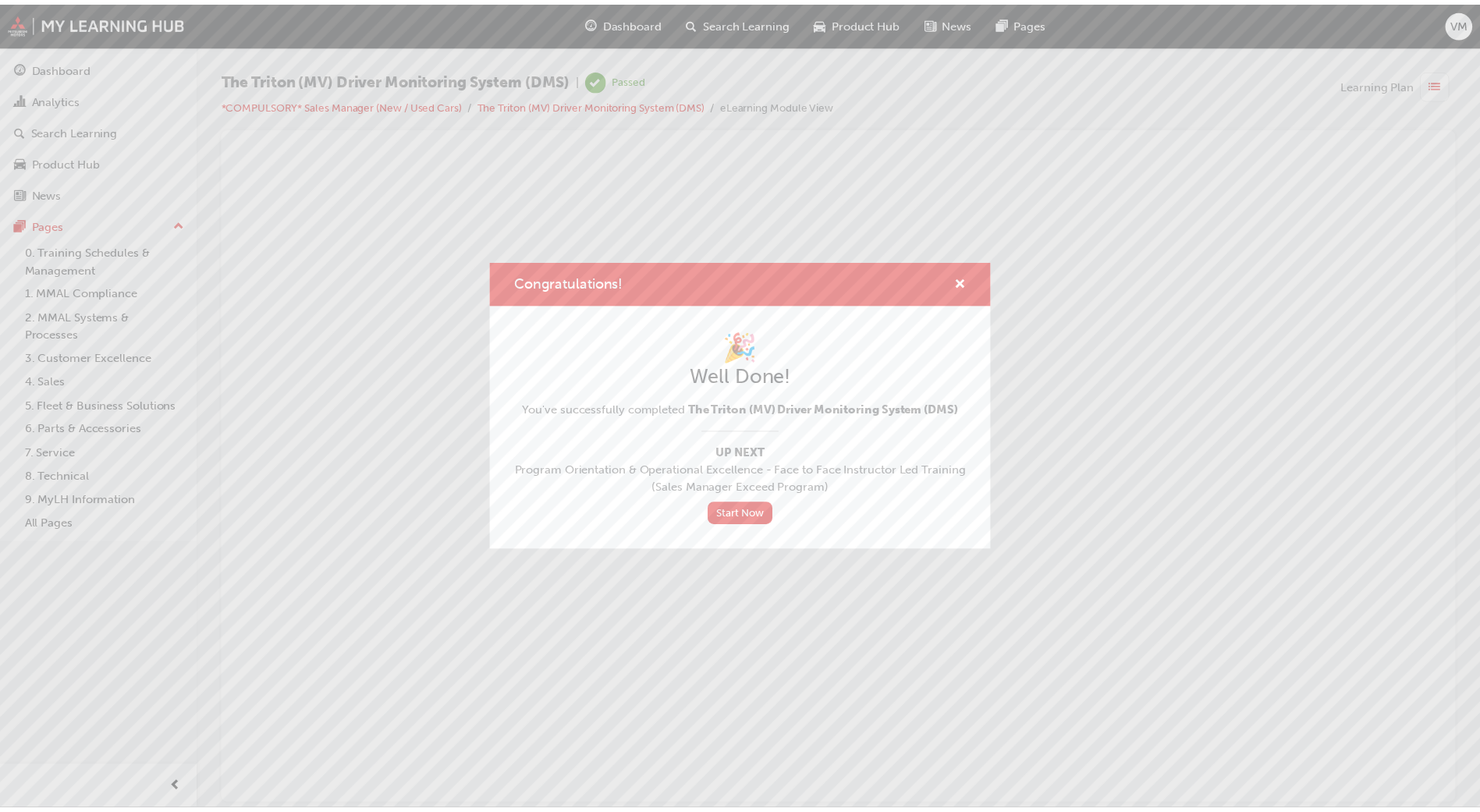
scroll to position [0, 0]
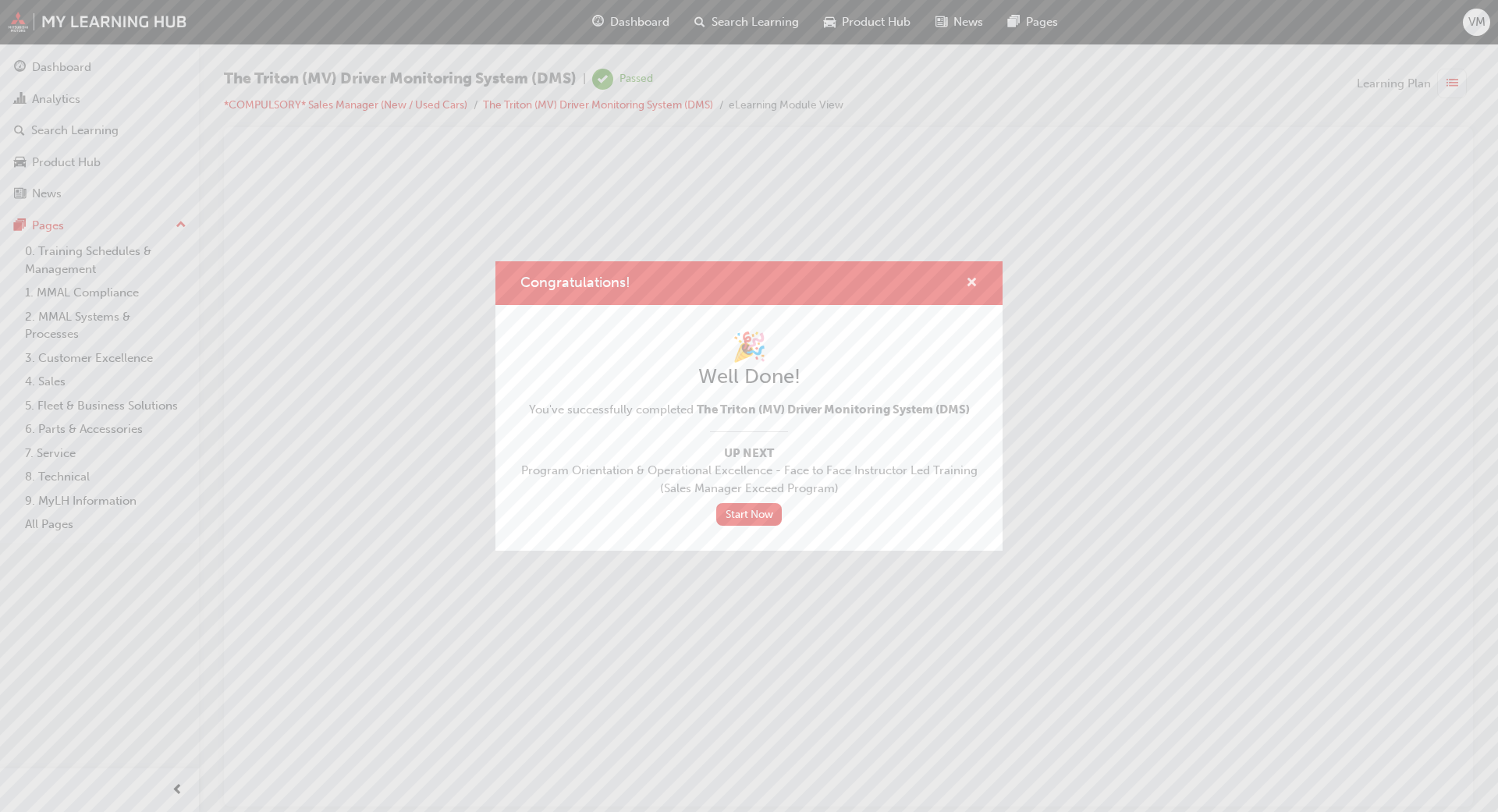
click at [971, 282] on span "cross-icon" at bounding box center [971, 284] width 11 height 14
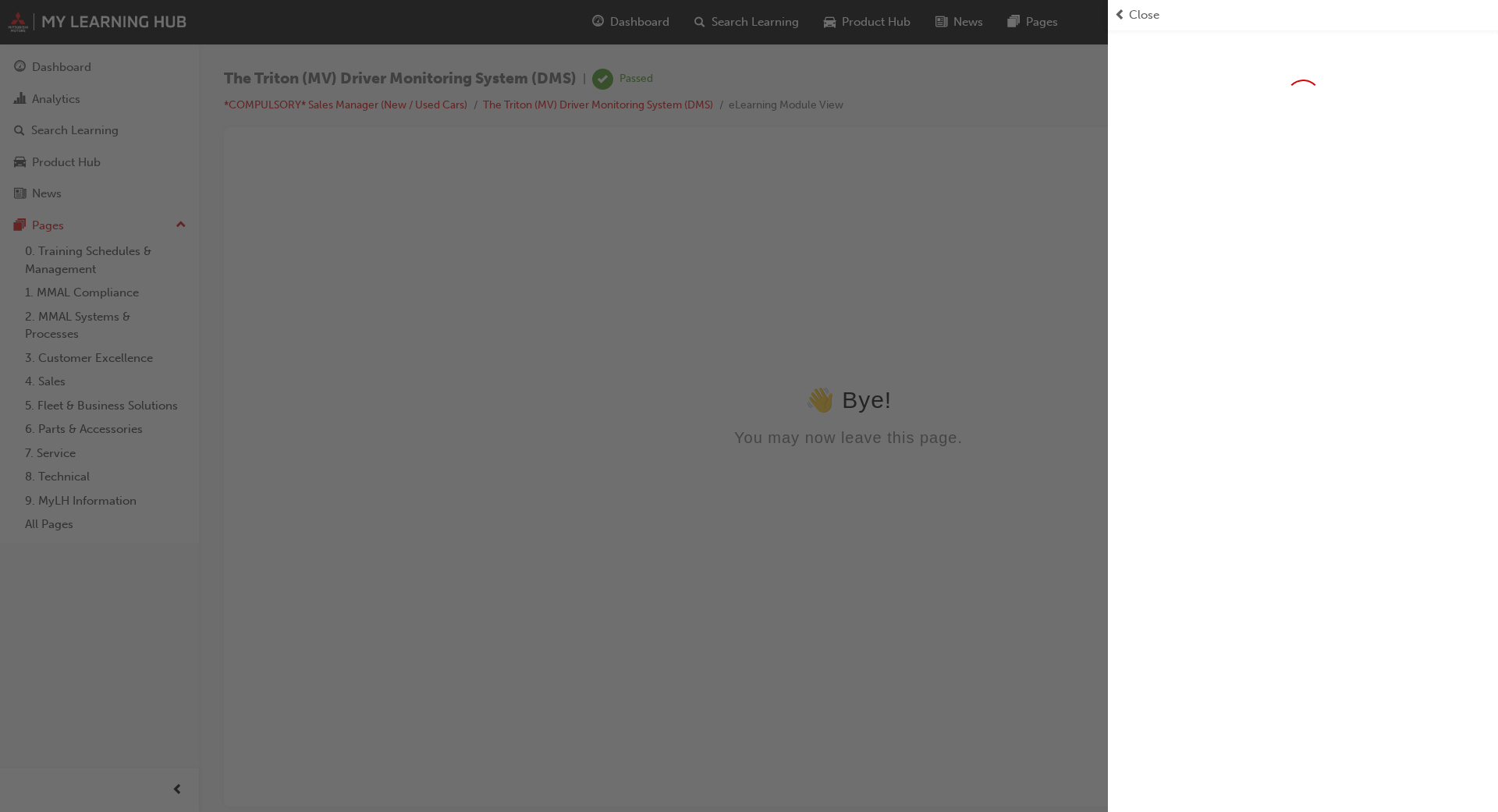
click at [1120, 12] on span "prev-icon" at bounding box center [1120, 15] width 11 height 18
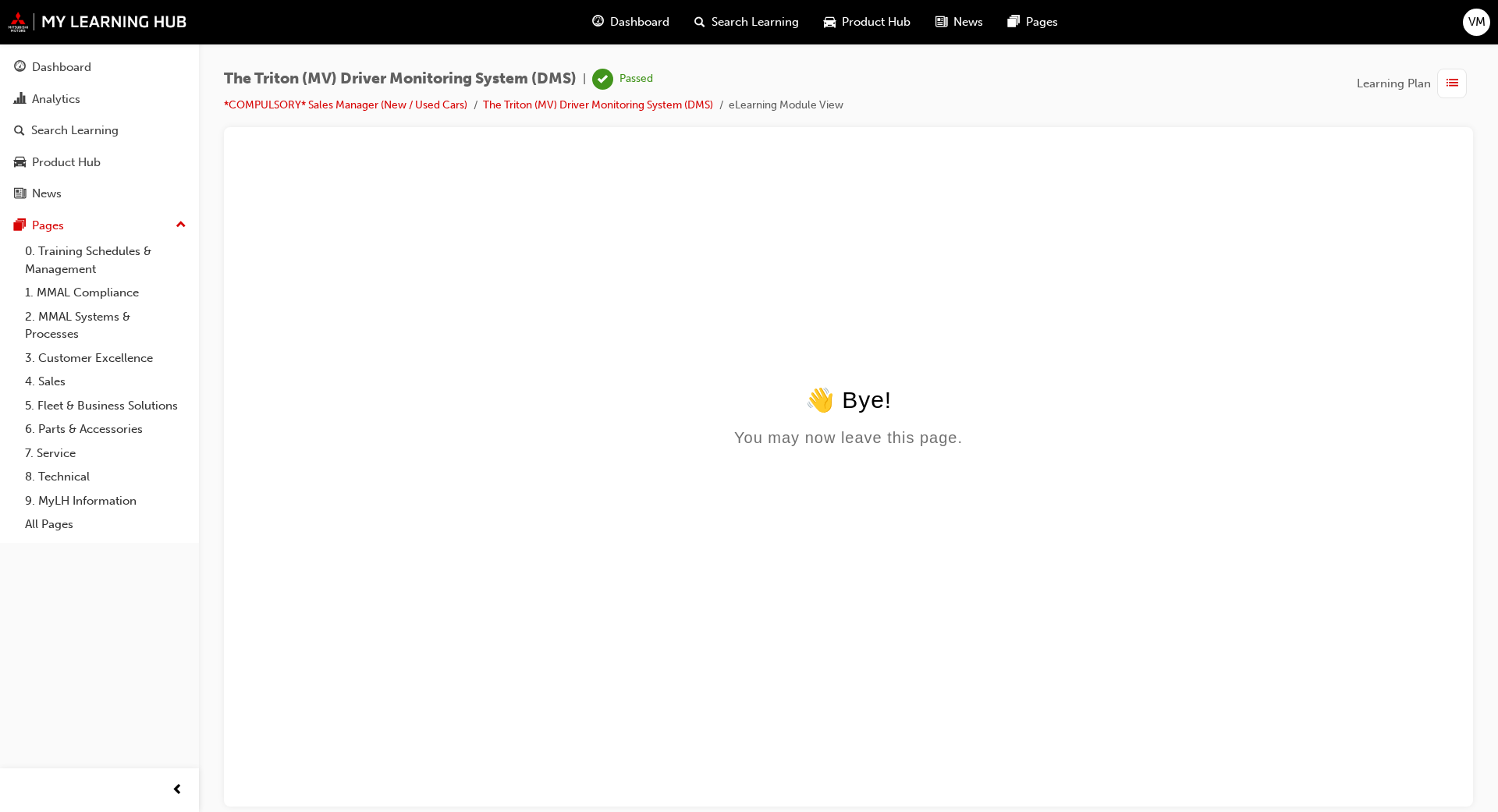
click at [636, 21] on span "Dashboard" at bounding box center [639, 22] width 59 height 18
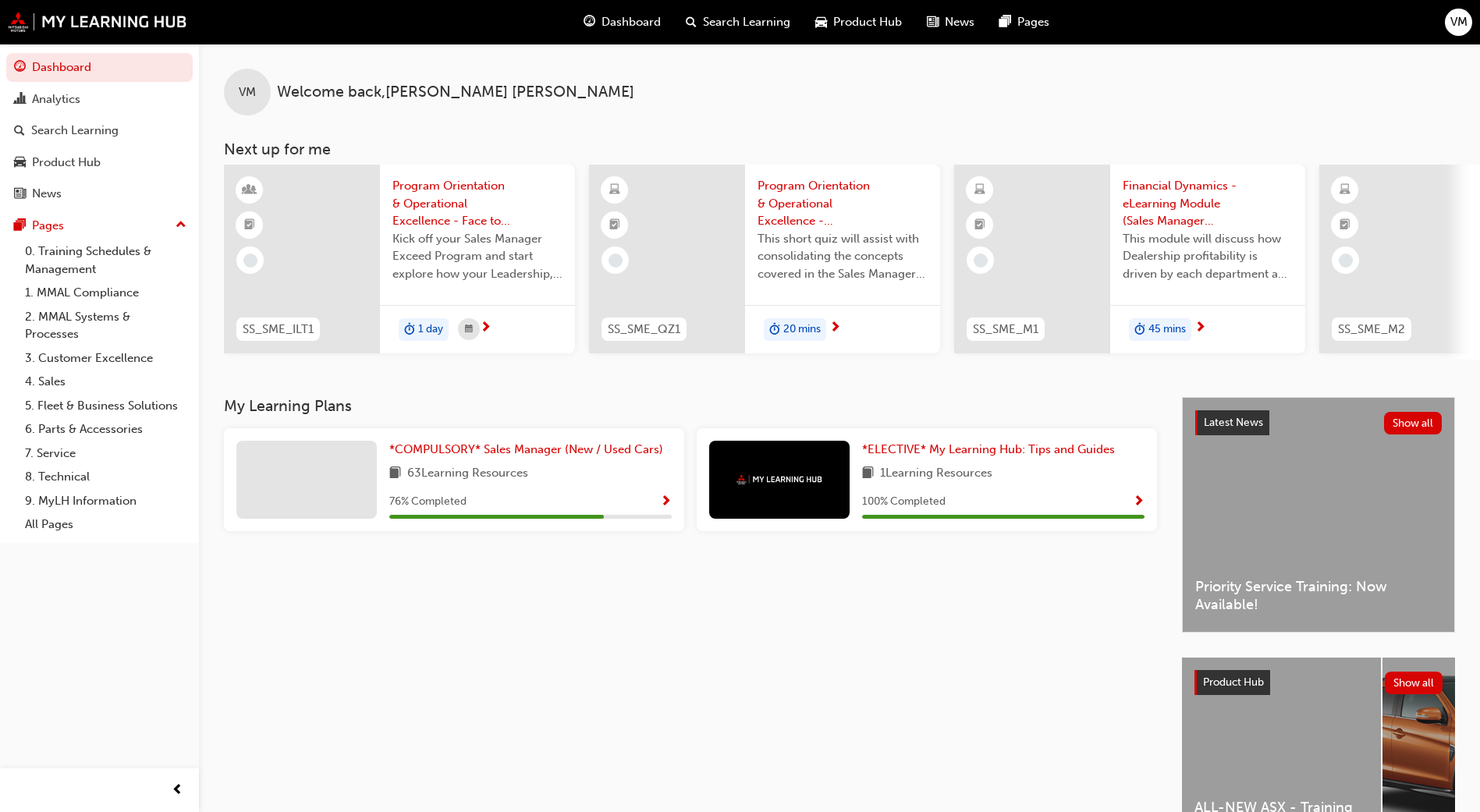
click at [661, 507] on span "Show Progress" at bounding box center [666, 502] width 11 height 14
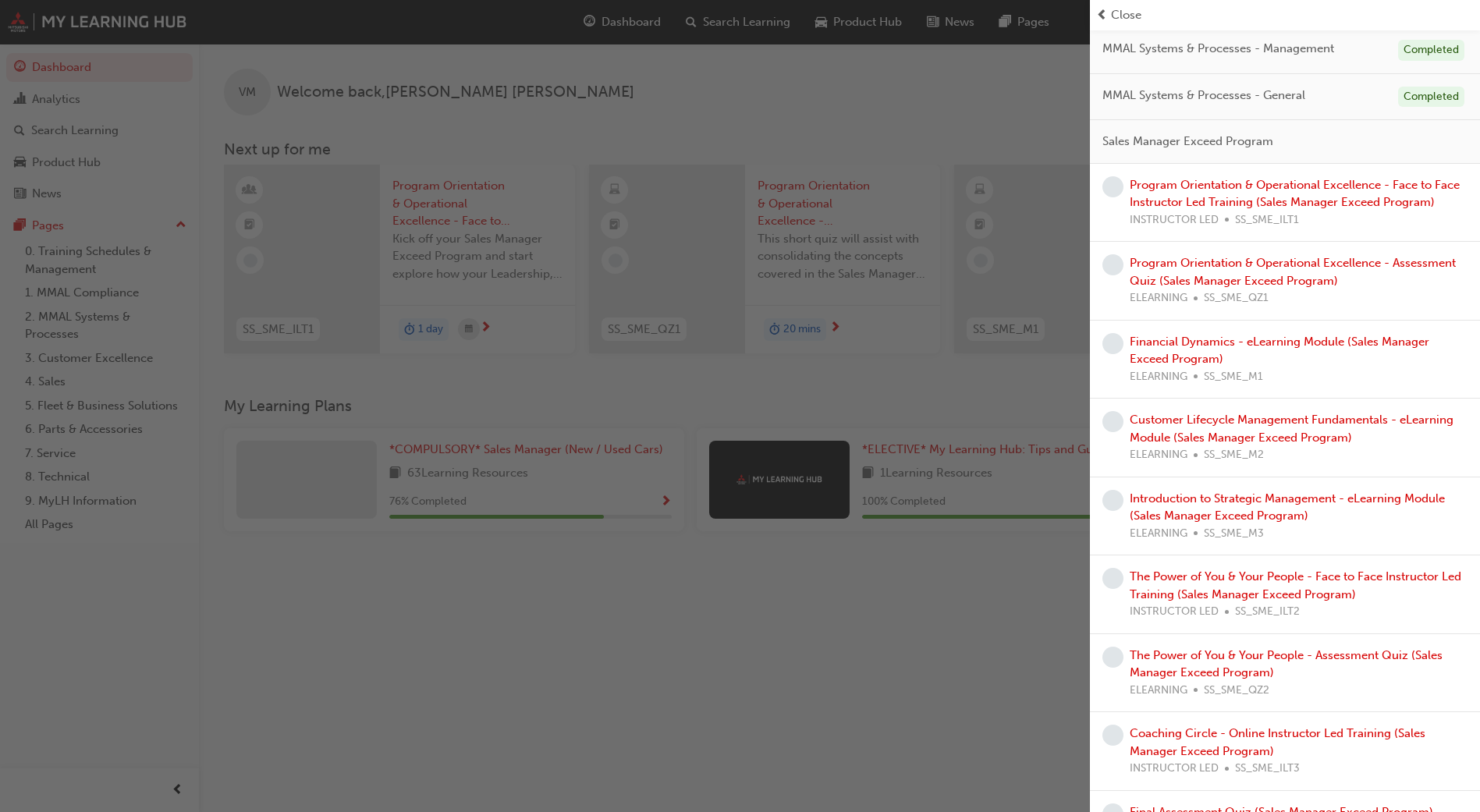
scroll to position [468, 0]
click at [1162, 144] on span "Sales Manager Exceed Program" at bounding box center [1188, 141] width 170 height 18
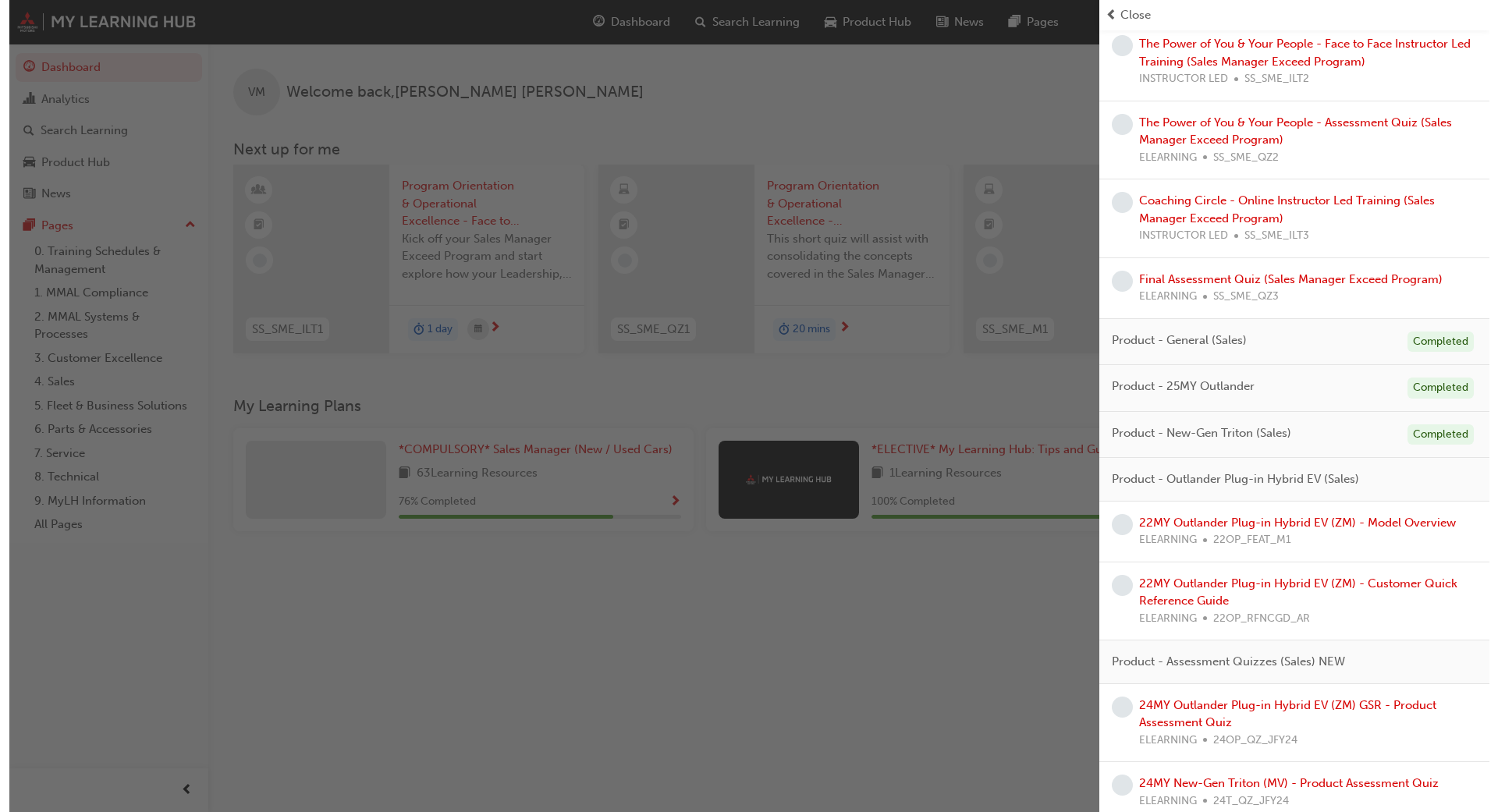
scroll to position [1152, 0]
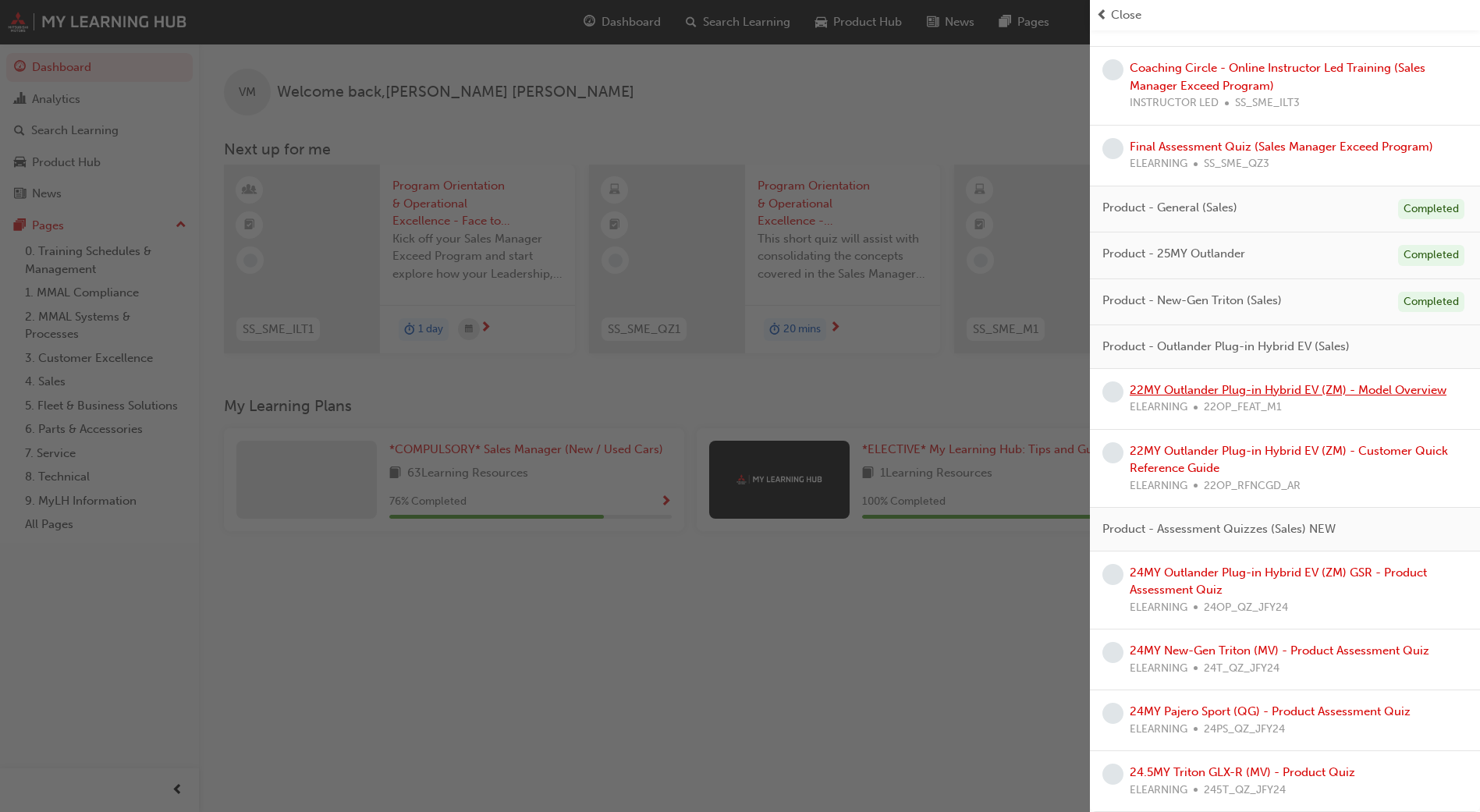
click at [1172, 388] on link "22MY Outlander Plug-in Hybrid EV (ZM) - Model Overview" at bounding box center [1288, 390] width 317 height 14
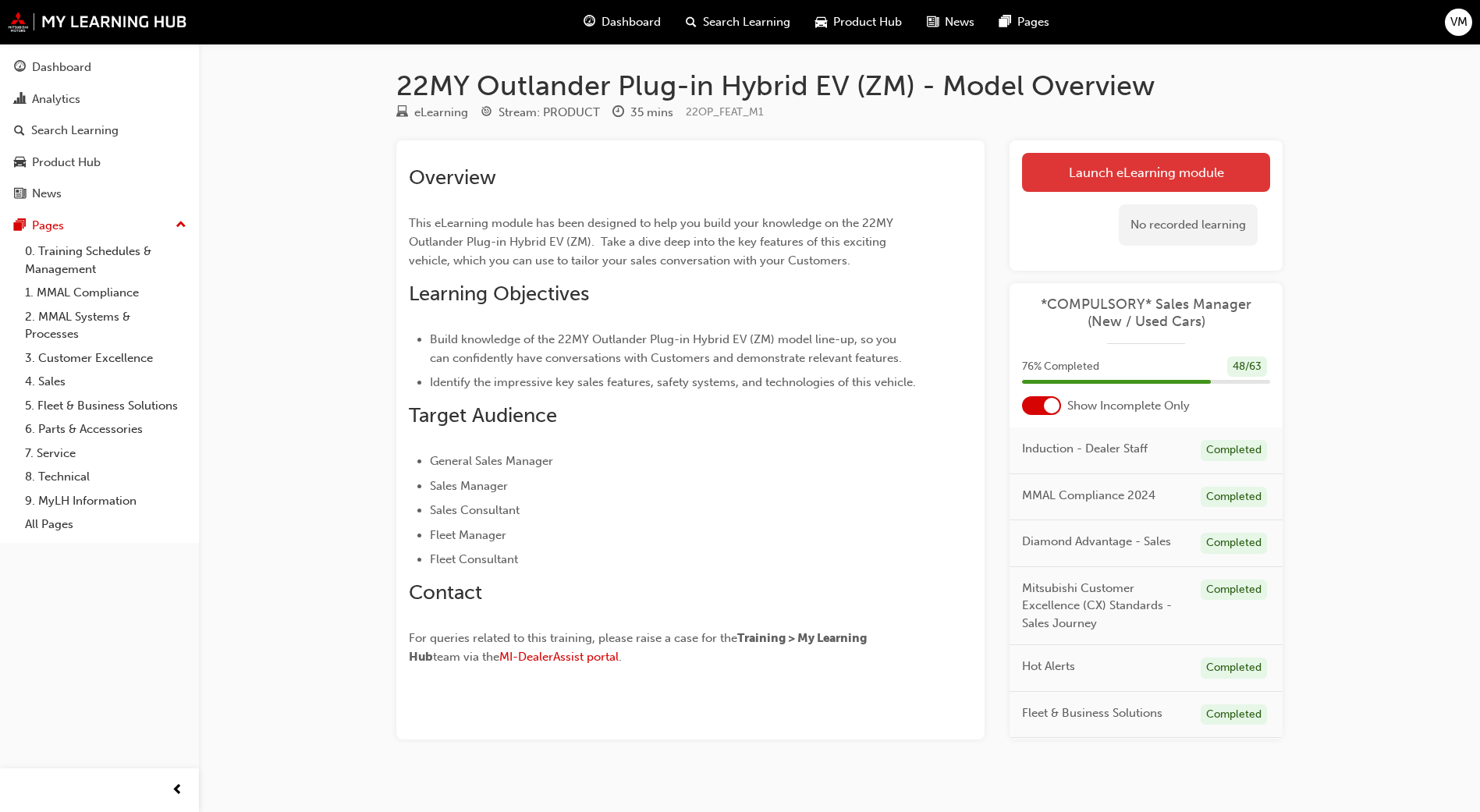
click at [1107, 170] on link "Launch eLearning module" at bounding box center [1146, 172] width 248 height 39
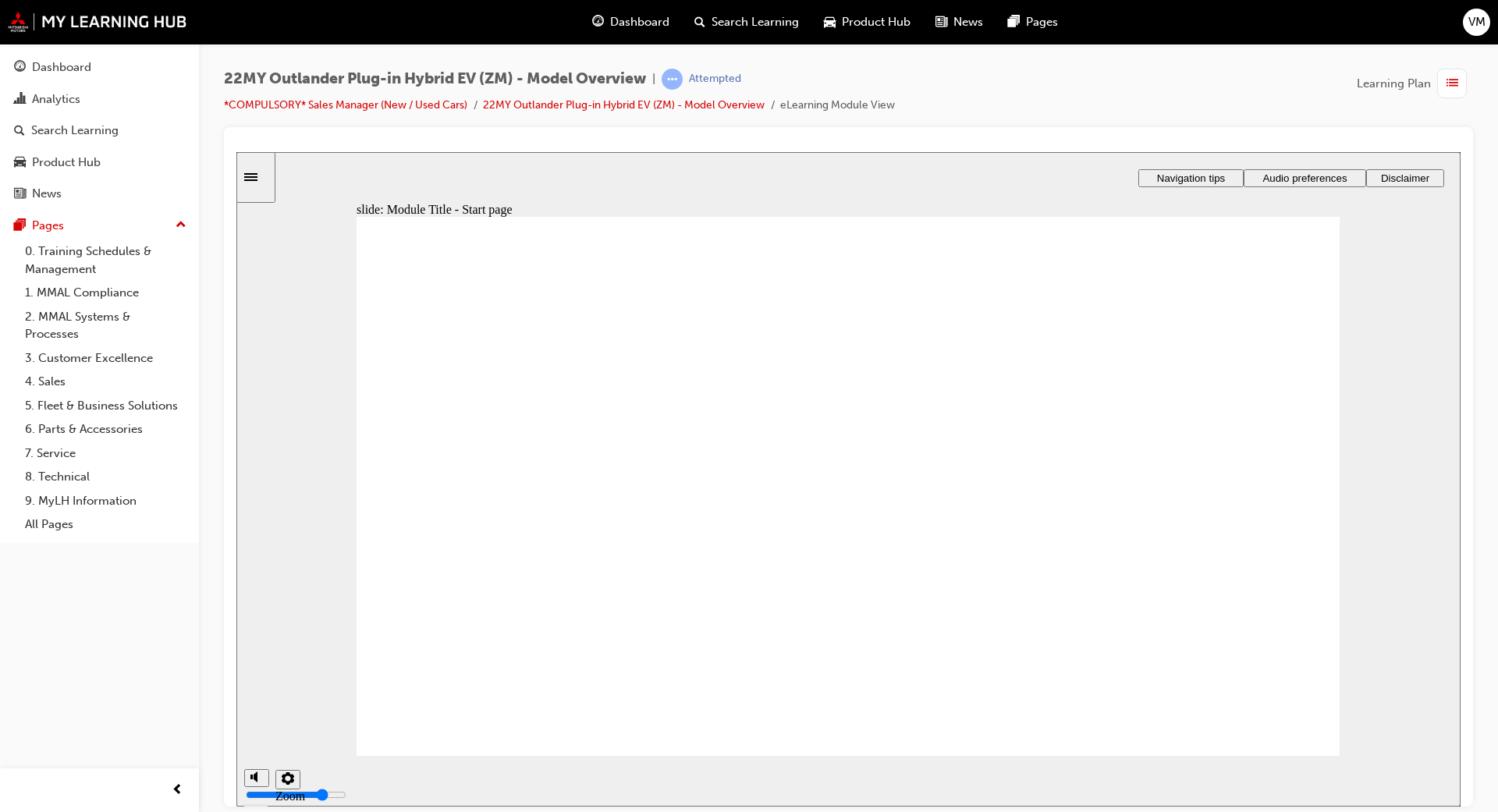
click at [1172, 83] on span "list-icon" at bounding box center [1452, 83] width 11 height 20
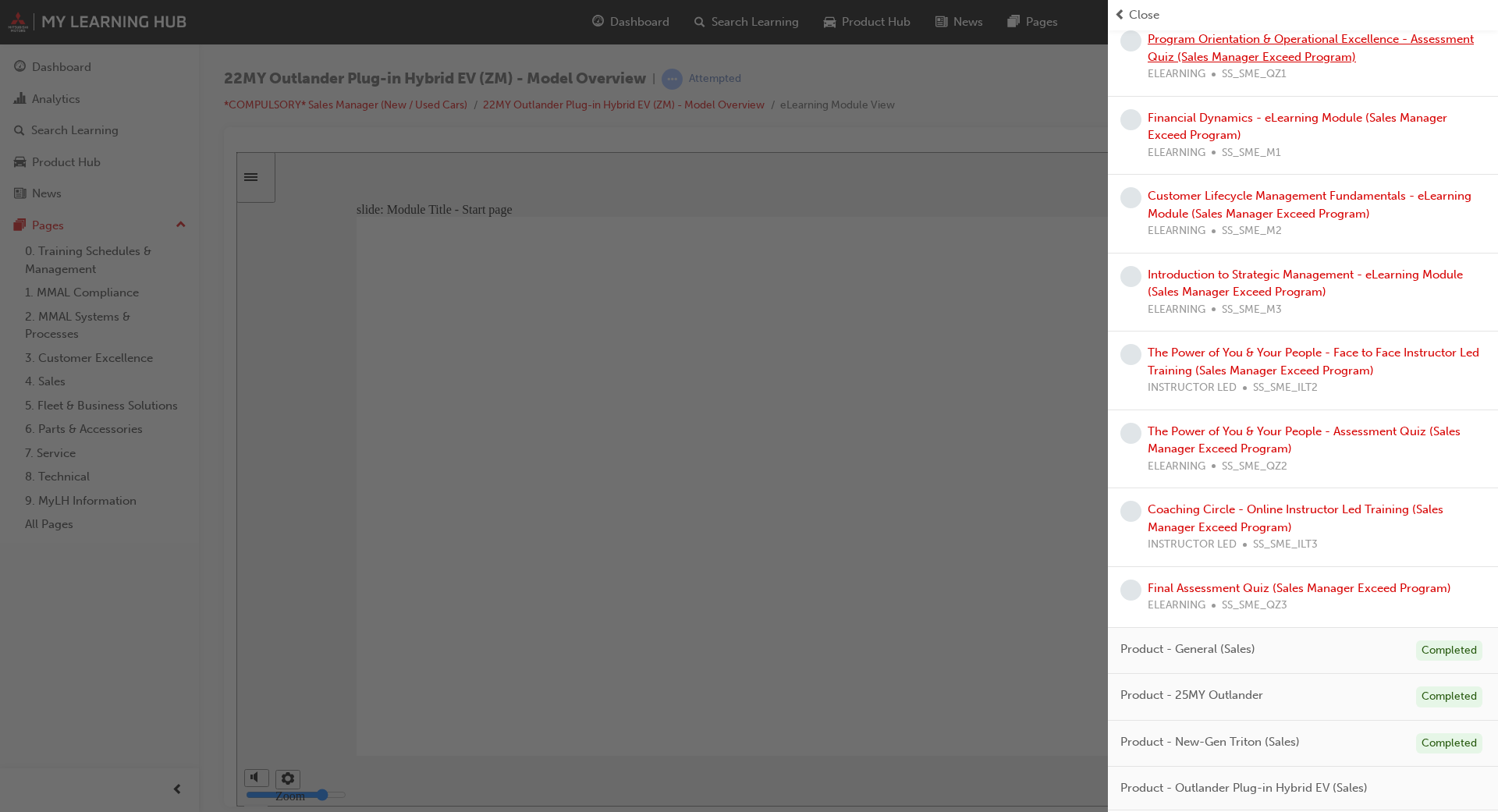
scroll to position [1054, 0]
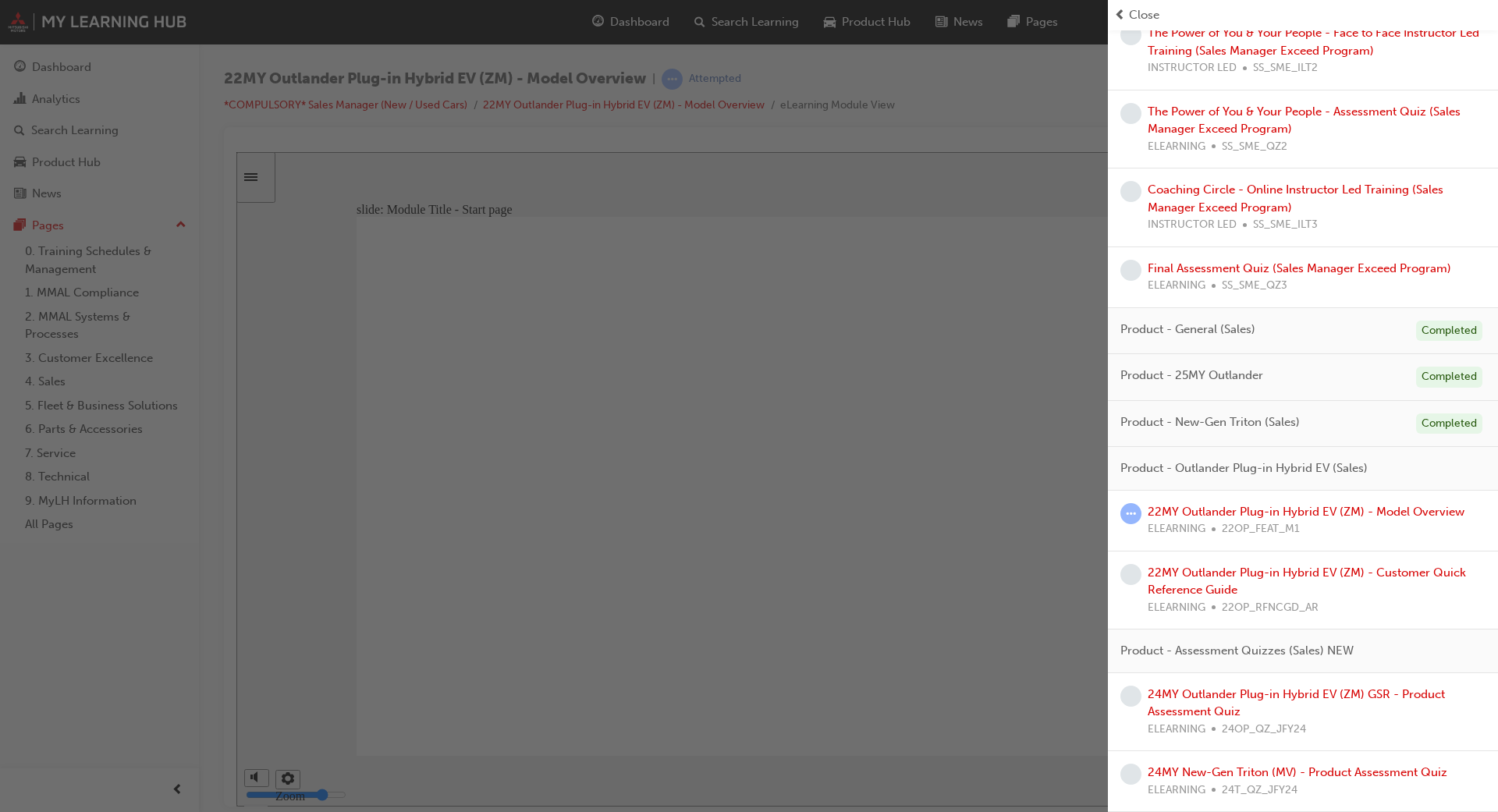
click at [947, 509] on div "button" at bounding box center [554, 406] width 1108 height 812
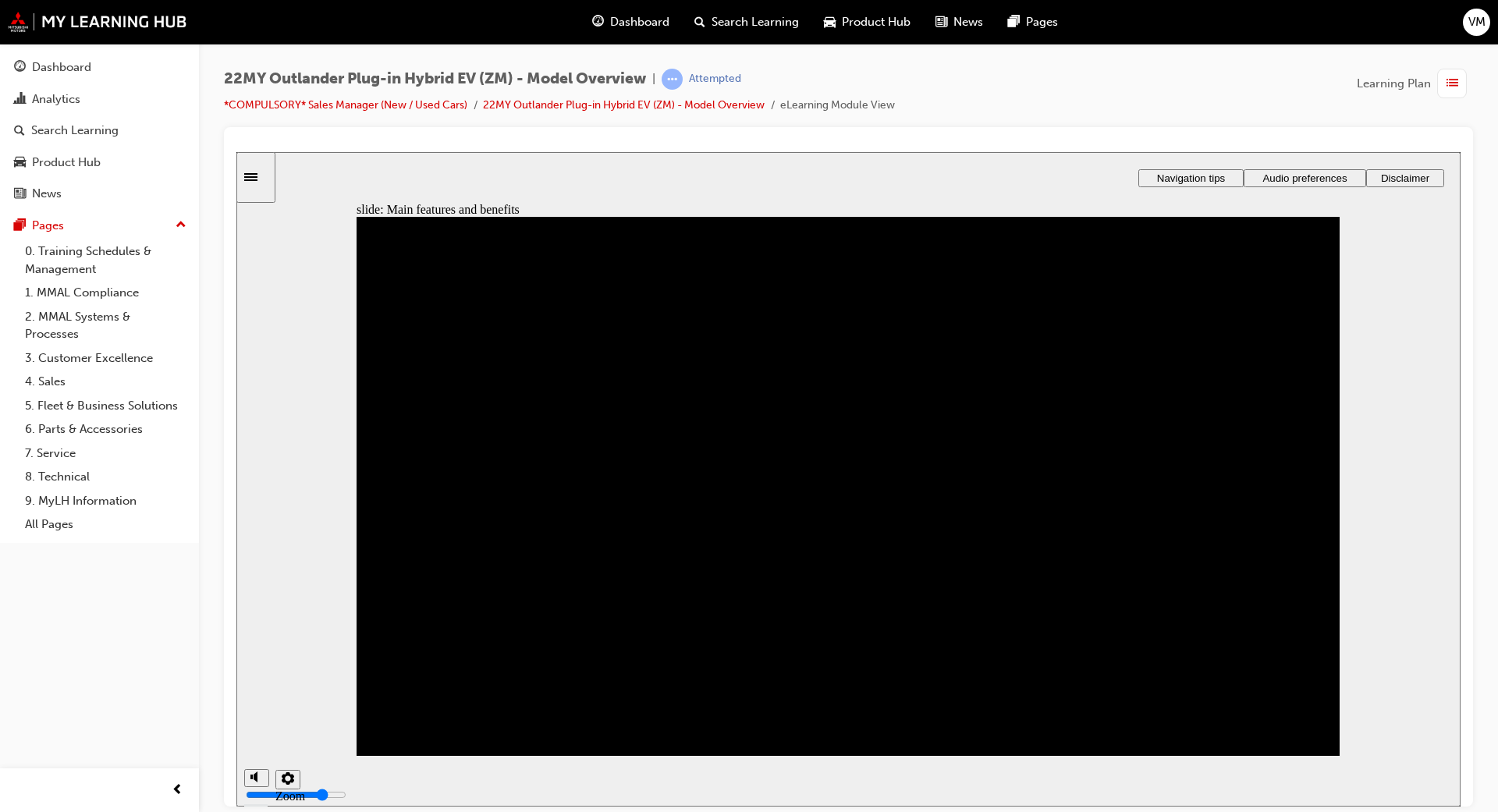
drag, startPoint x: 100, startPoint y: 583, endPoint x: 119, endPoint y: 580, distance: 19.2
click at [100, 583] on div "Dashboard Analytics Search Learning Product Hub News Pages Pages 0. Training Sc…" at bounding box center [99, 386] width 199 height 773
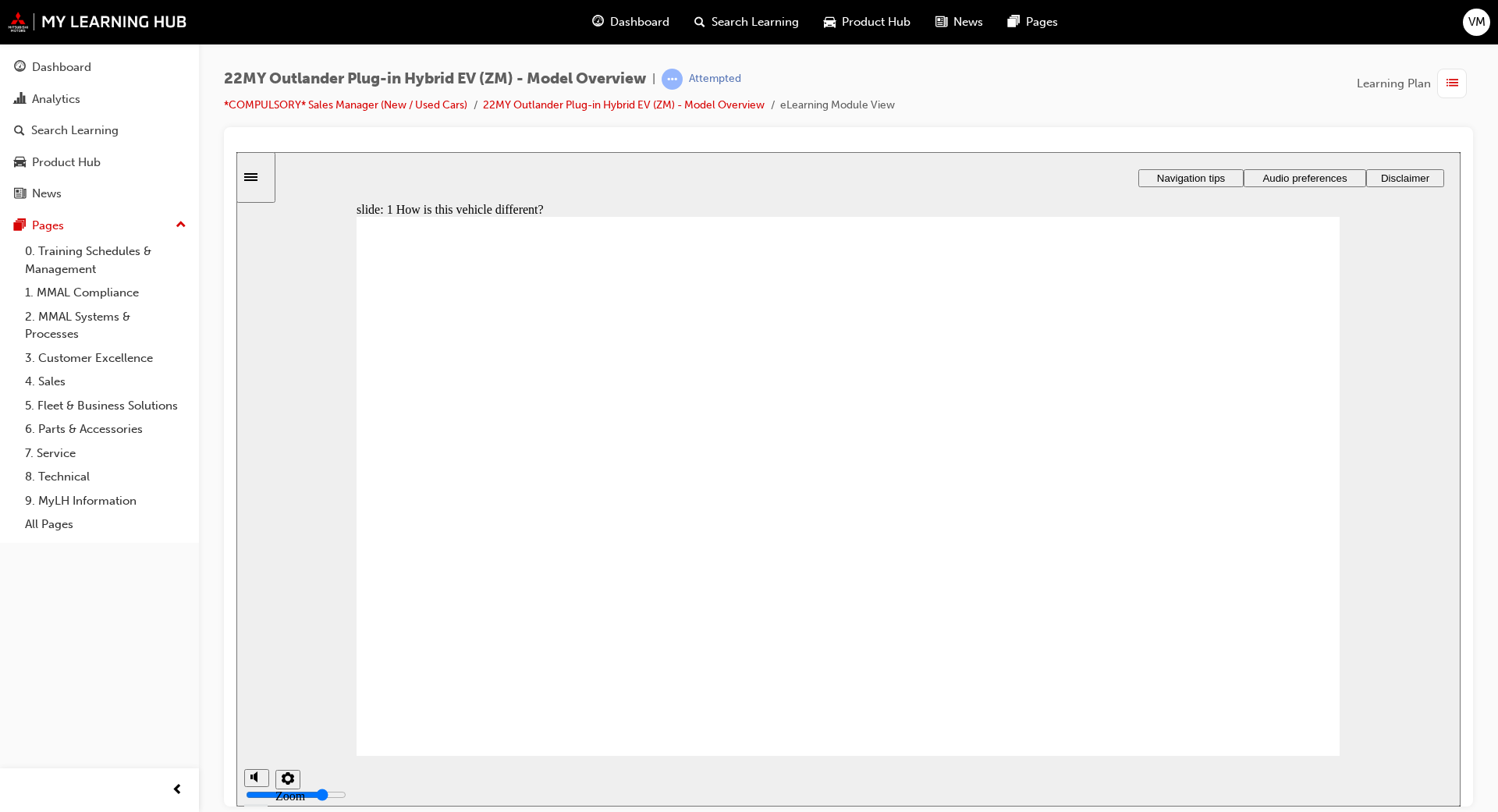
scroll to position [182, 0]
